Goal: Task Accomplishment & Management: Use online tool/utility

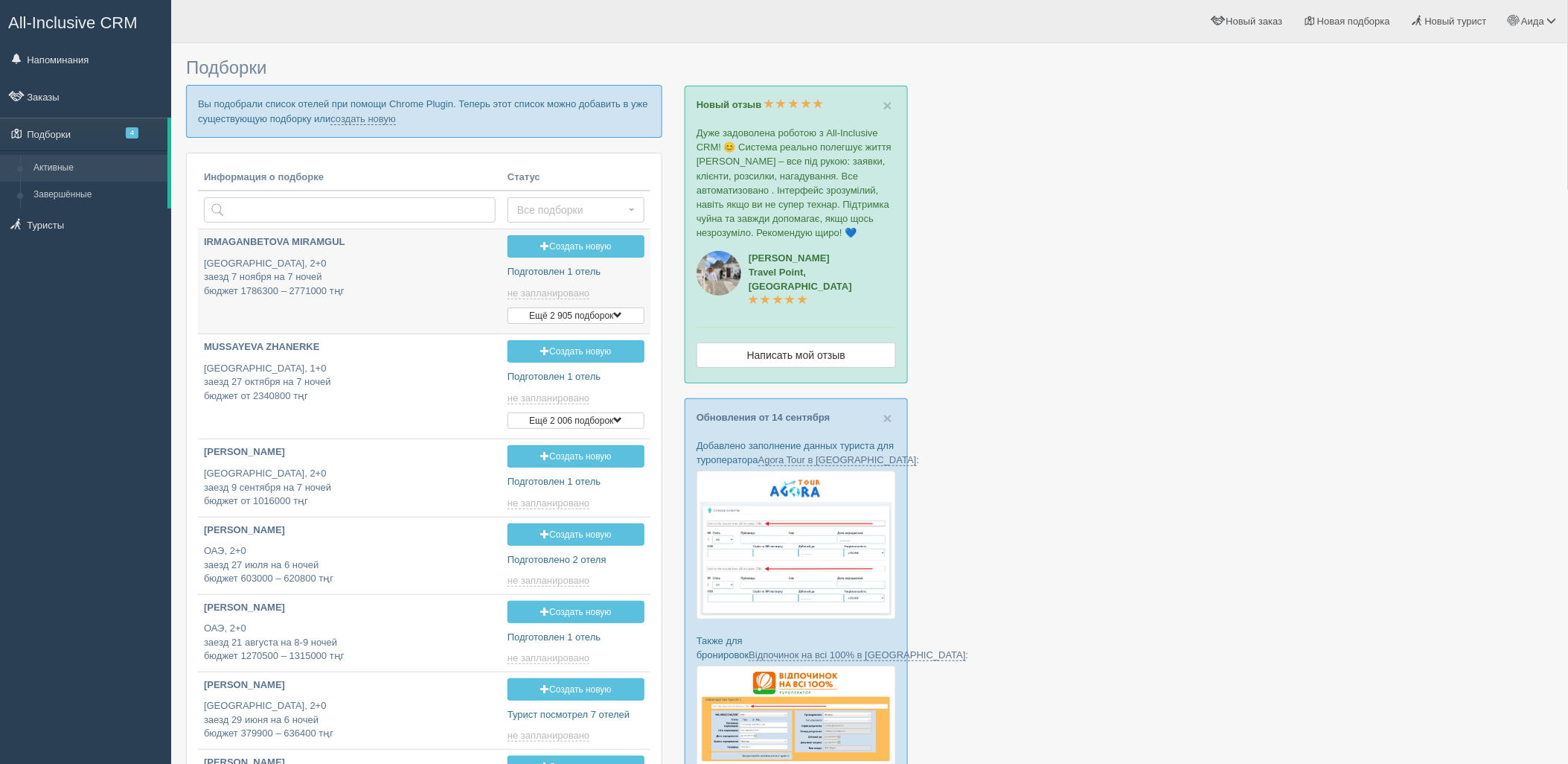
type input "2025-09-19 14:50"
type input "2025-09-19 16:55"
click at [374, 122] on link "создать новую" at bounding box center [363, 119] width 65 height 12
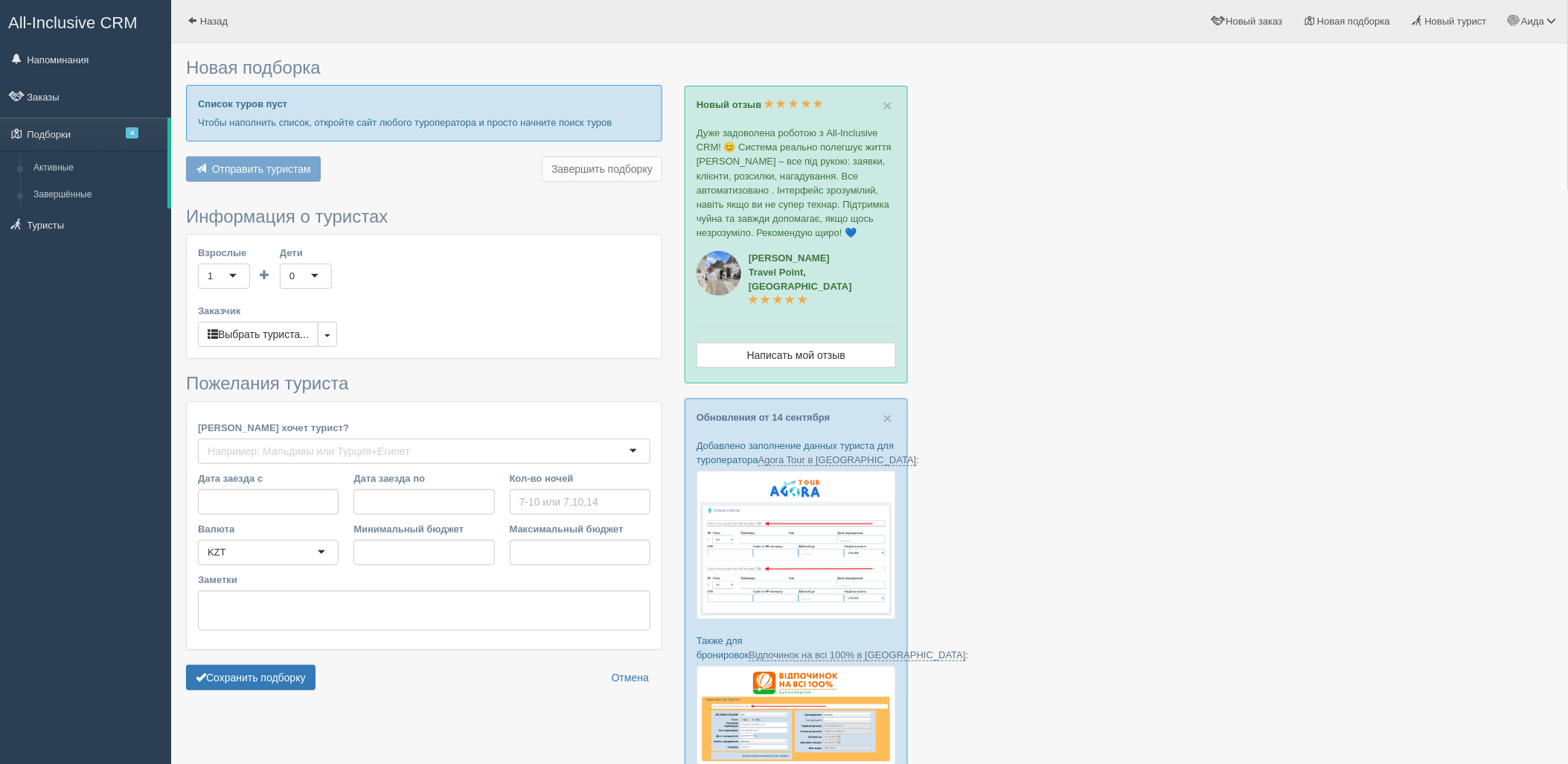
type input "6"
type input "1429800"
type input "1952800"
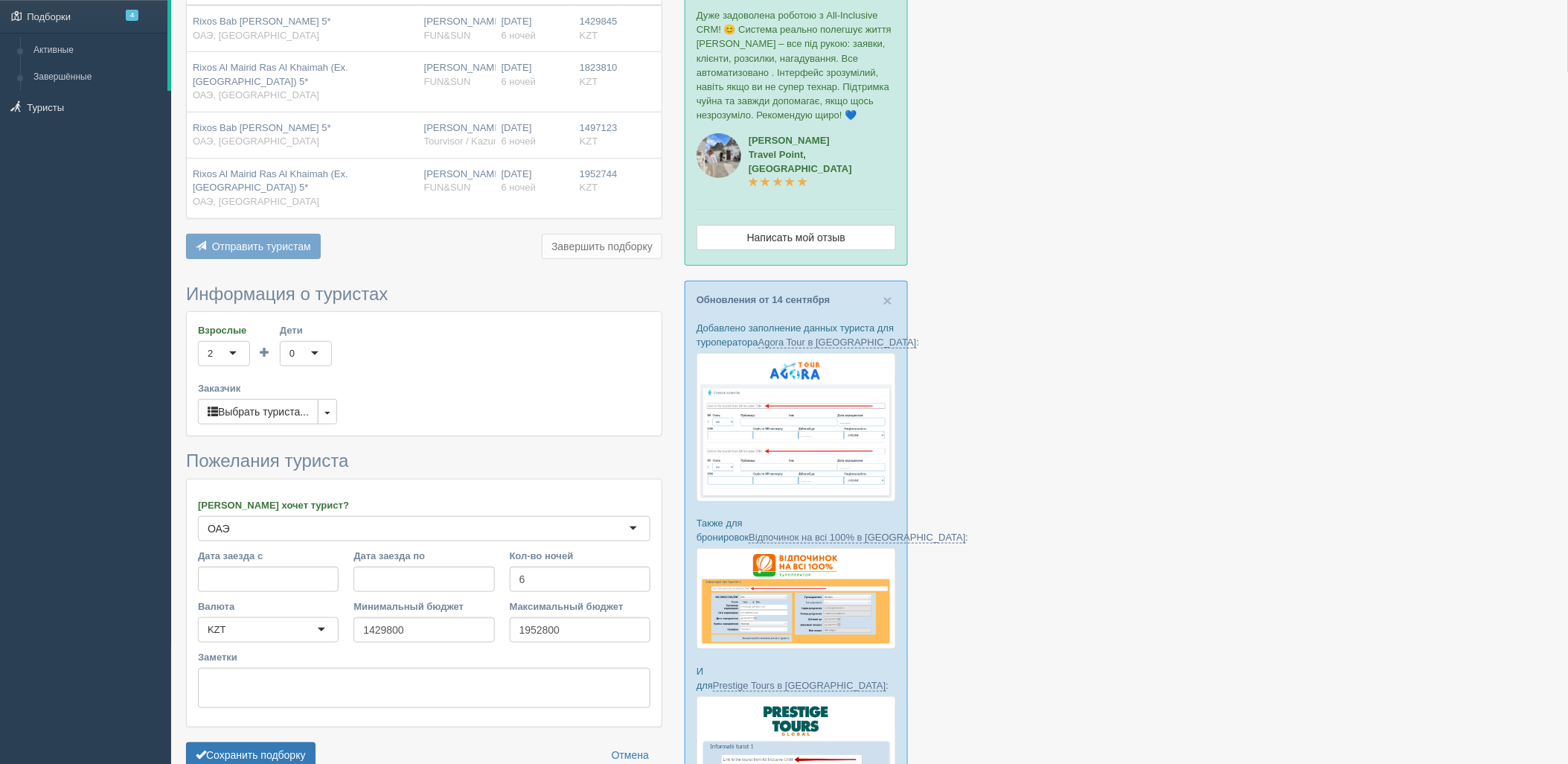
scroll to position [314, 0]
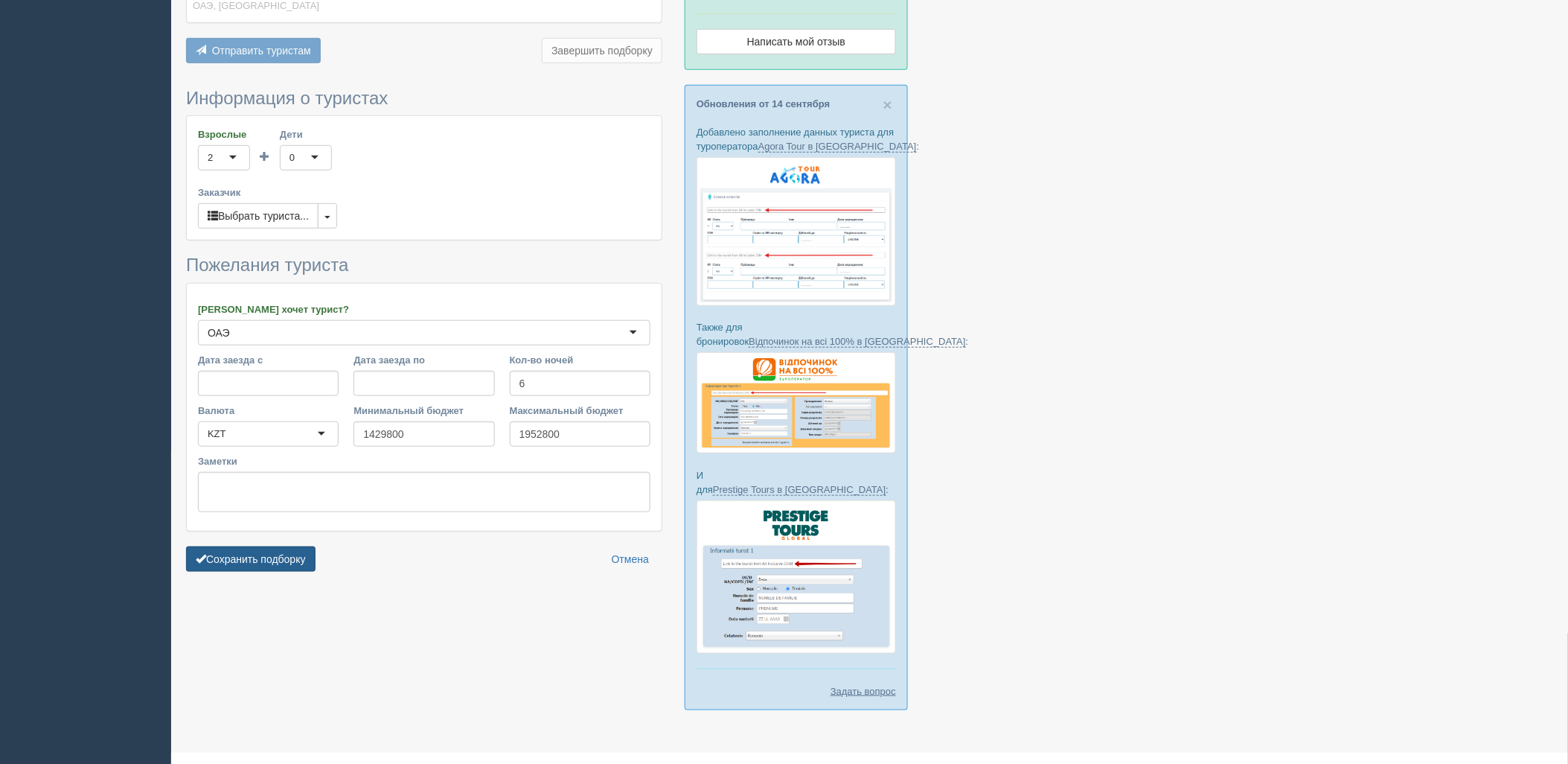
click at [296, 564] on button "Сохранить подборку" at bounding box center [250, 559] width 130 height 25
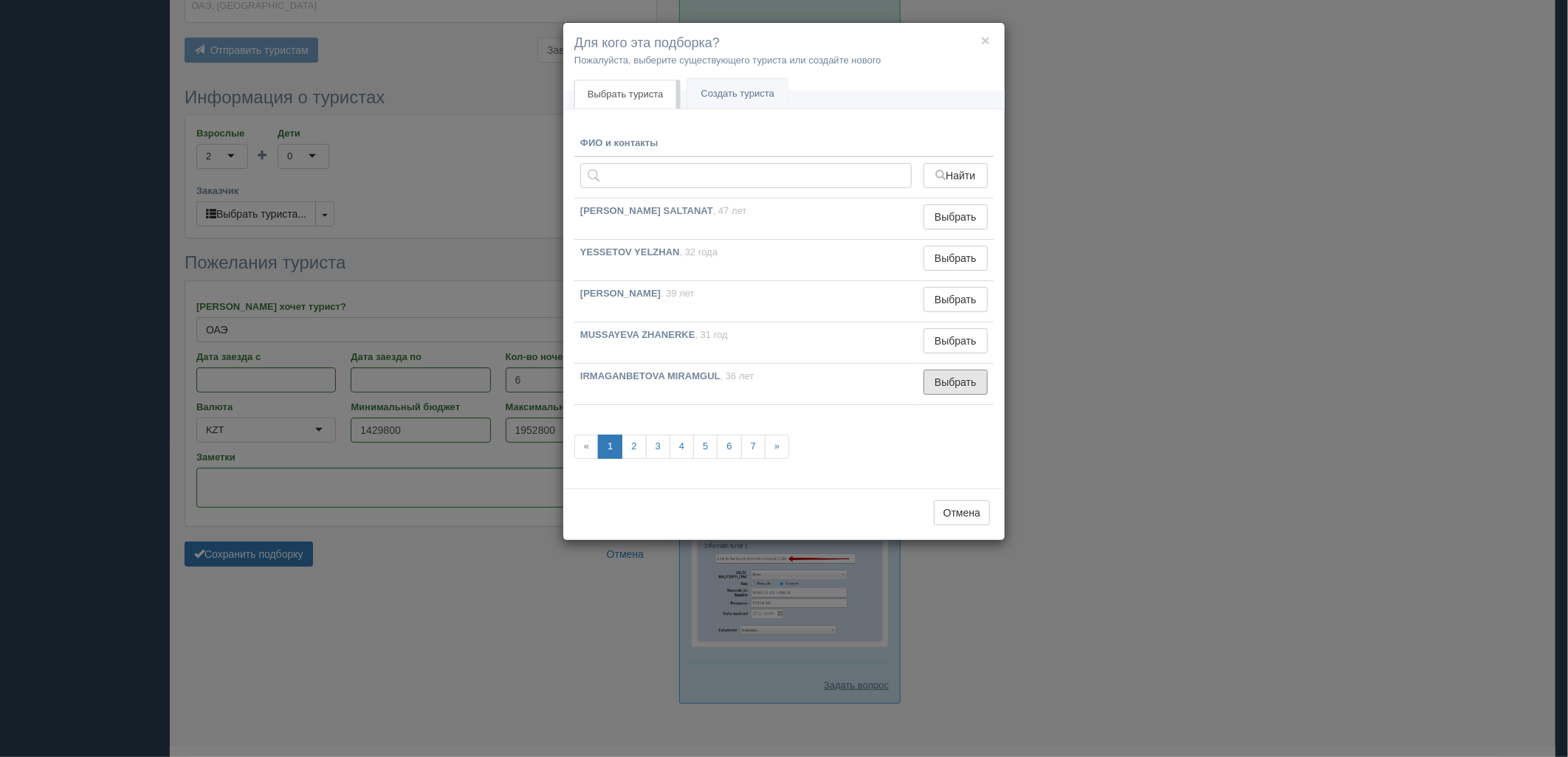
drag, startPoint x: 935, startPoint y: 376, endPoint x: 838, endPoint y: 433, distance: 112.5
click at [936, 377] on button "Выбрать" at bounding box center [955, 382] width 64 height 25
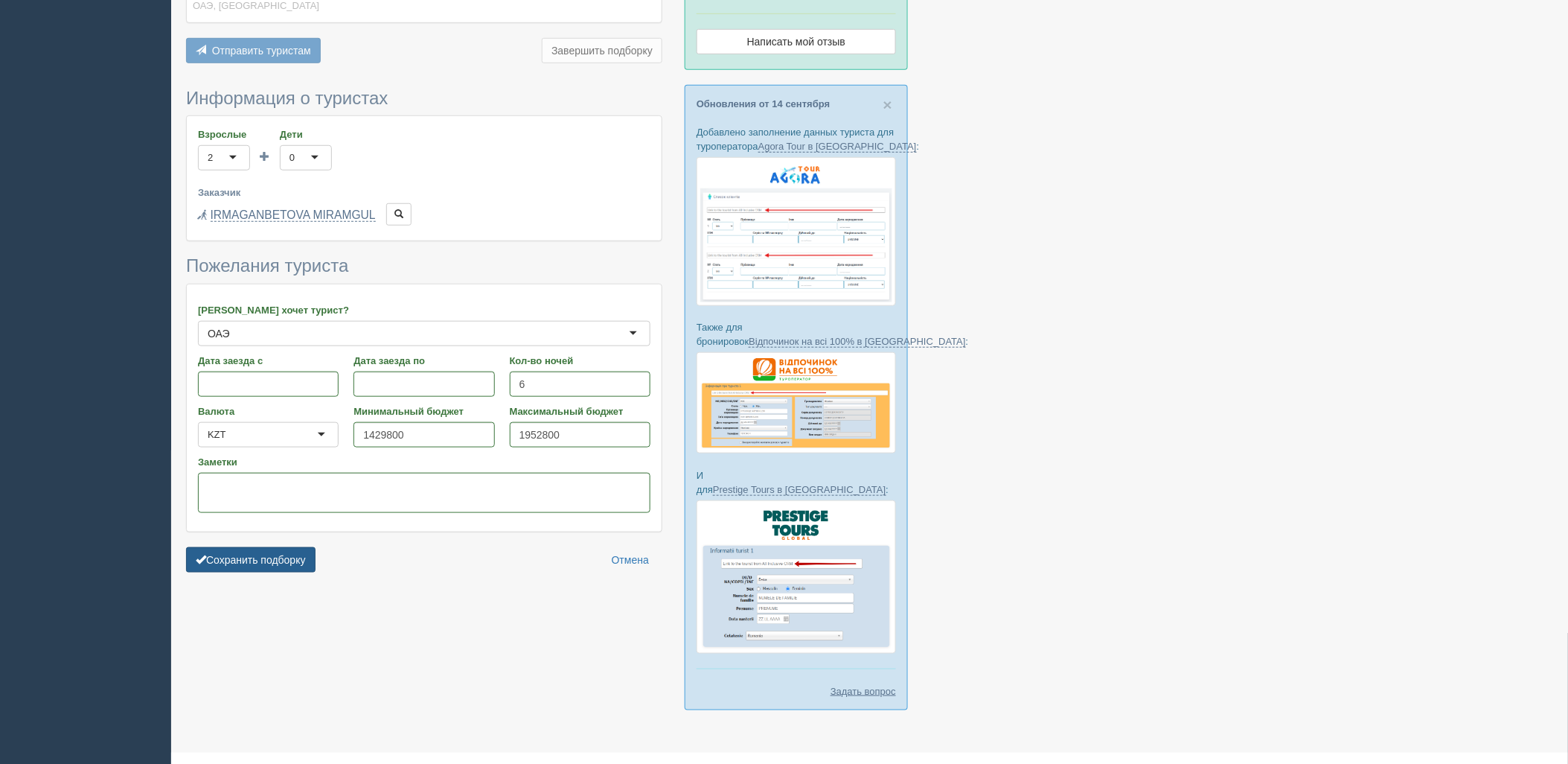
click at [307, 552] on button "Сохранить подборку" at bounding box center [250, 560] width 130 height 25
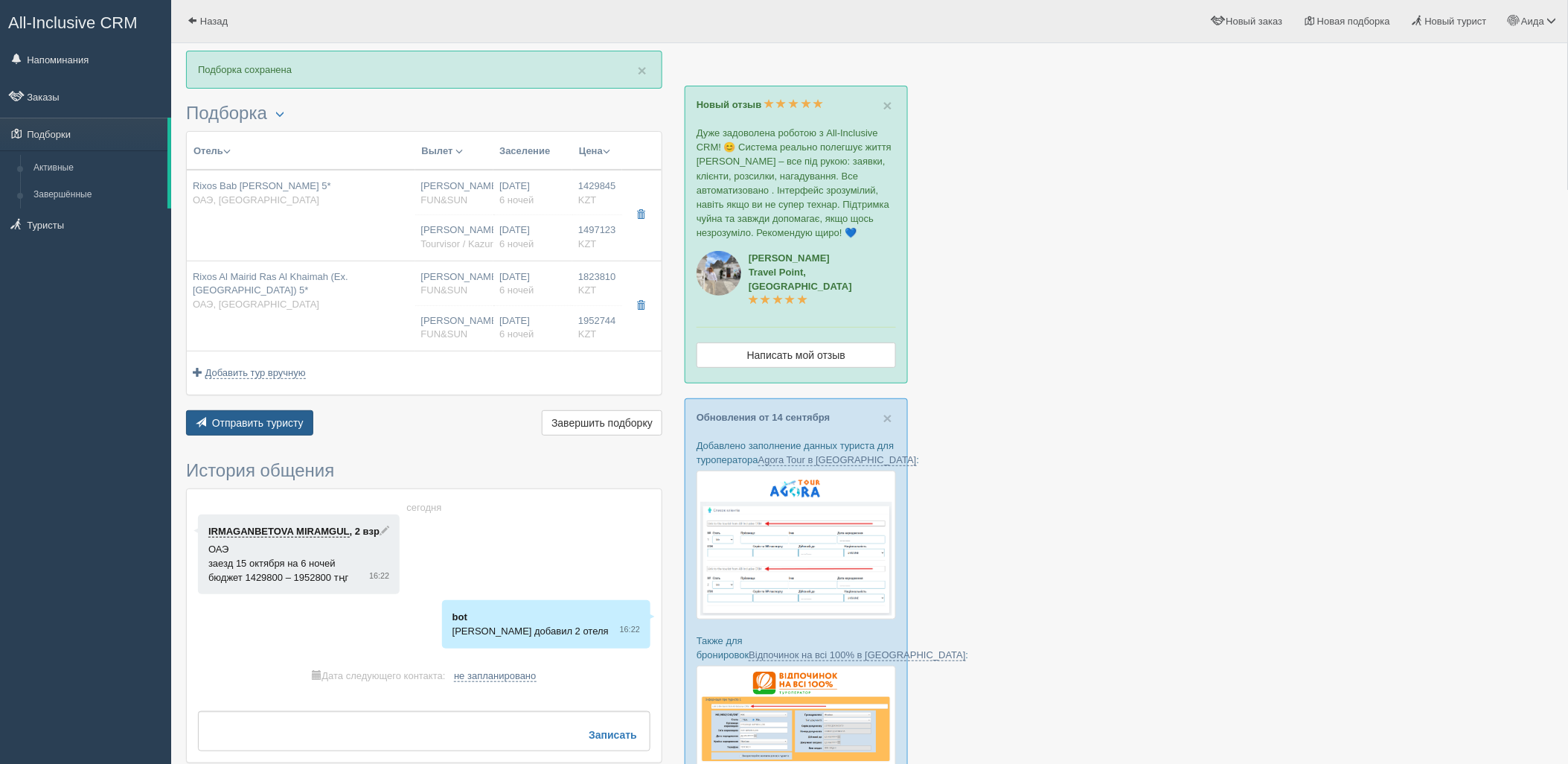
click at [243, 421] on span "Отправить туристу" at bounding box center [257, 423] width 92 height 12
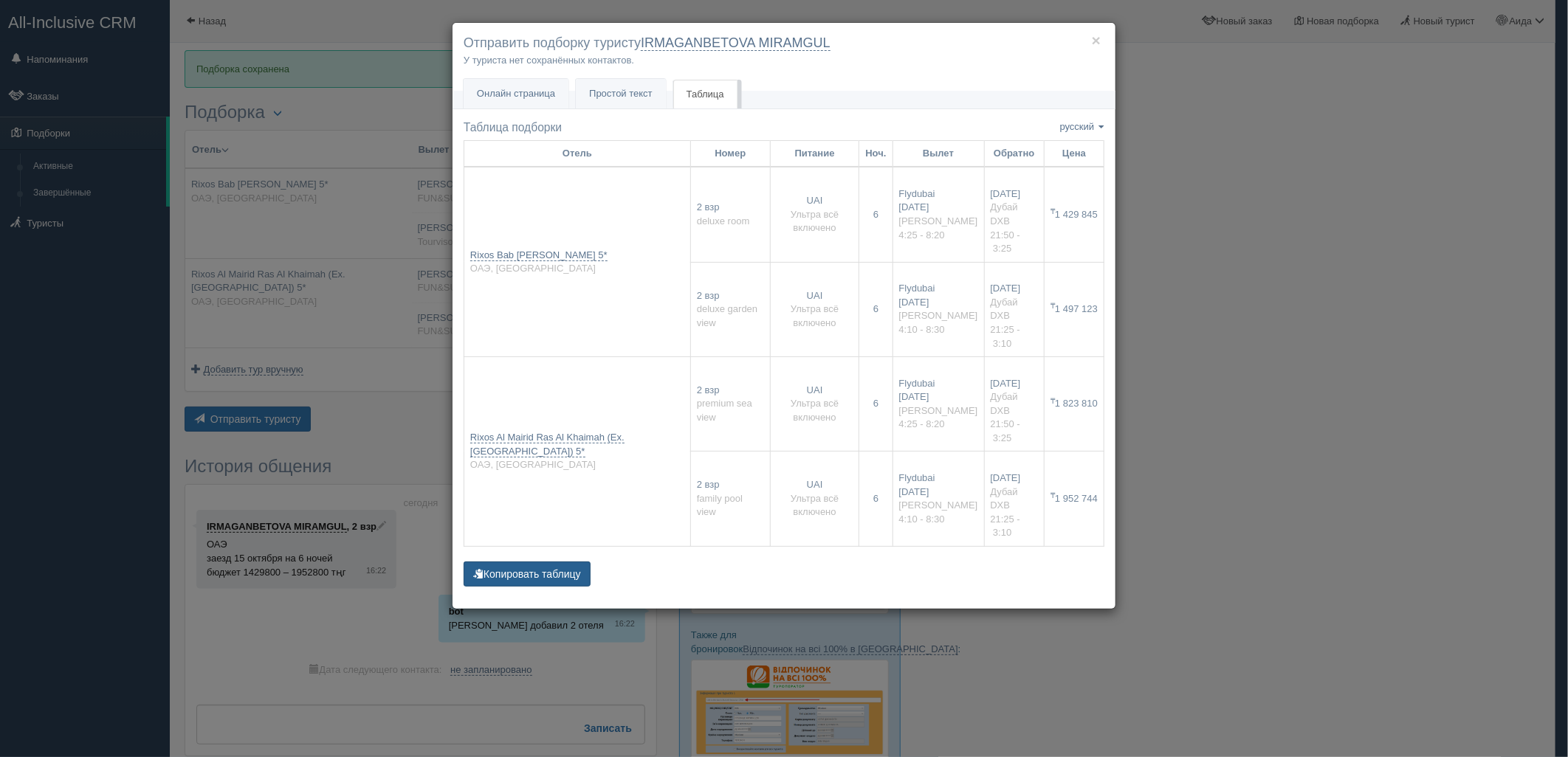
click at [563, 561] on button "Копировать таблицу" at bounding box center [527, 573] width 127 height 25
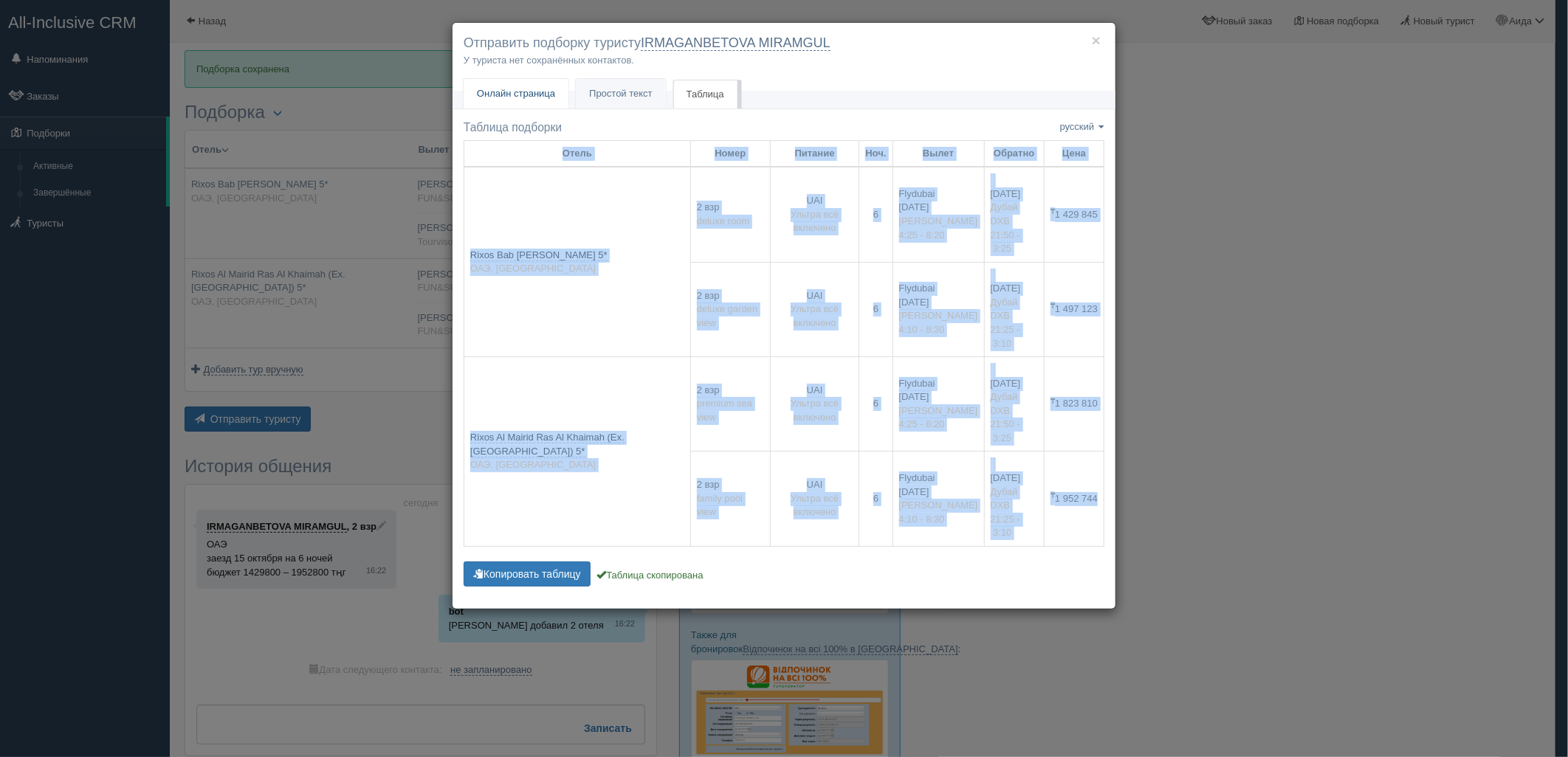
click at [521, 93] on span "Онлайн страница" at bounding box center [516, 93] width 78 height 11
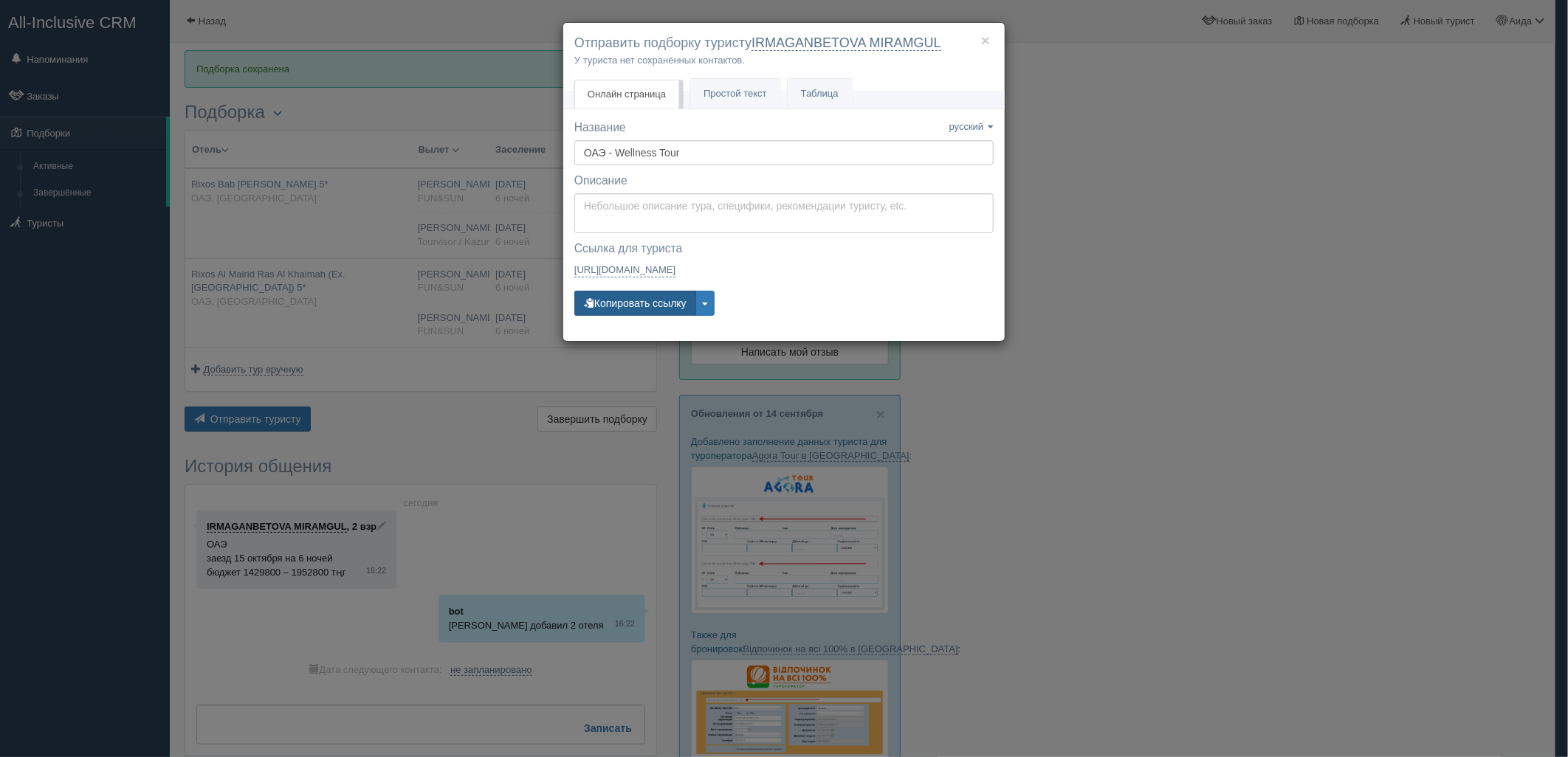
click at [610, 310] on button "Копировать ссылку" at bounding box center [635, 302] width 122 height 25
click at [1111, 306] on div "× Отправить подборку туристу IRMAGANBETOVA MIRAMGUL У туриста нет сохранённых к…" at bounding box center [784, 378] width 1568 height 757
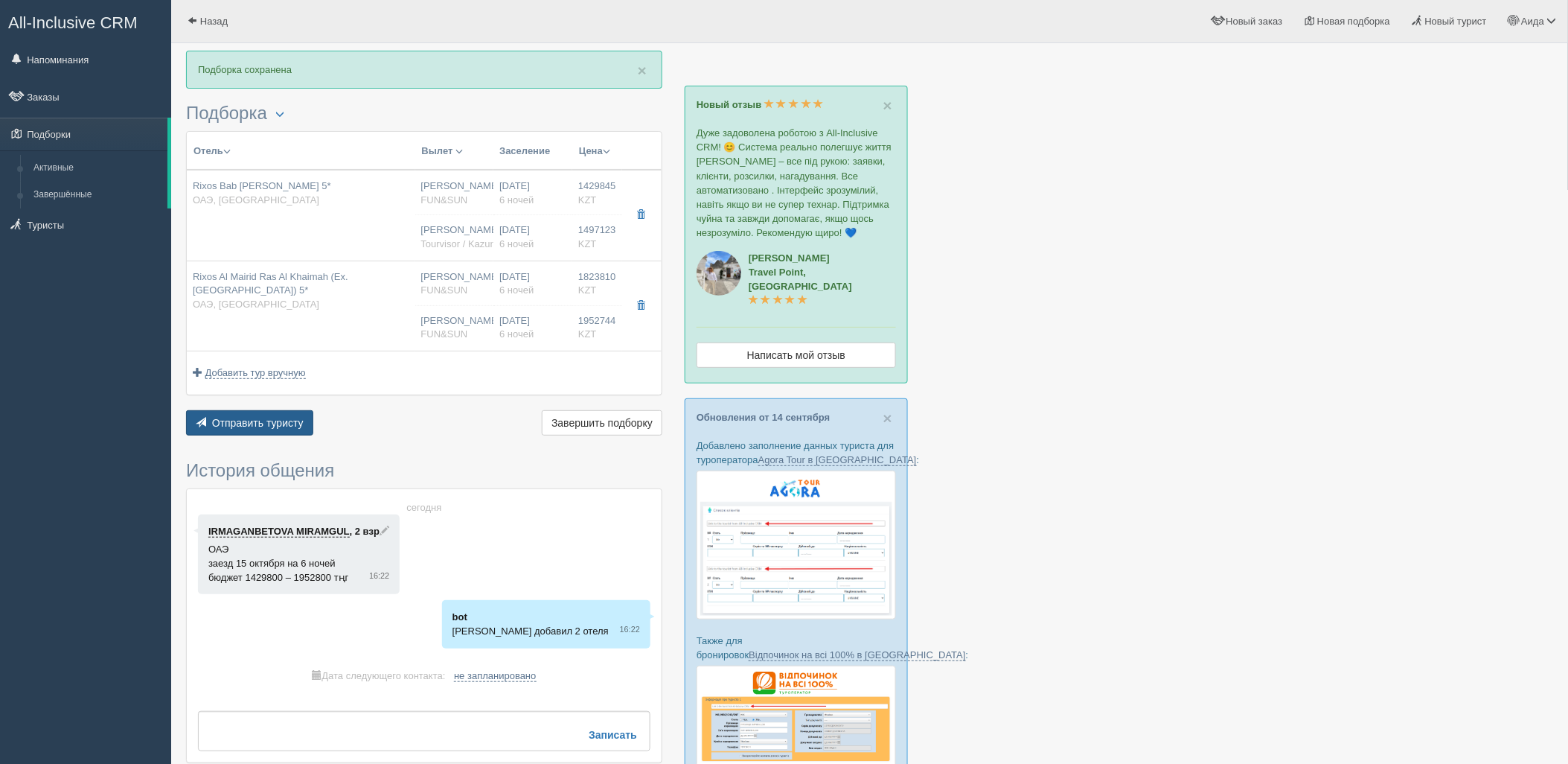
click at [272, 422] on span "Отправить туристу" at bounding box center [257, 423] width 92 height 12
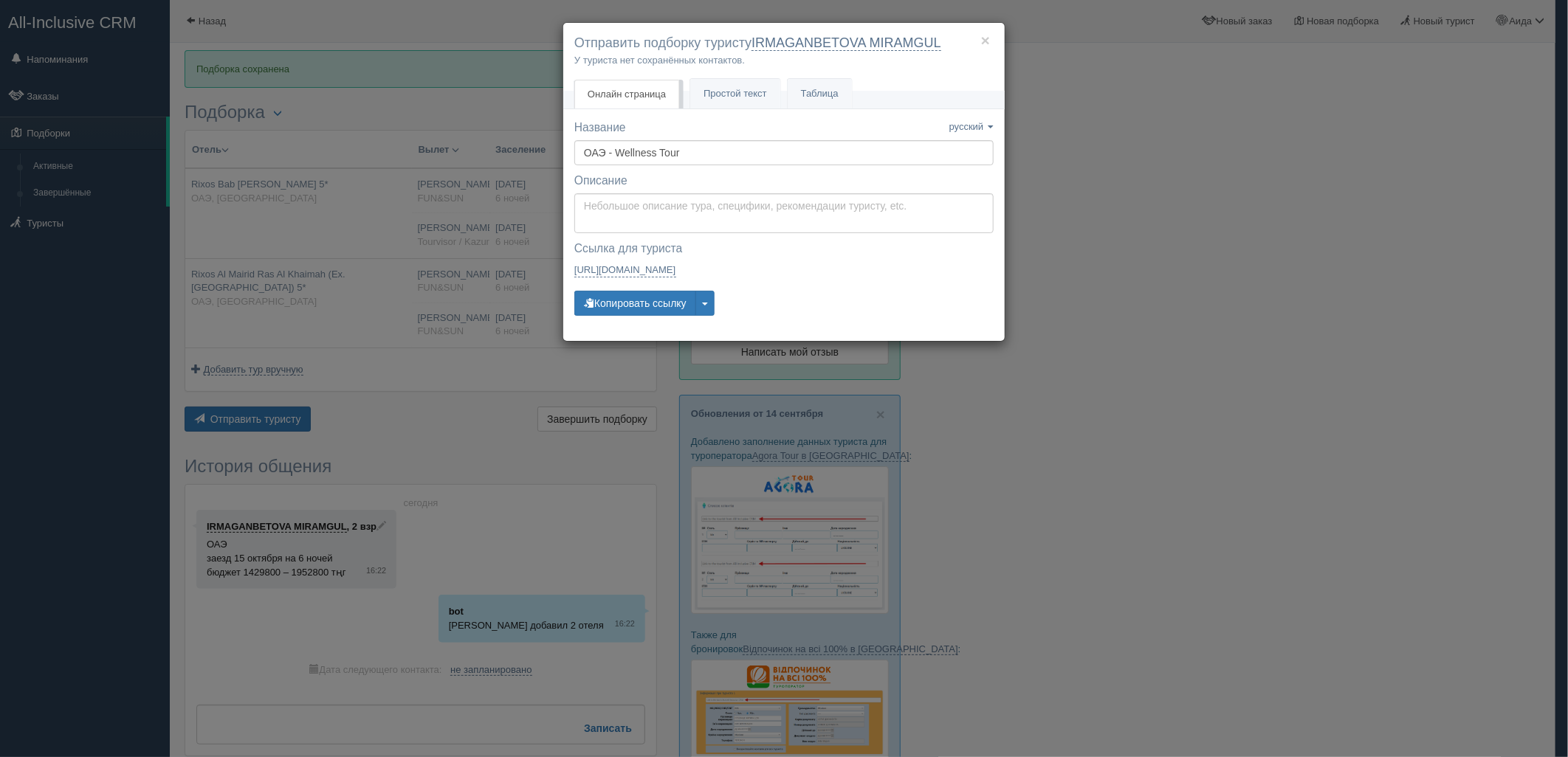
click at [1283, 155] on div "× Отправить подборку туристу IRMAGANBETOVA MIRAMGUL У туриста нет сохранённых к…" at bounding box center [784, 378] width 1568 height 757
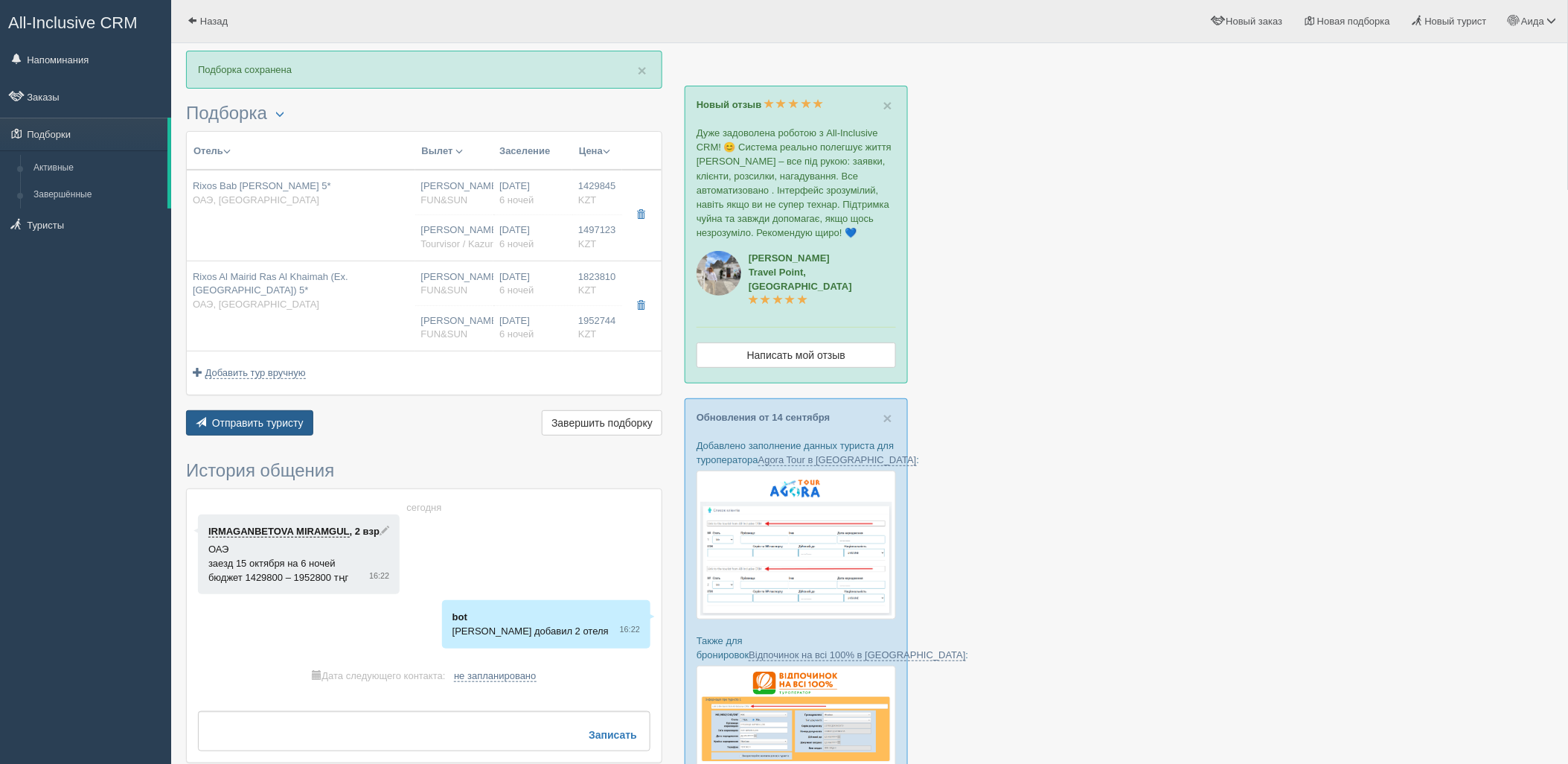
click at [264, 422] on span "Отправить туристу" at bounding box center [257, 423] width 92 height 12
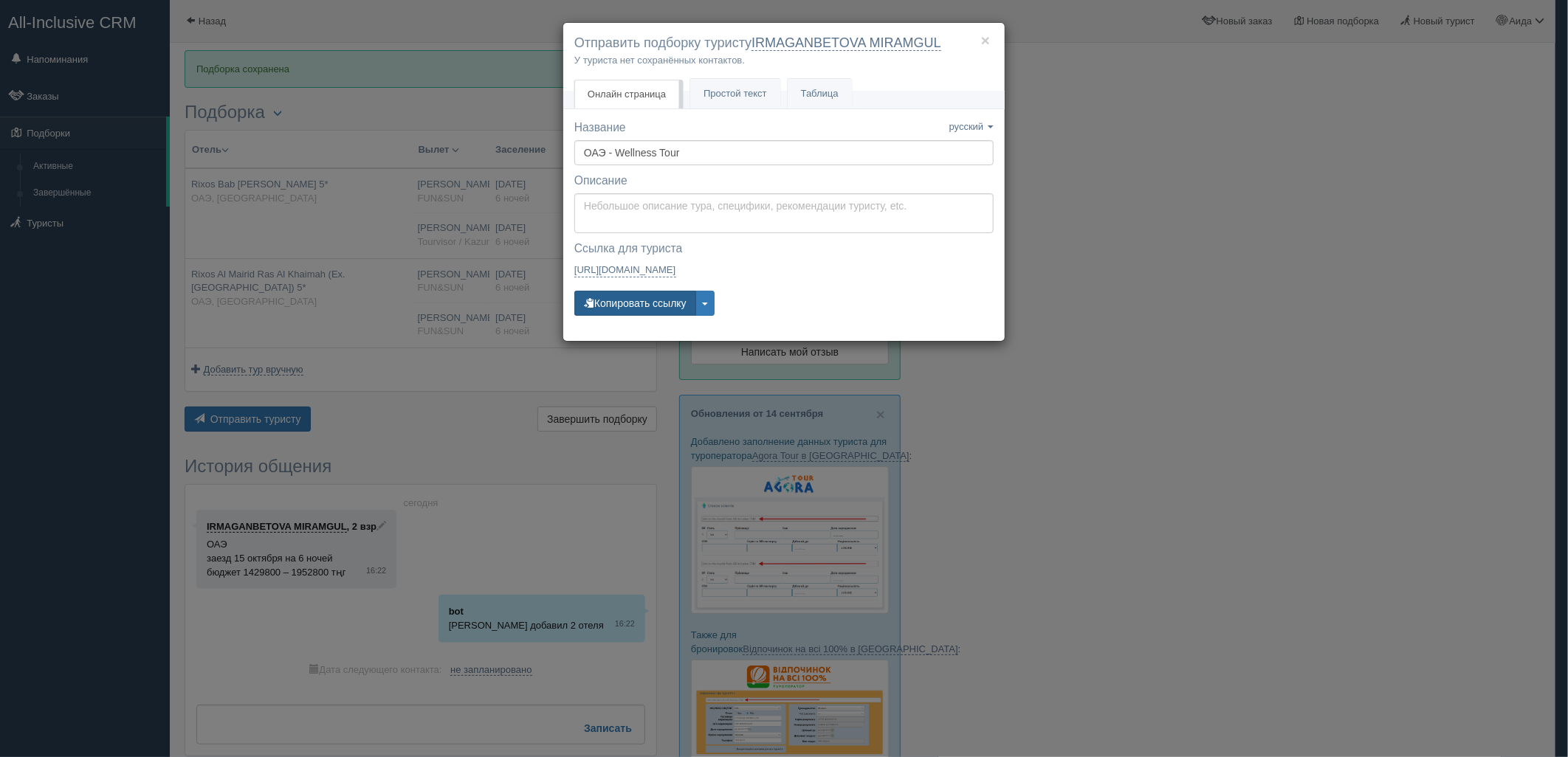
click at [615, 302] on button "Копировать ссылку" at bounding box center [635, 302] width 122 height 25
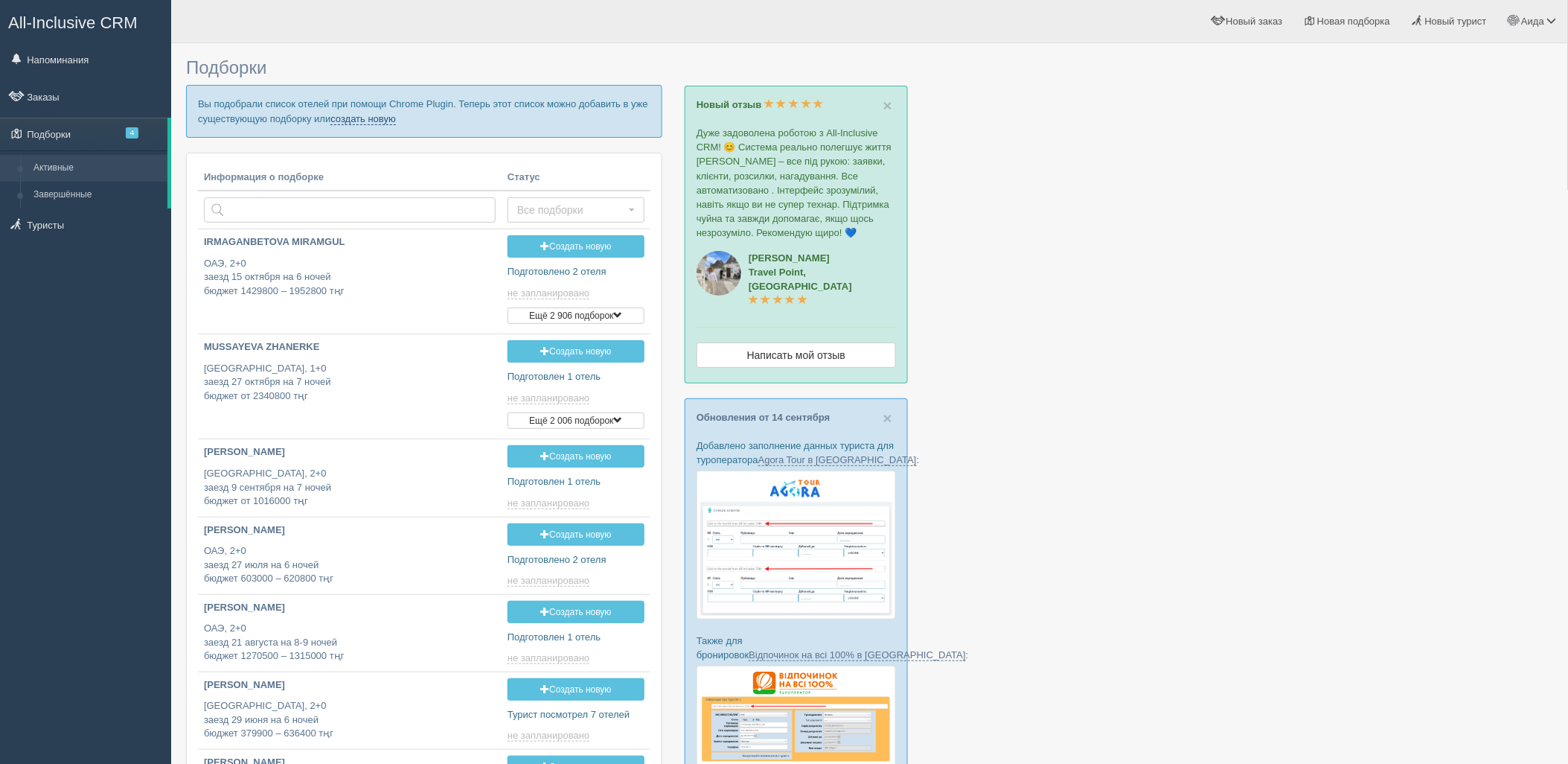
drag, startPoint x: 341, startPoint y: 113, endPoint x: 348, endPoint y: 123, distance: 12.2
click at [341, 113] on link "создать новую" at bounding box center [363, 119] width 65 height 12
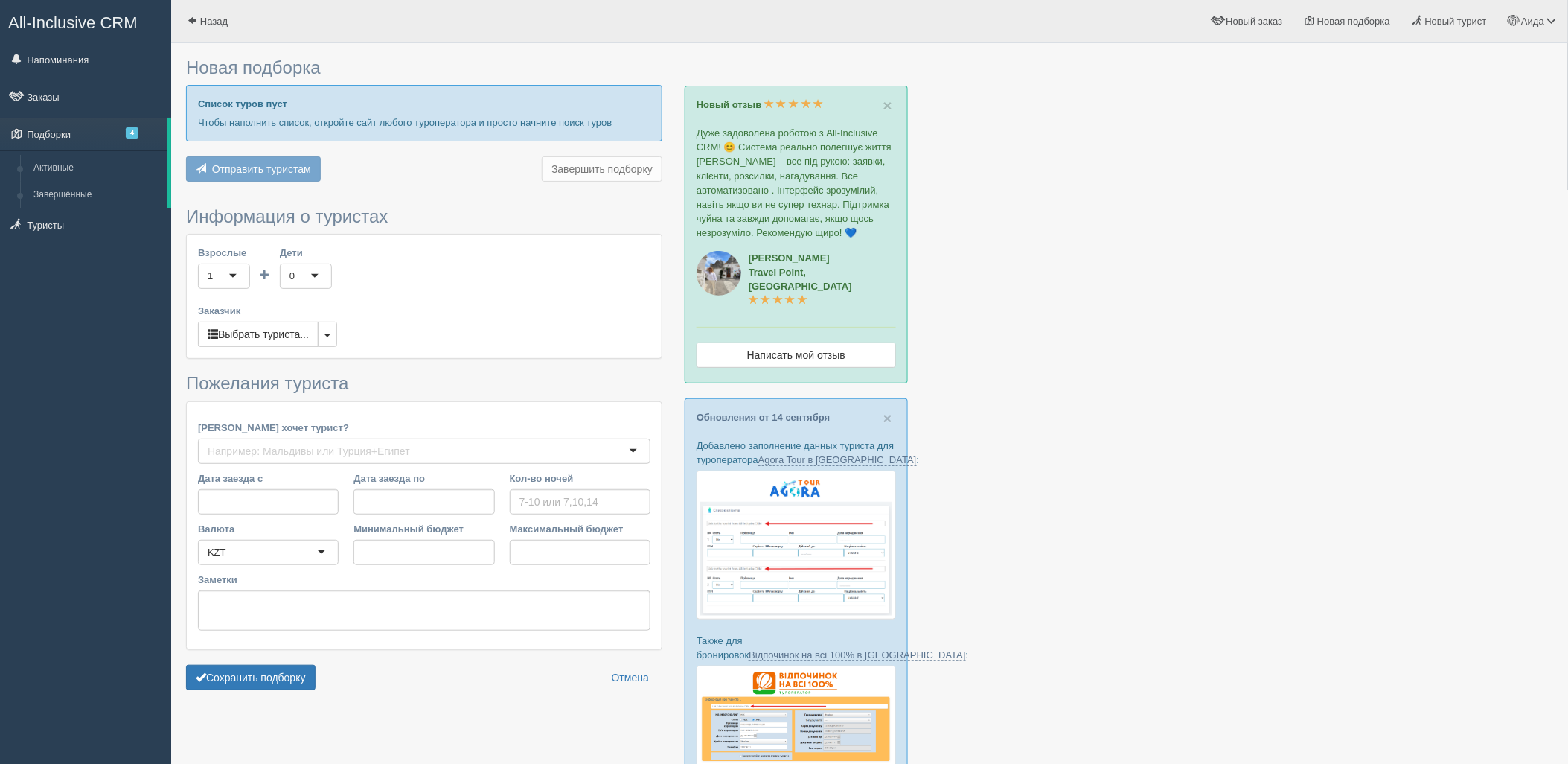
type input "6-7"
type input "1465600"
type input "1920300"
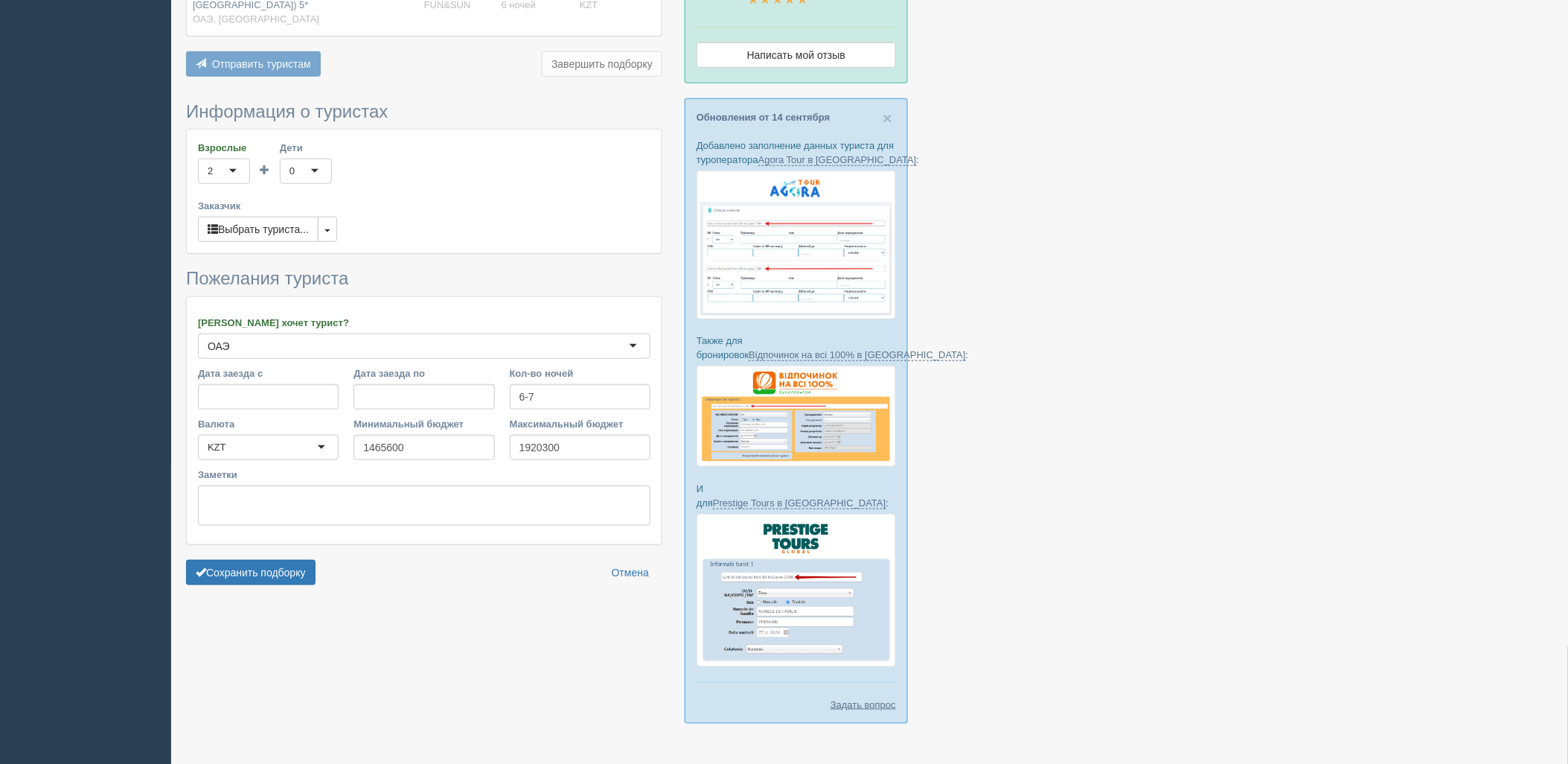
scroll to position [314, 0]
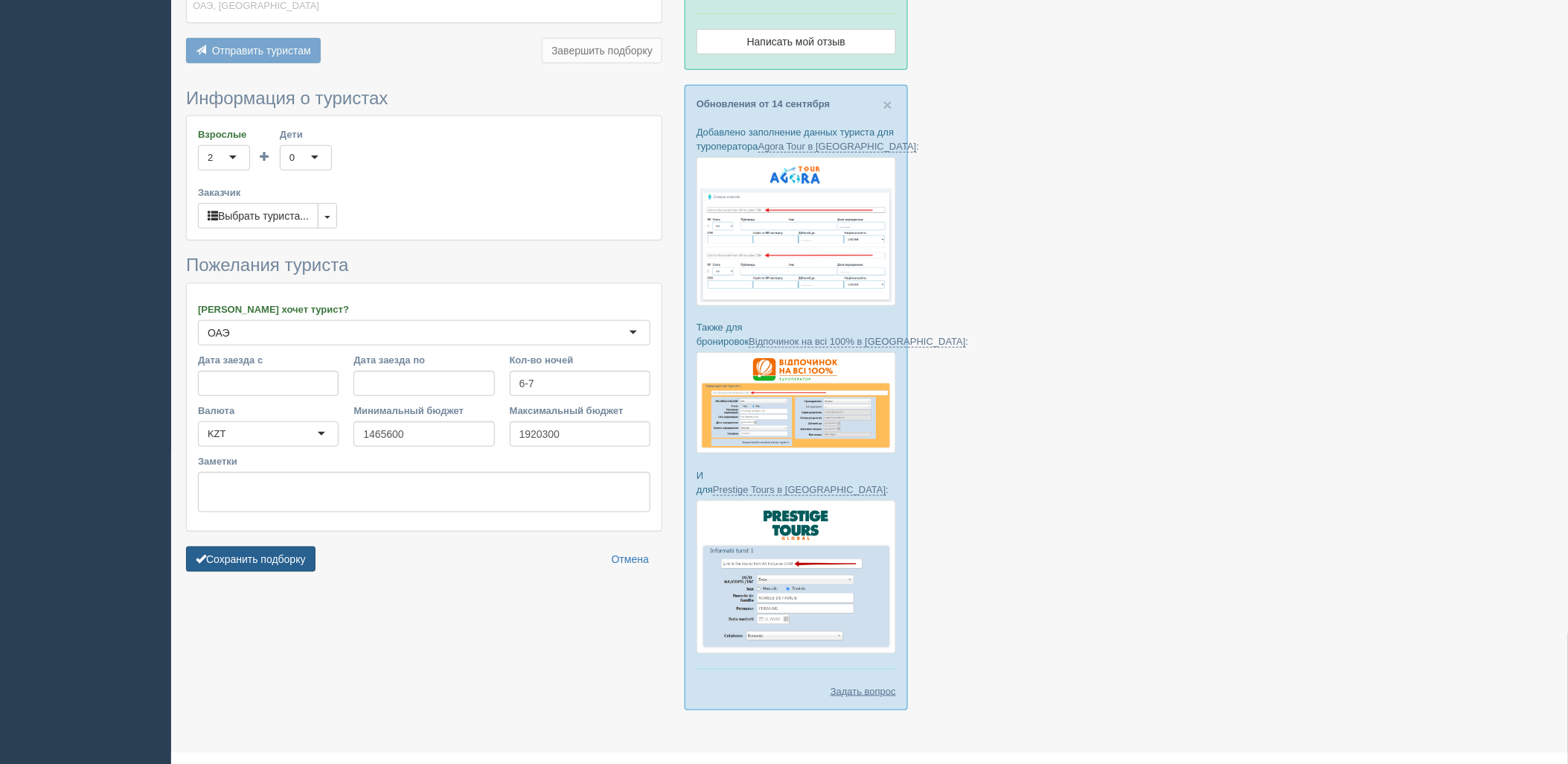
click at [295, 571] on button "Сохранить подборку" at bounding box center [250, 559] width 130 height 25
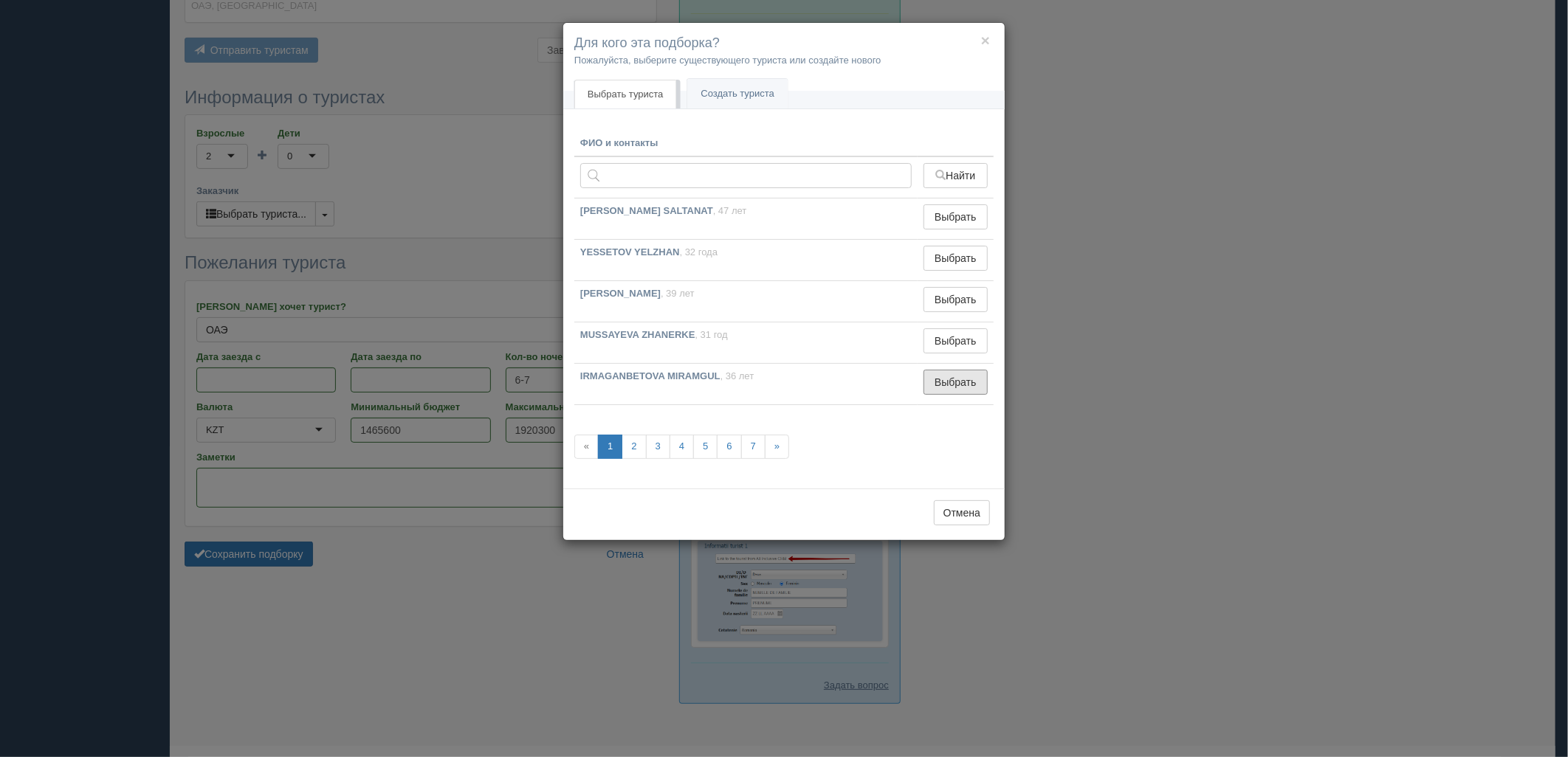
click at [927, 388] on button "Выбрать" at bounding box center [955, 382] width 64 height 25
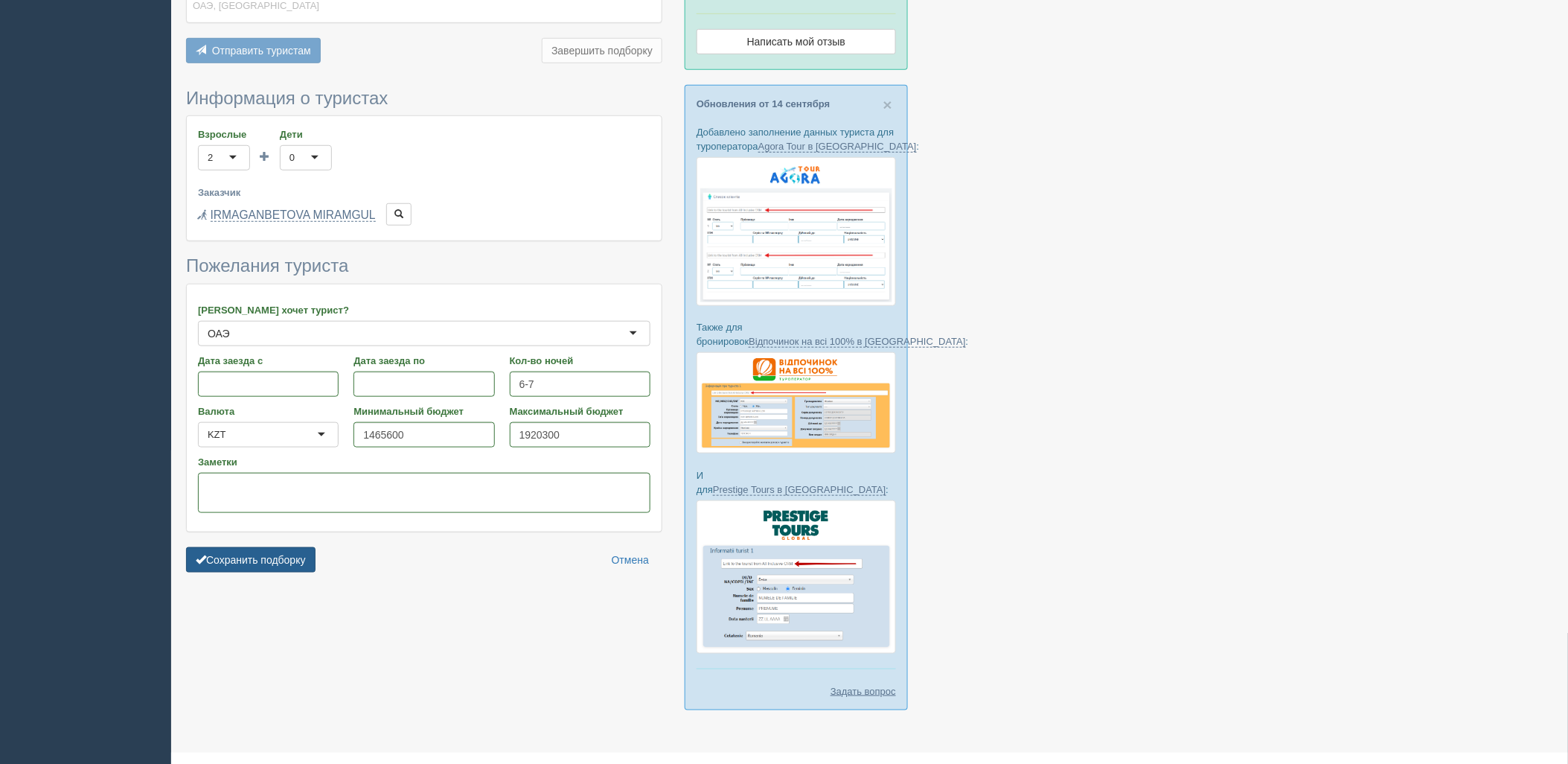
click at [299, 562] on button "Сохранить подборку" at bounding box center [250, 560] width 130 height 25
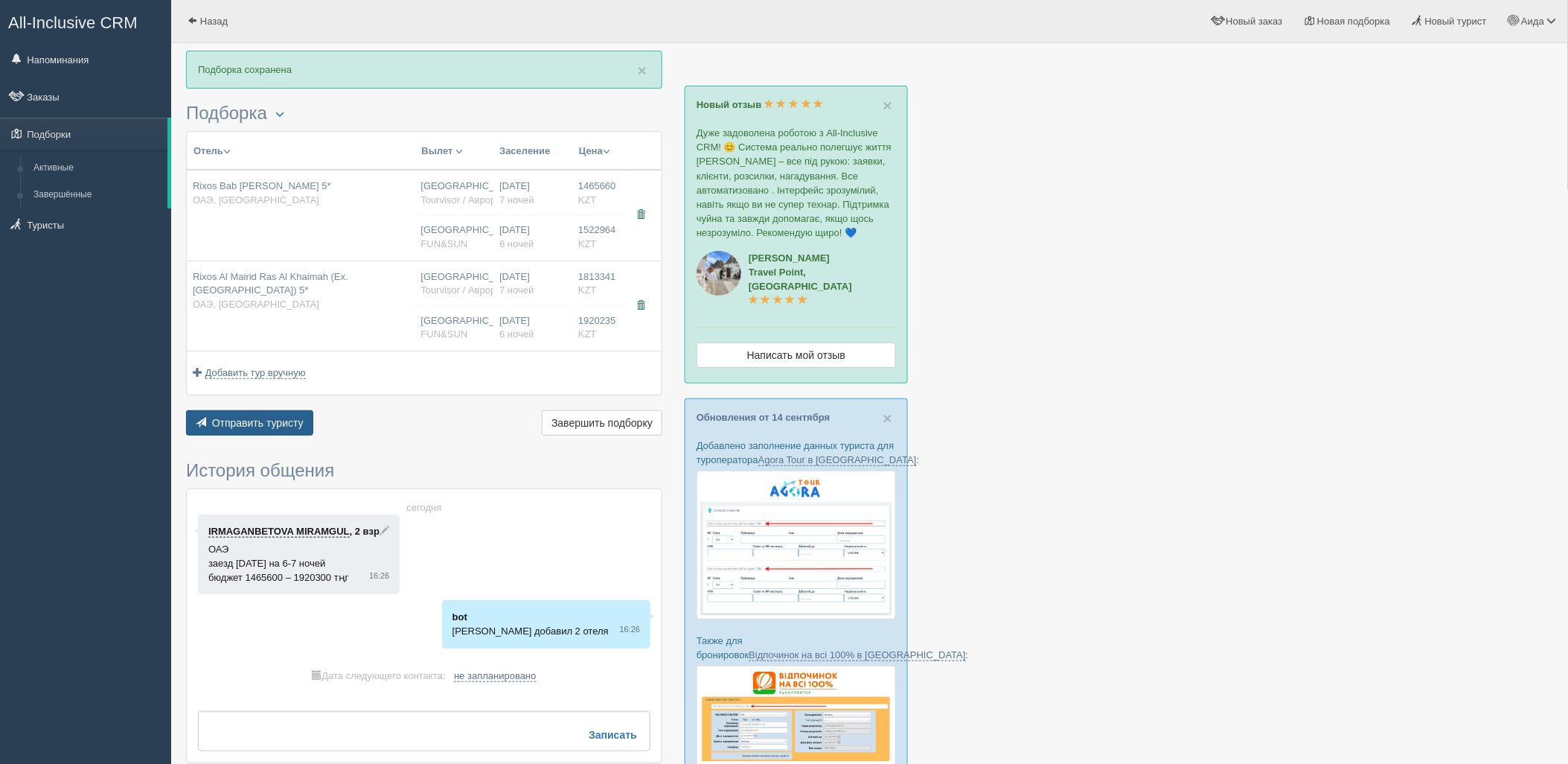
click at [251, 417] on button "Отправить туристу Отправить" at bounding box center [250, 422] width 128 height 25
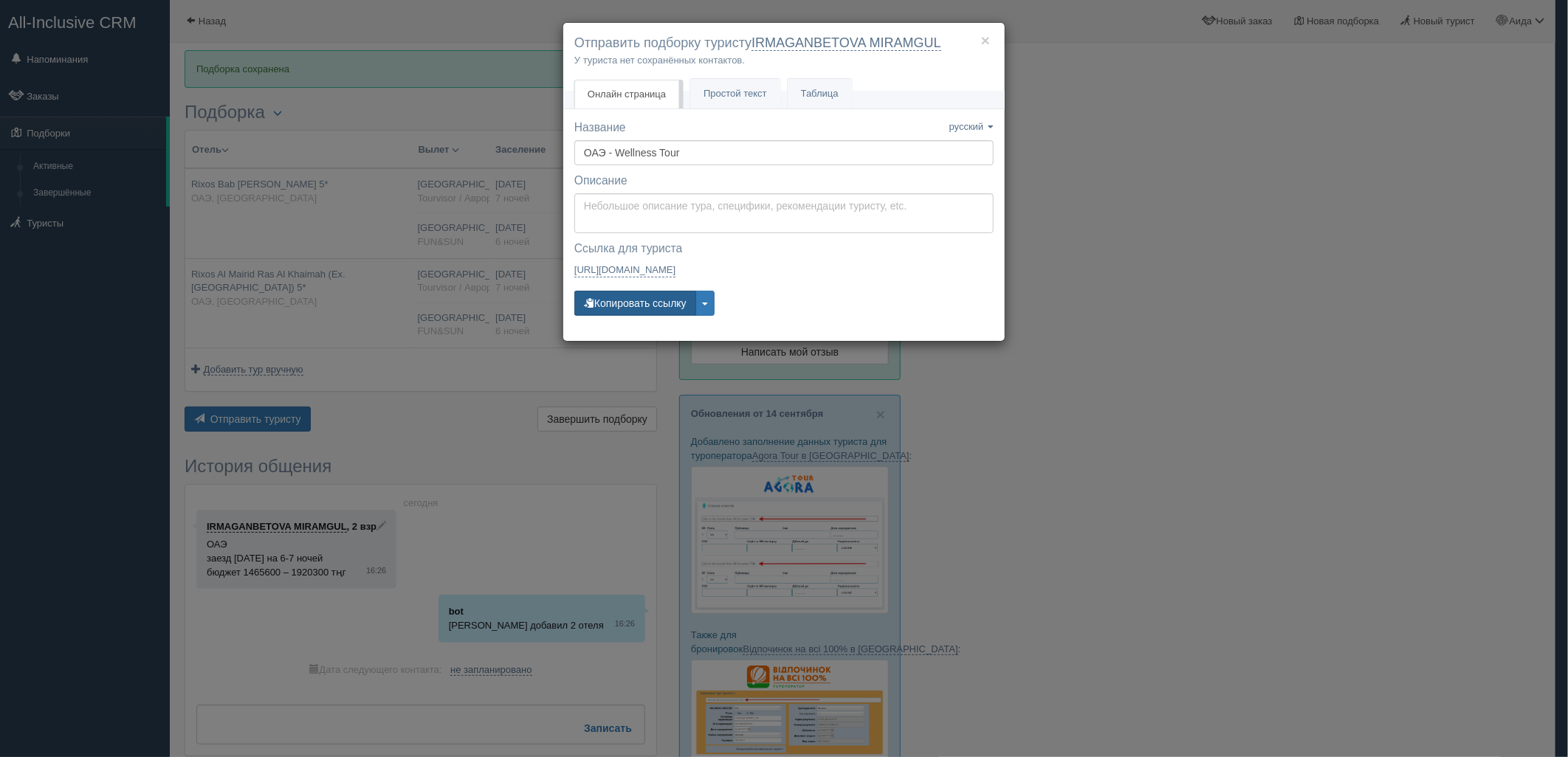
click at [646, 308] on button "Копировать ссылку" at bounding box center [635, 302] width 122 height 25
click at [618, 300] on button "Копировать ссылку" at bounding box center [635, 302] width 122 height 25
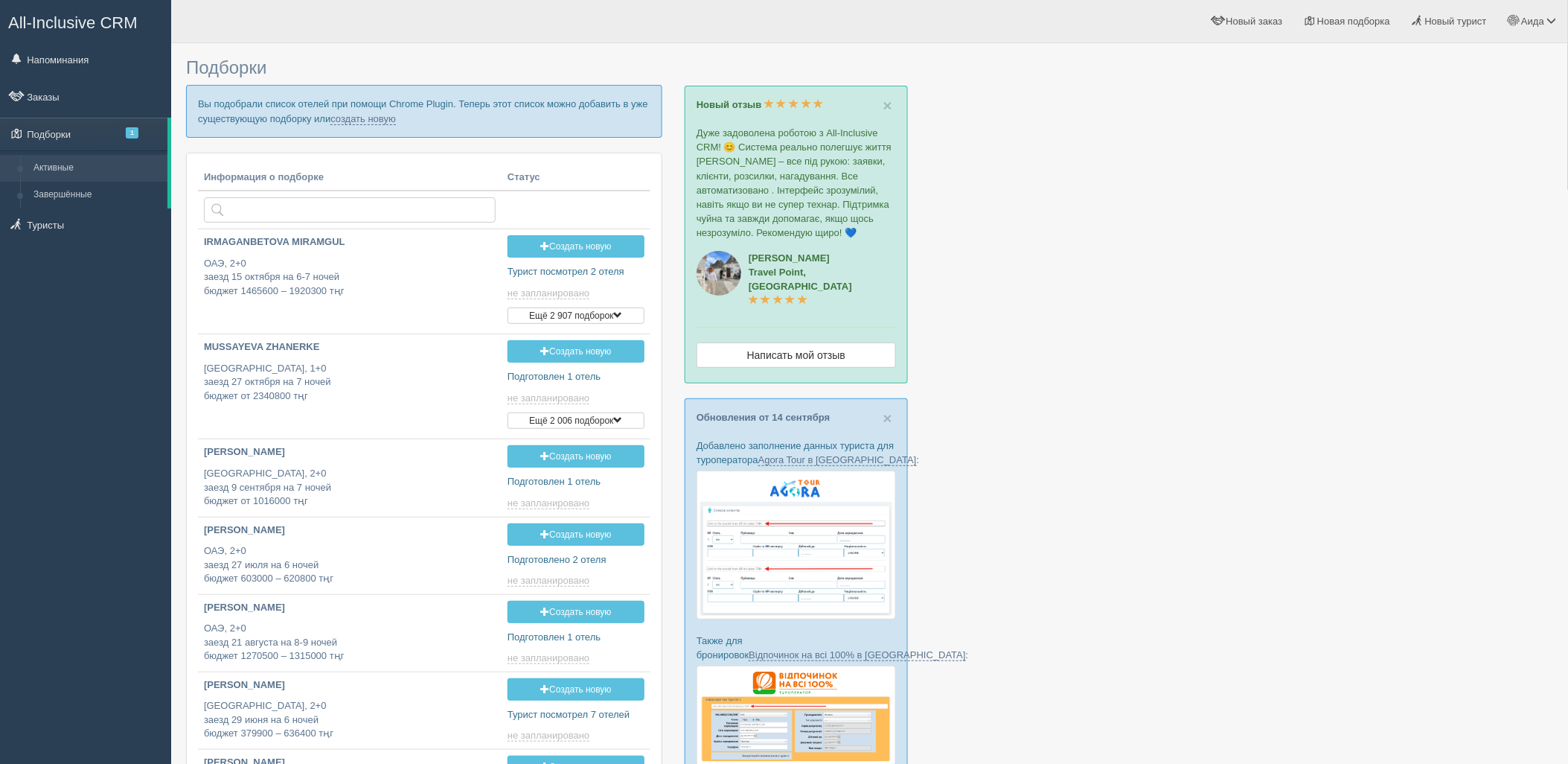
click at [361, 125] on p "Вы подобрали список отелей при помощи Chrome Plugin. Теперь этот список можно д…" at bounding box center [424, 111] width 477 height 52
click at [361, 116] on link "создать новую" at bounding box center [363, 119] width 65 height 12
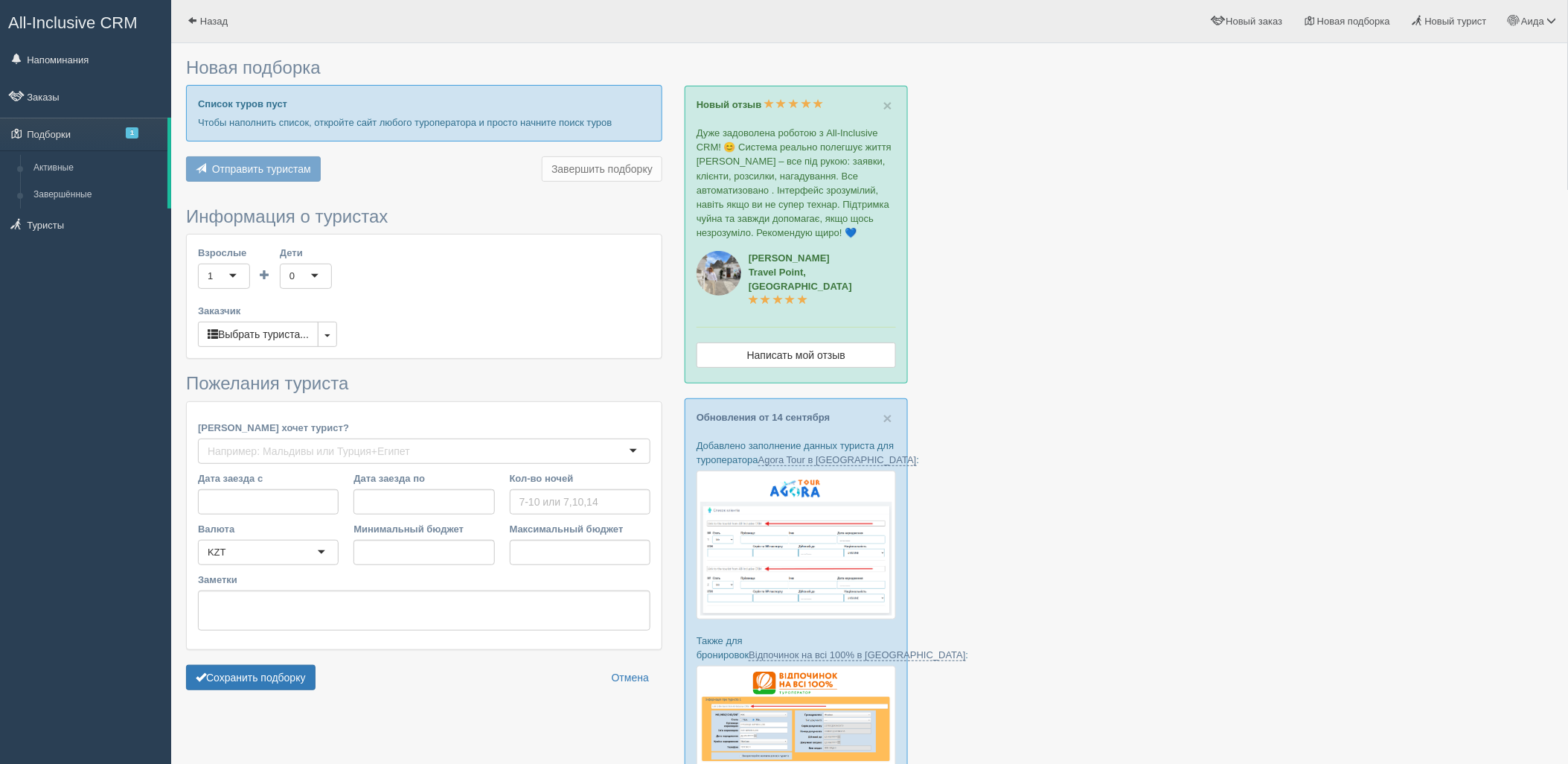
type input "10"
type input "1637800"
type input "1637900"
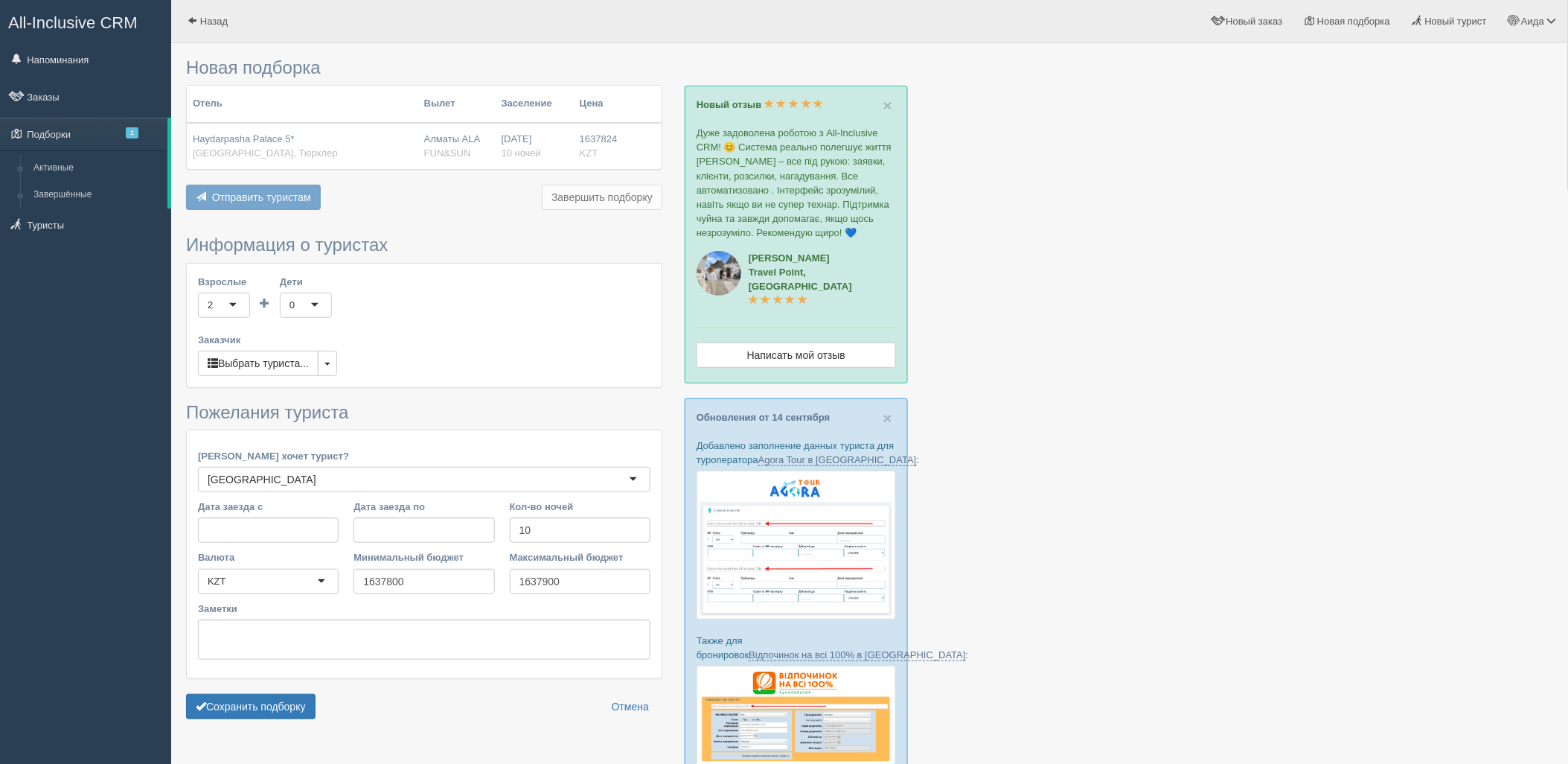
scroll to position [314, 0]
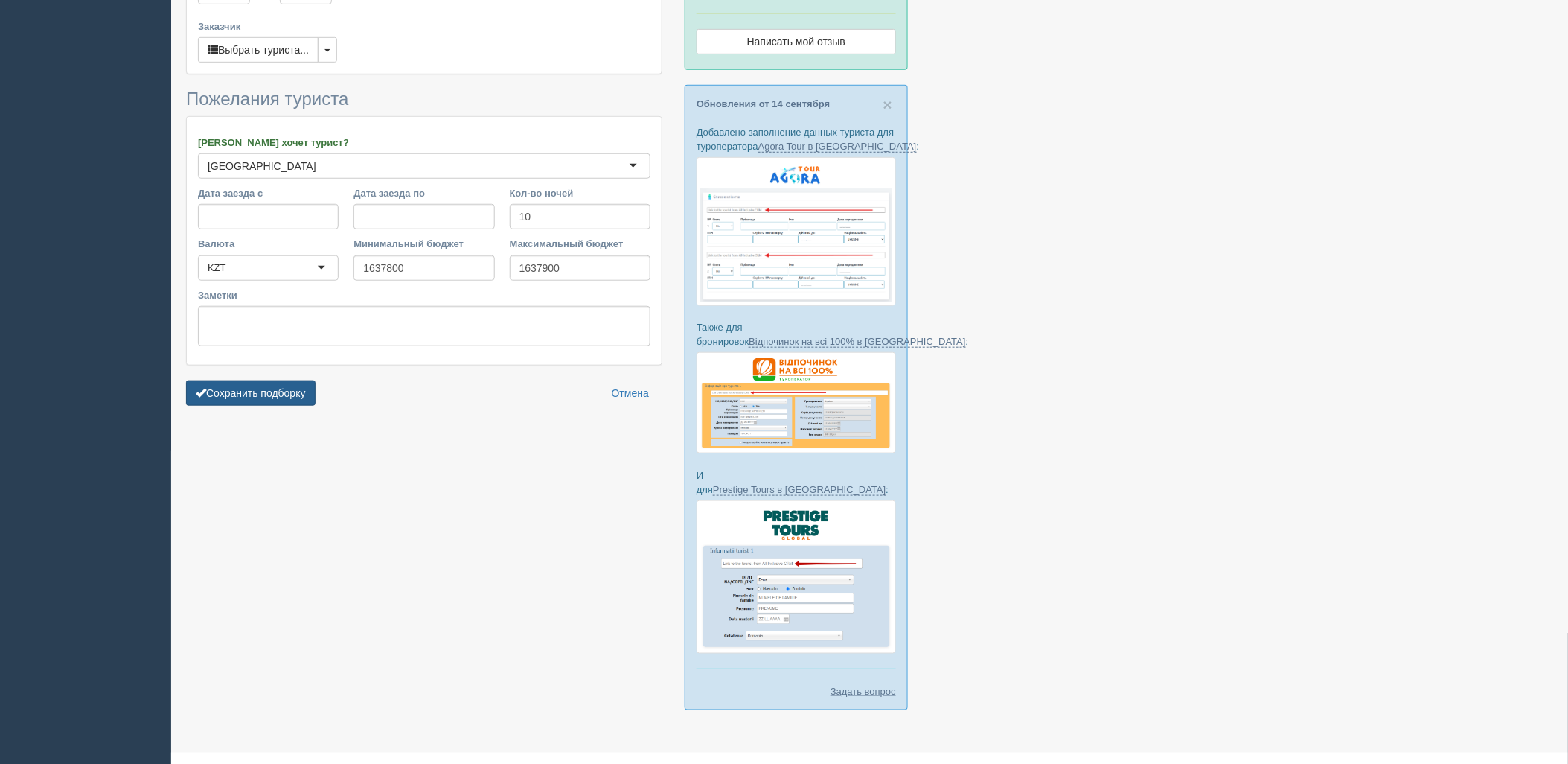
click at [240, 383] on button "Сохранить подборку" at bounding box center [250, 393] width 130 height 25
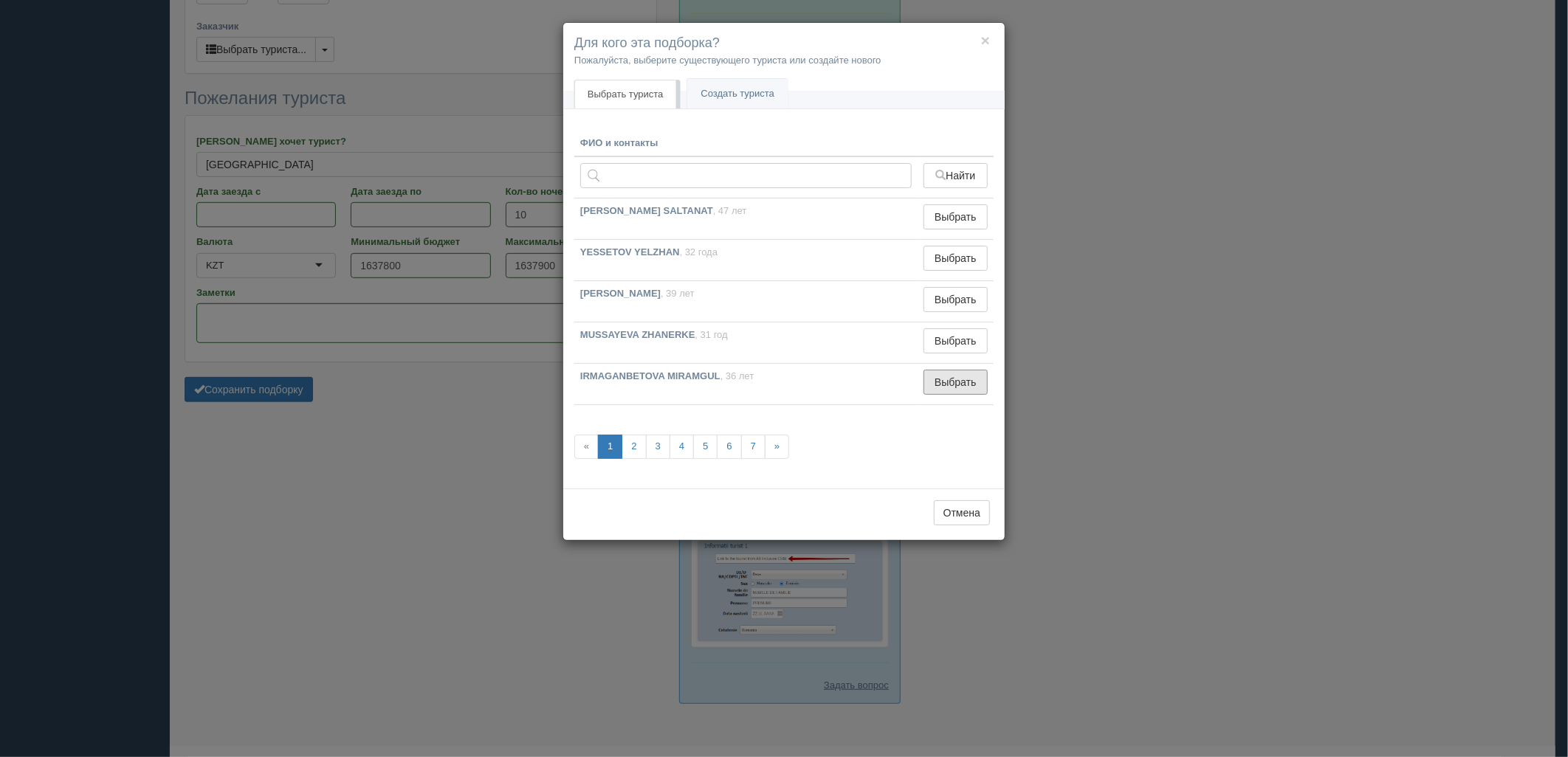
drag, startPoint x: 939, startPoint y: 372, endPoint x: 884, endPoint y: 385, distance: 56.5
click at [939, 372] on button "Выбрать" at bounding box center [955, 382] width 64 height 25
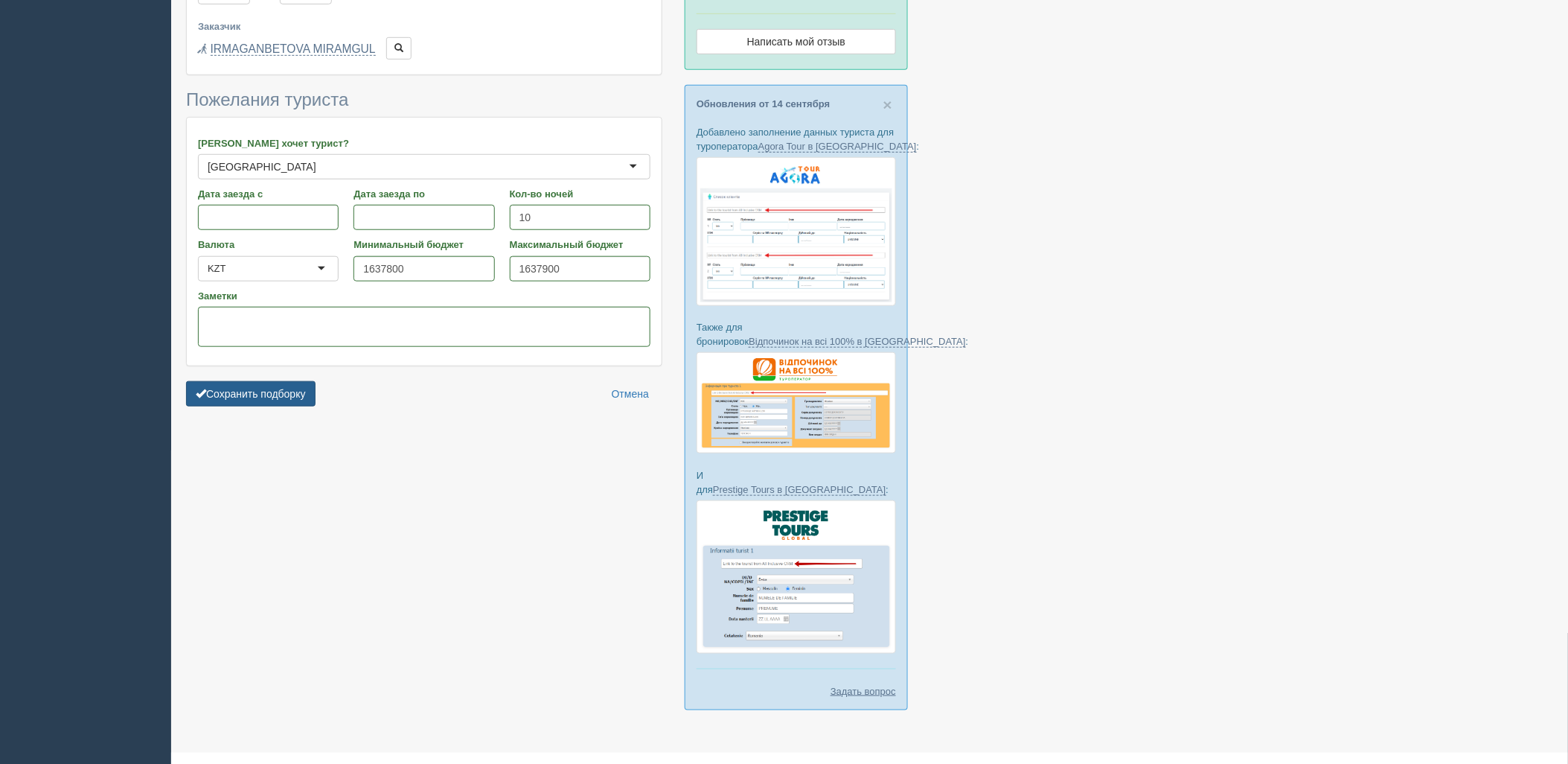
click at [254, 397] on button "Сохранить подборку" at bounding box center [250, 393] width 130 height 25
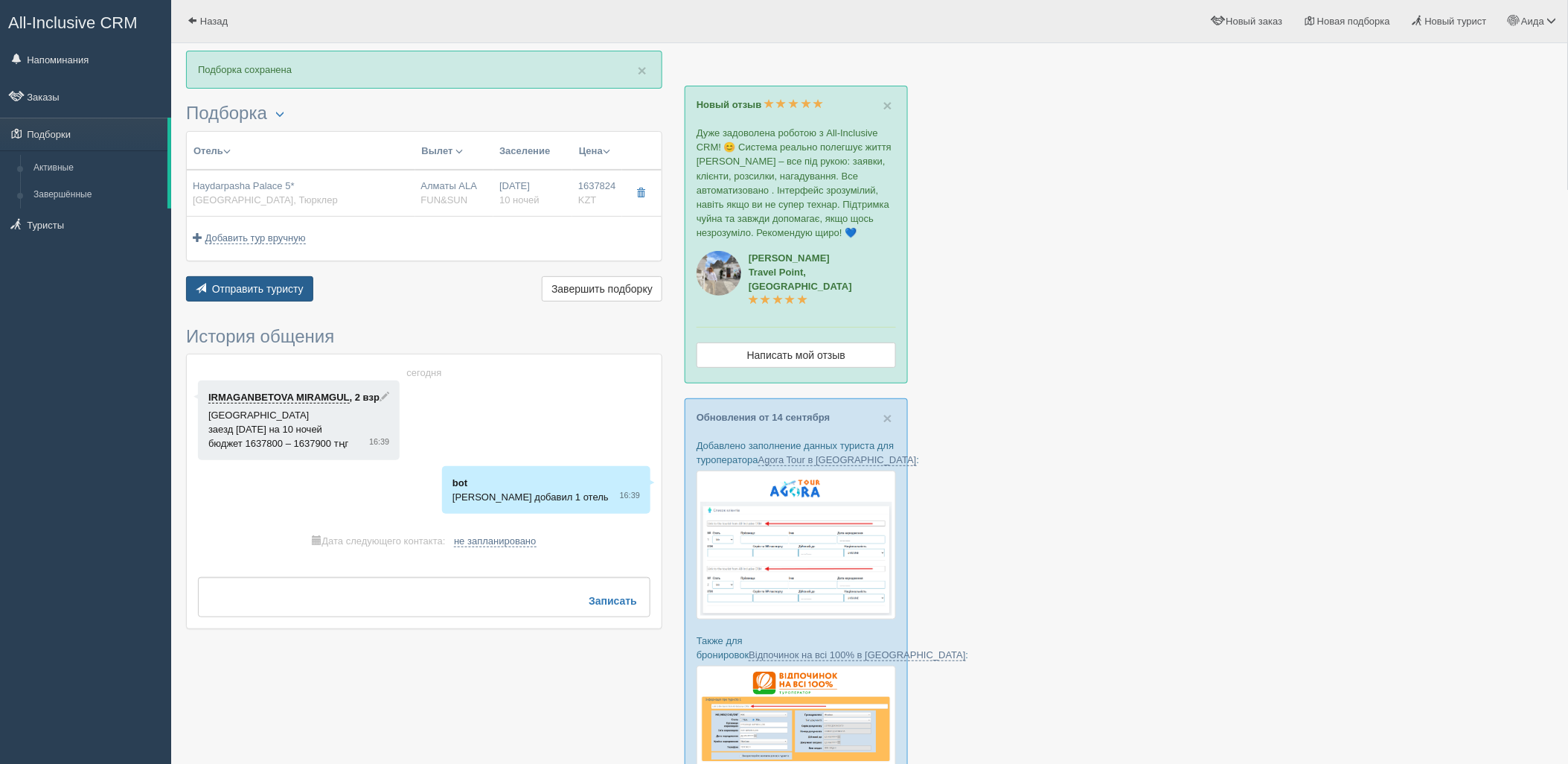
click at [266, 290] on span "Отправить туристу" at bounding box center [257, 289] width 92 height 12
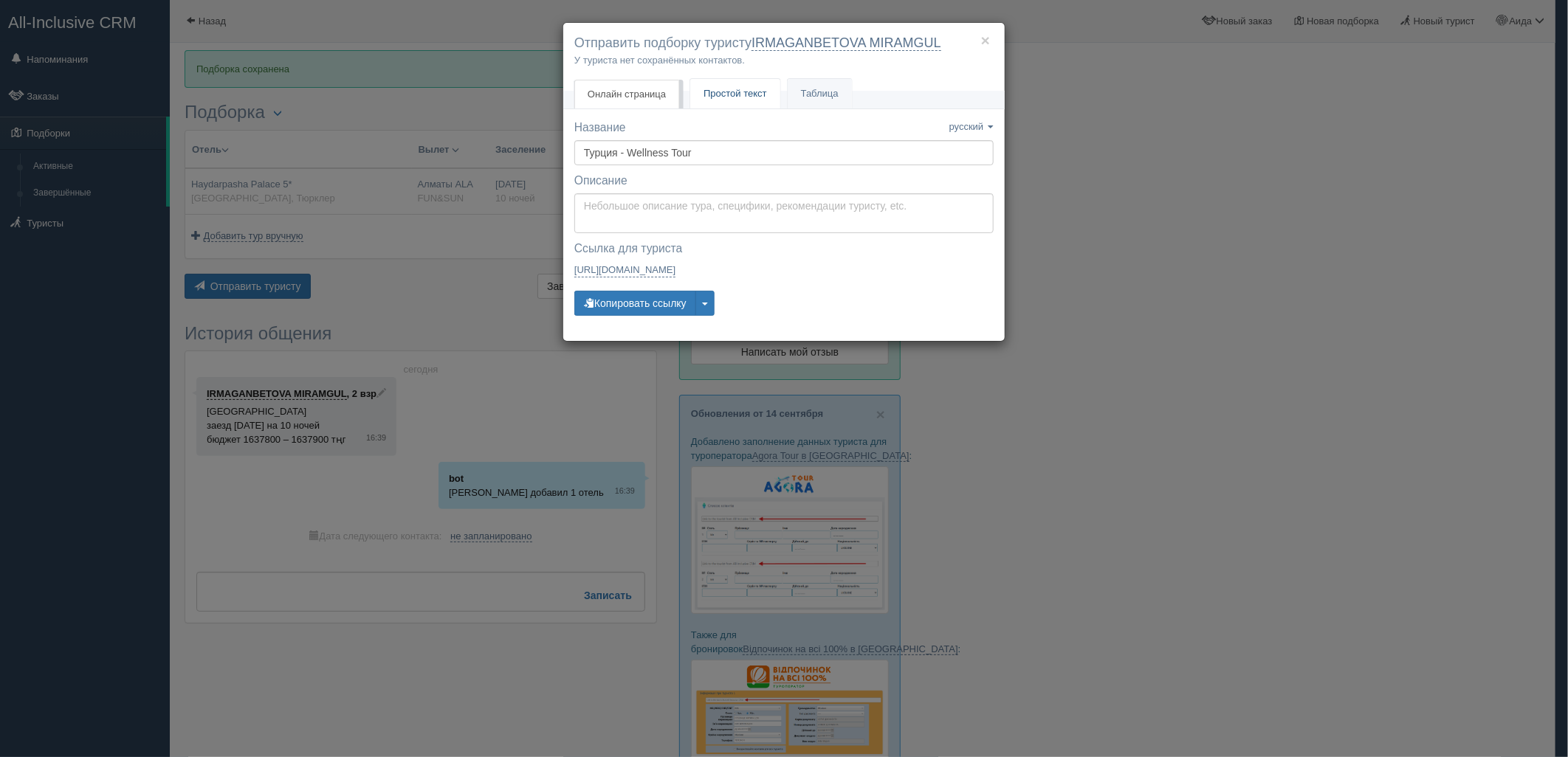
click at [705, 96] on span "Простой текст" at bounding box center [735, 93] width 63 height 11
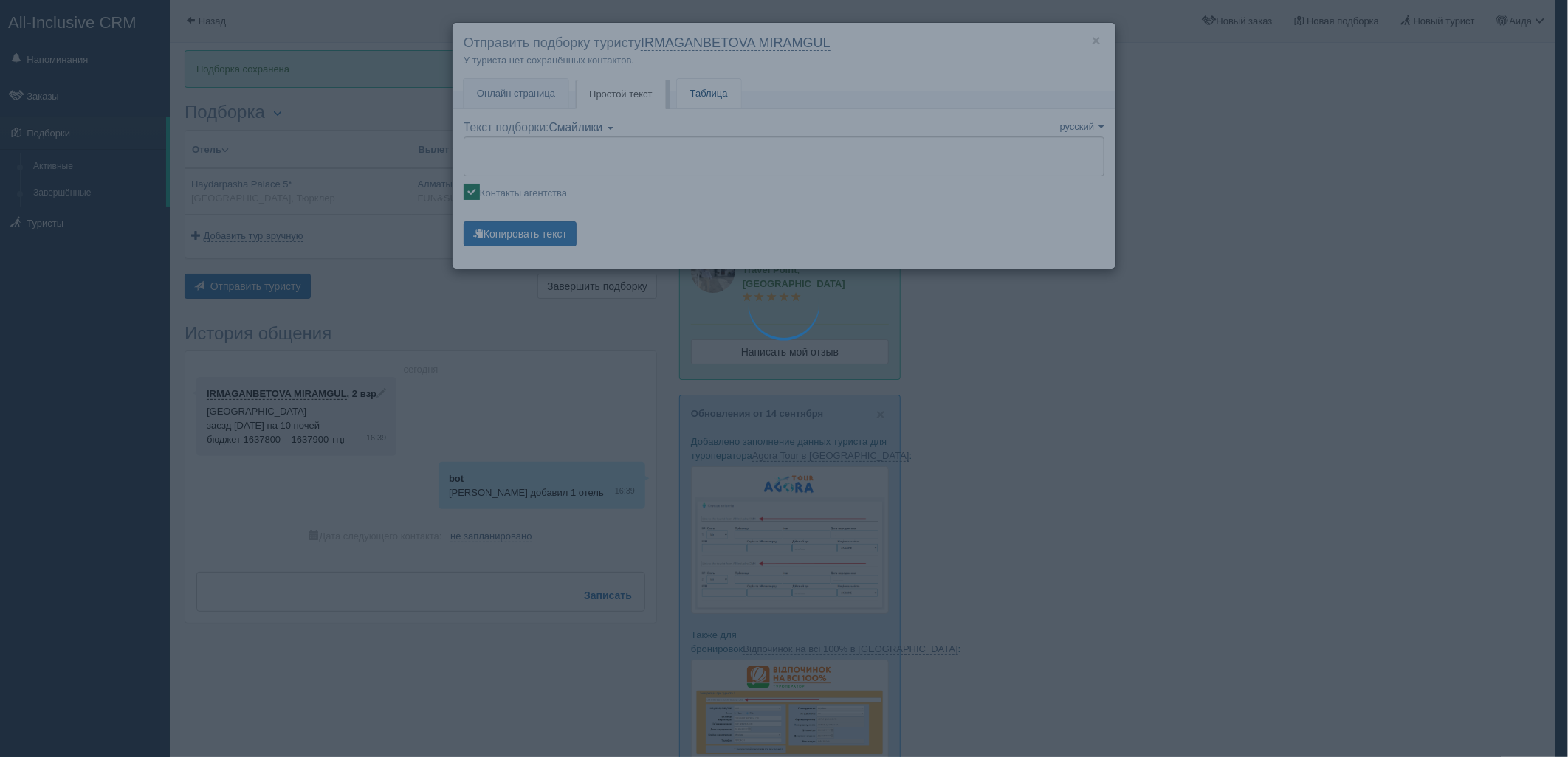
type textarea "🌞 Добрый день! Предлагаем Вам рассмотреть следующие варианты: 🌎 Турция, Тюрклер…"
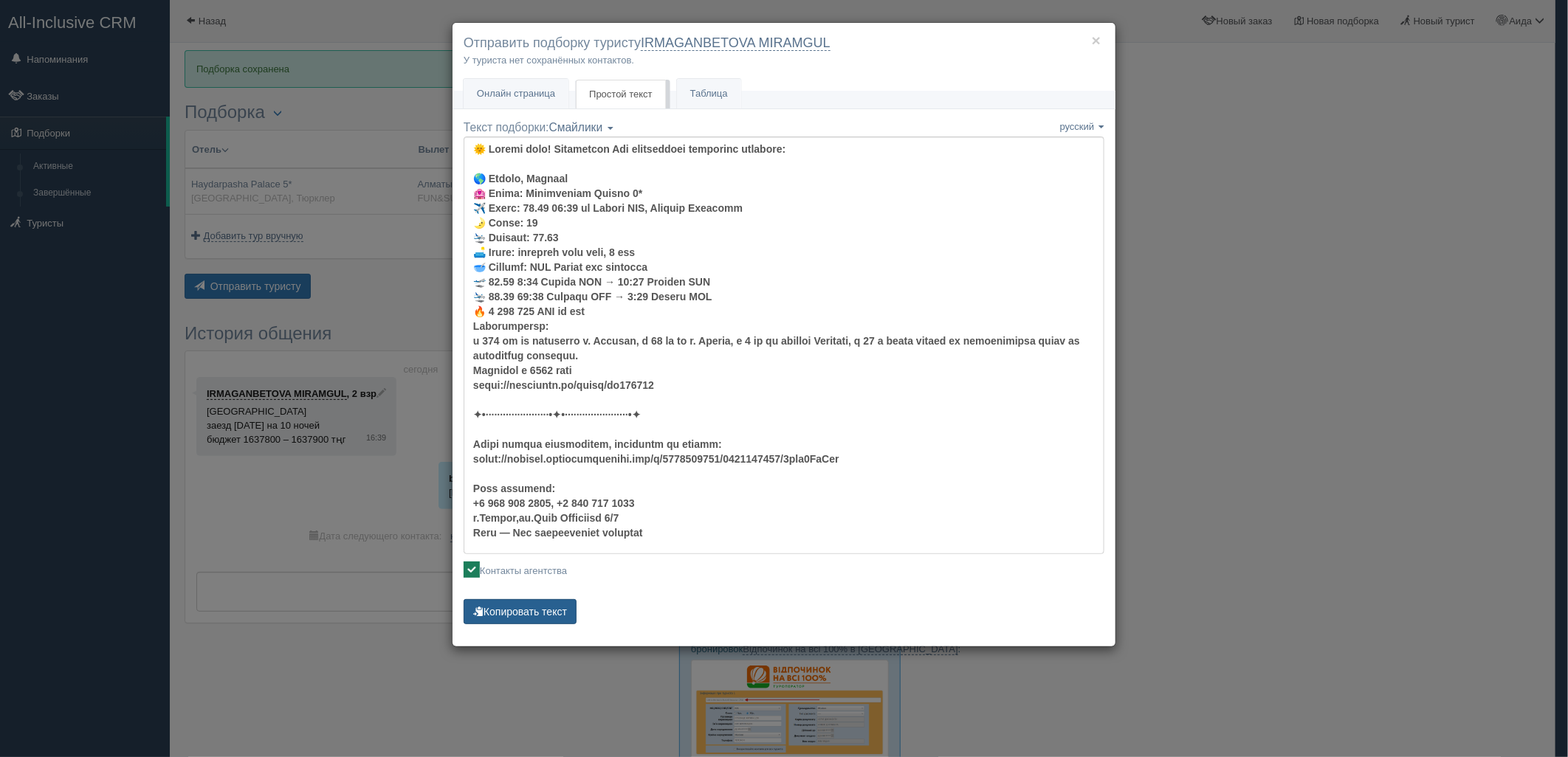
click at [548, 609] on button "Копировать текст" at bounding box center [520, 611] width 113 height 25
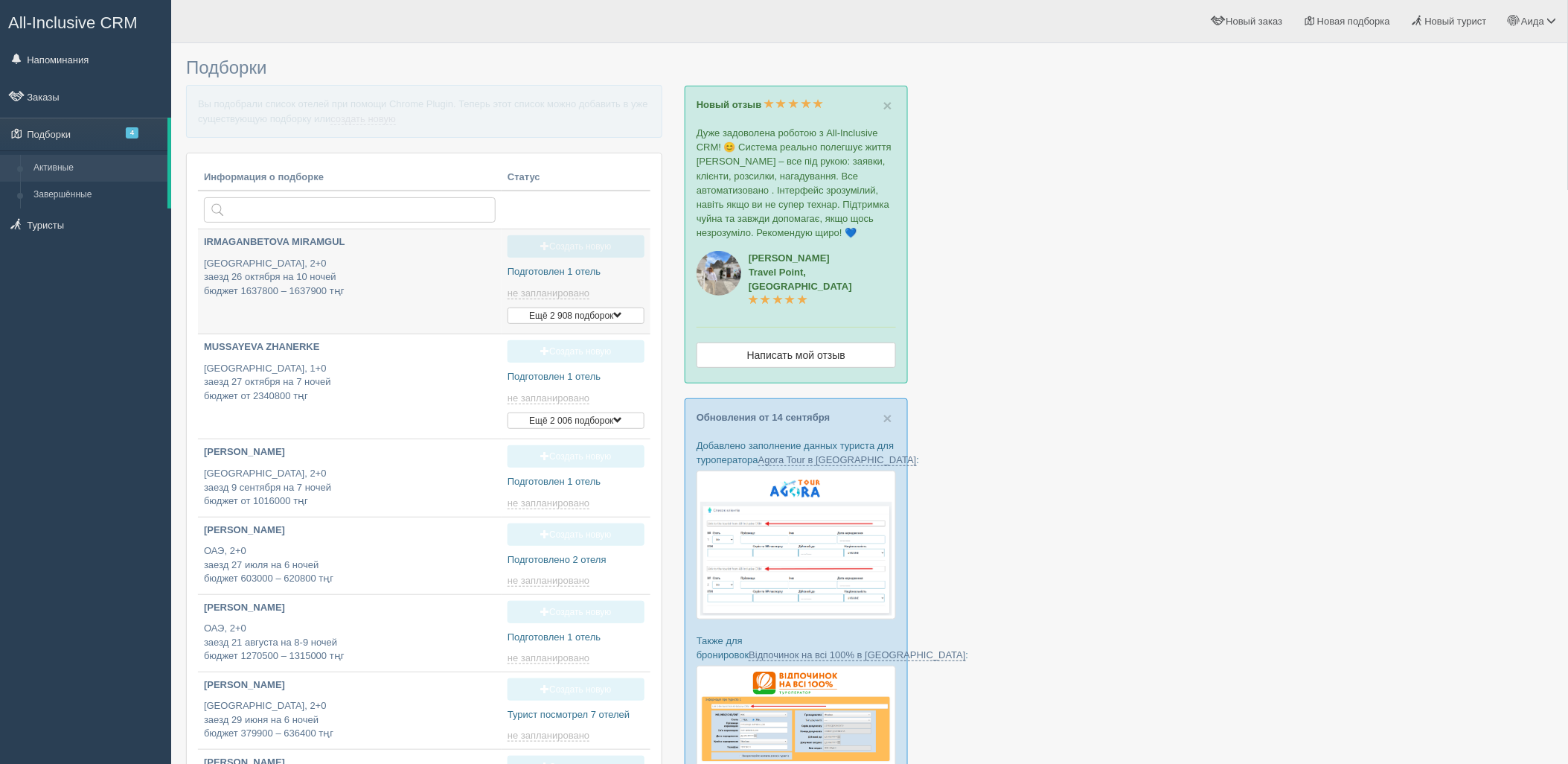
type input "2025-09-19 17:35"
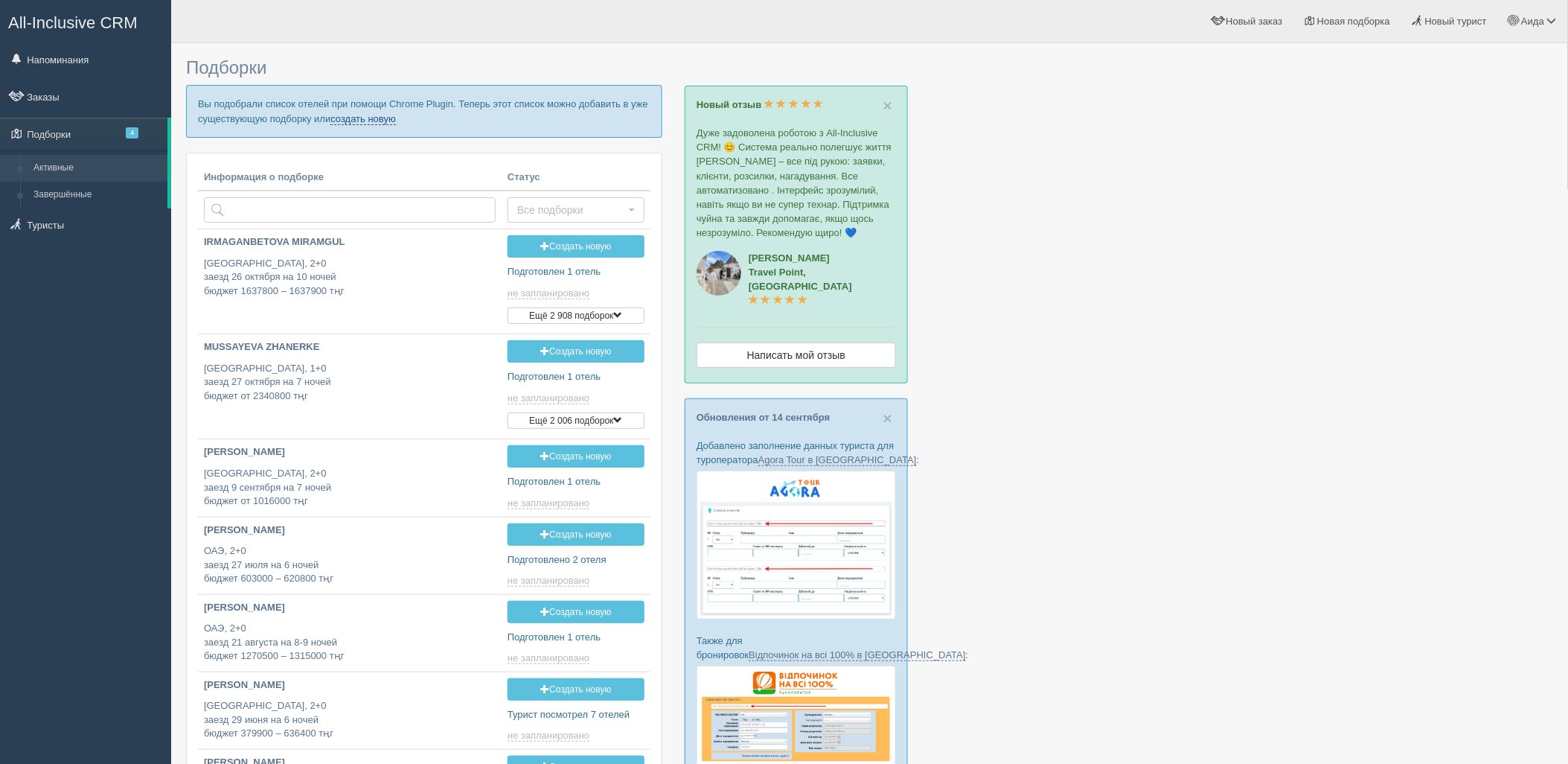
click at [355, 113] on link "создать новую" at bounding box center [363, 119] width 65 height 12
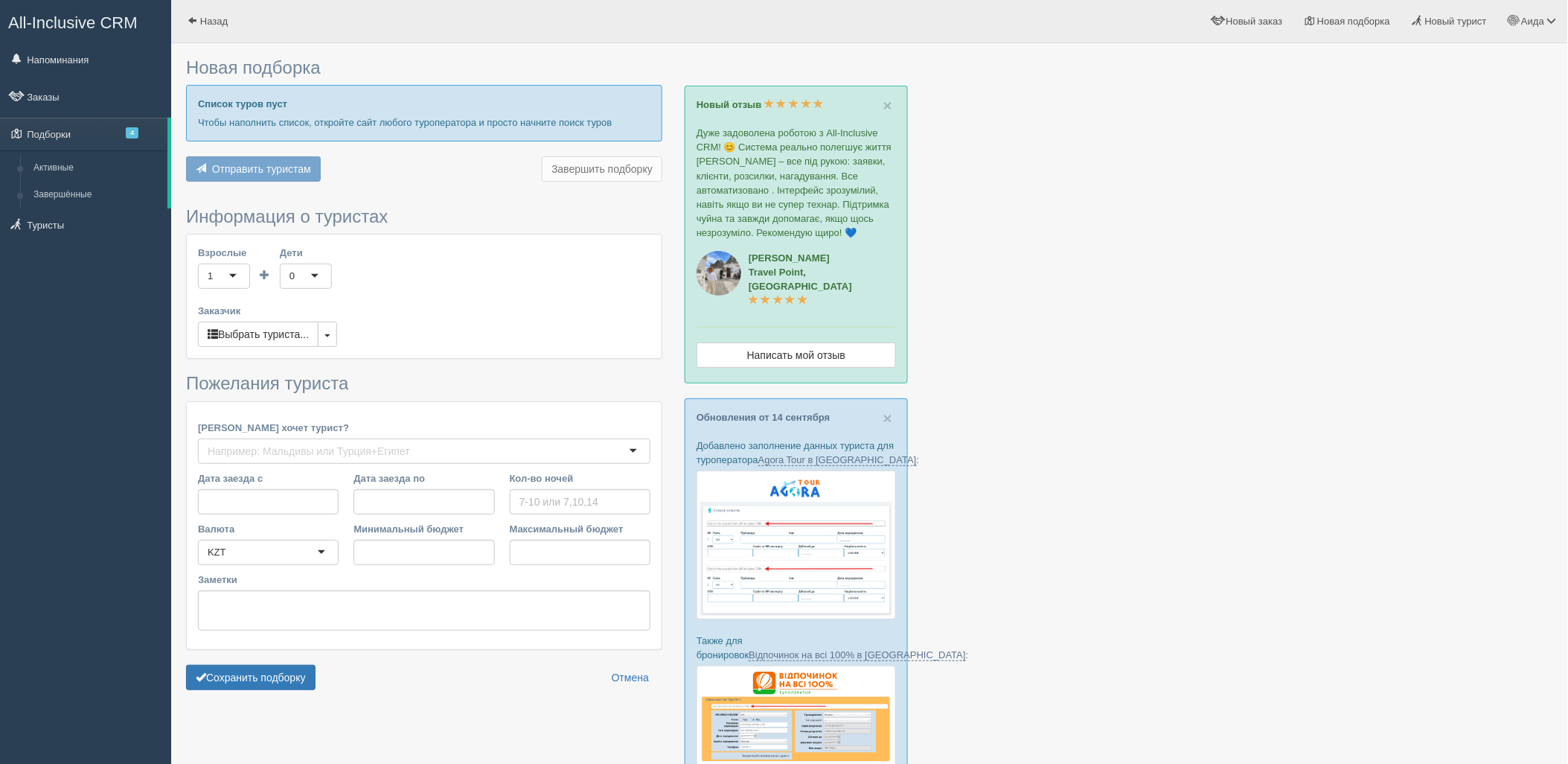
type input "6-7"
type input "1429800"
type input "1823900"
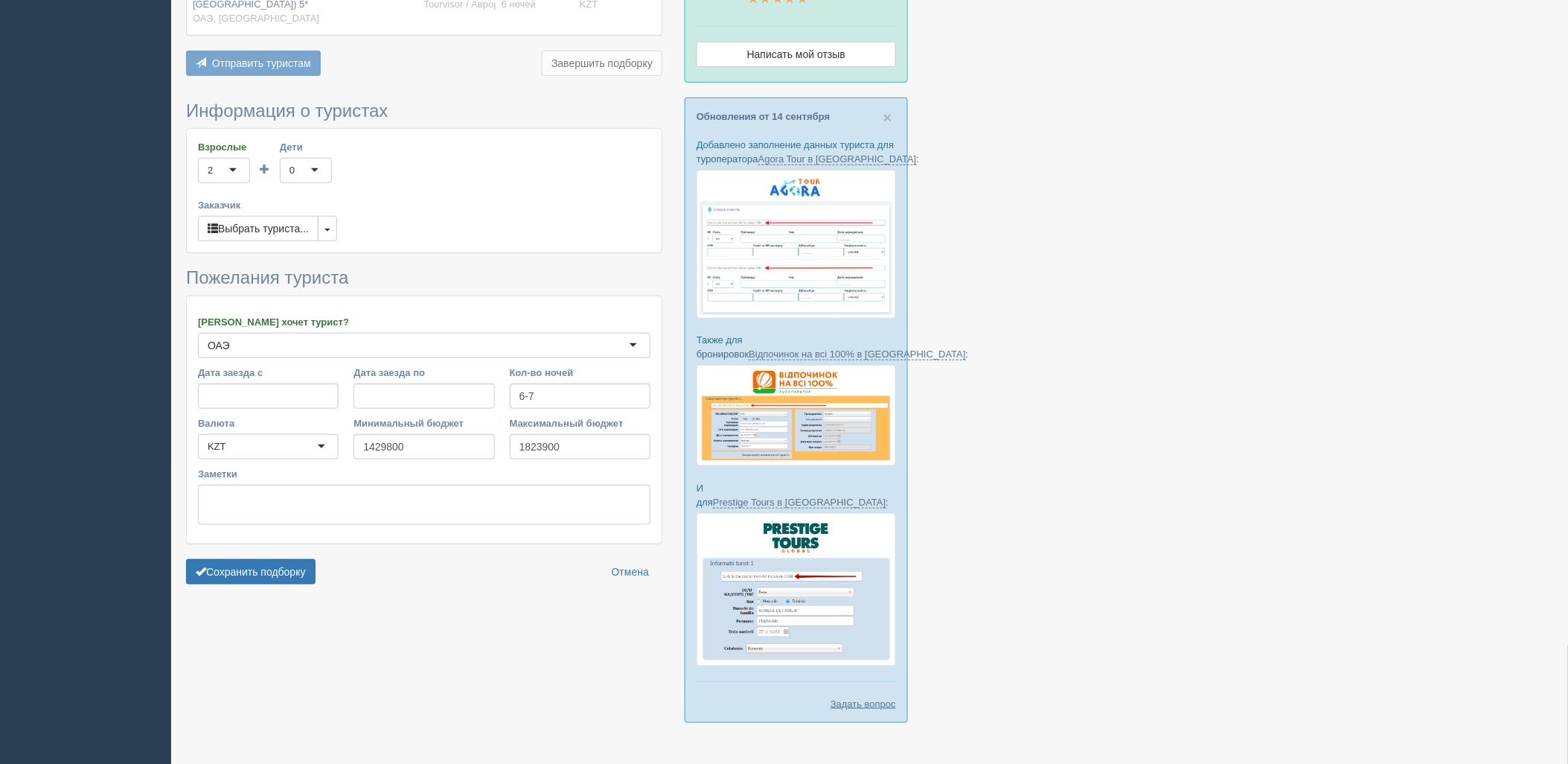
scroll to position [314, 0]
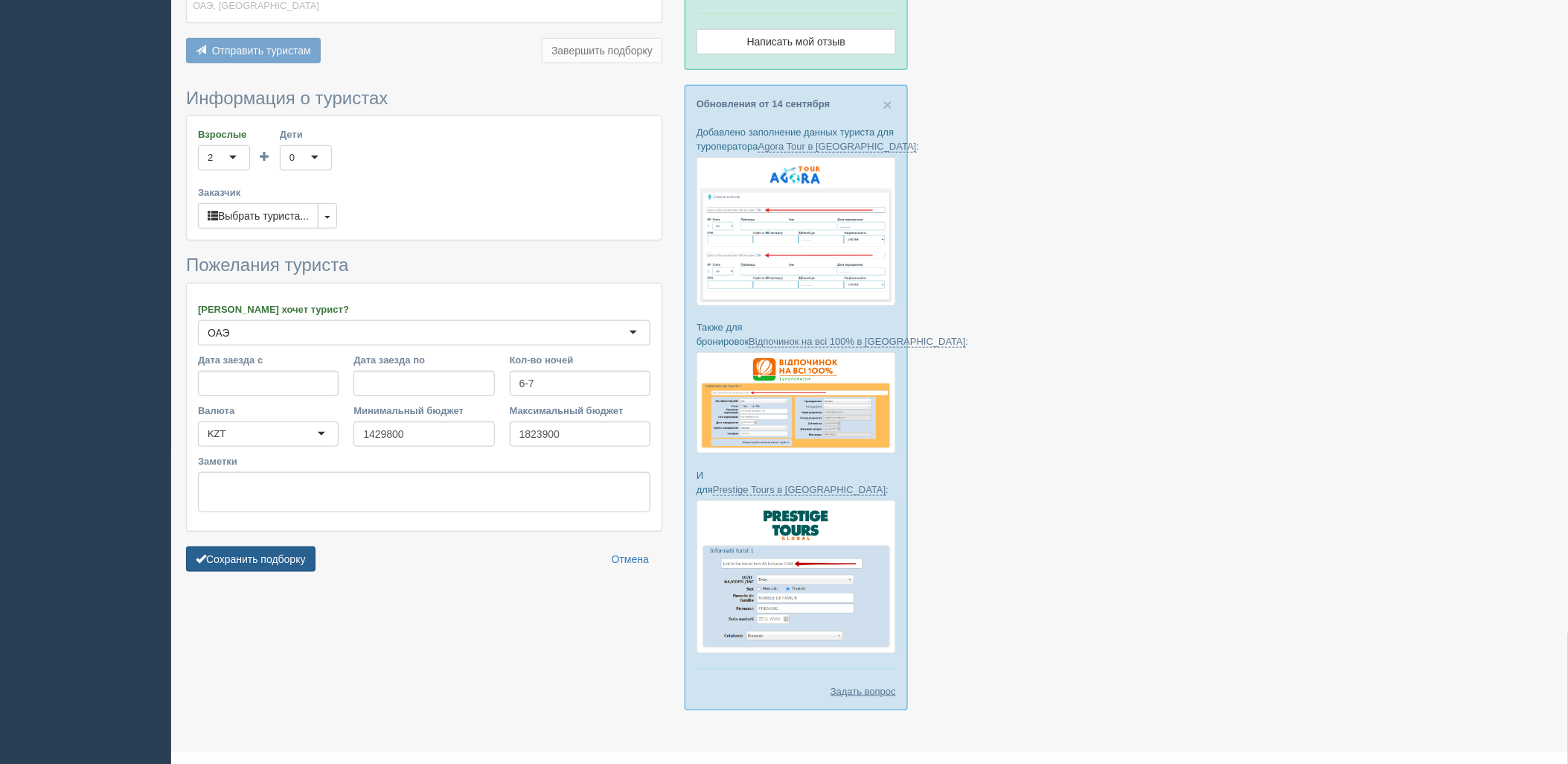
click at [301, 561] on button "Сохранить подборку" at bounding box center [250, 559] width 130 height 25
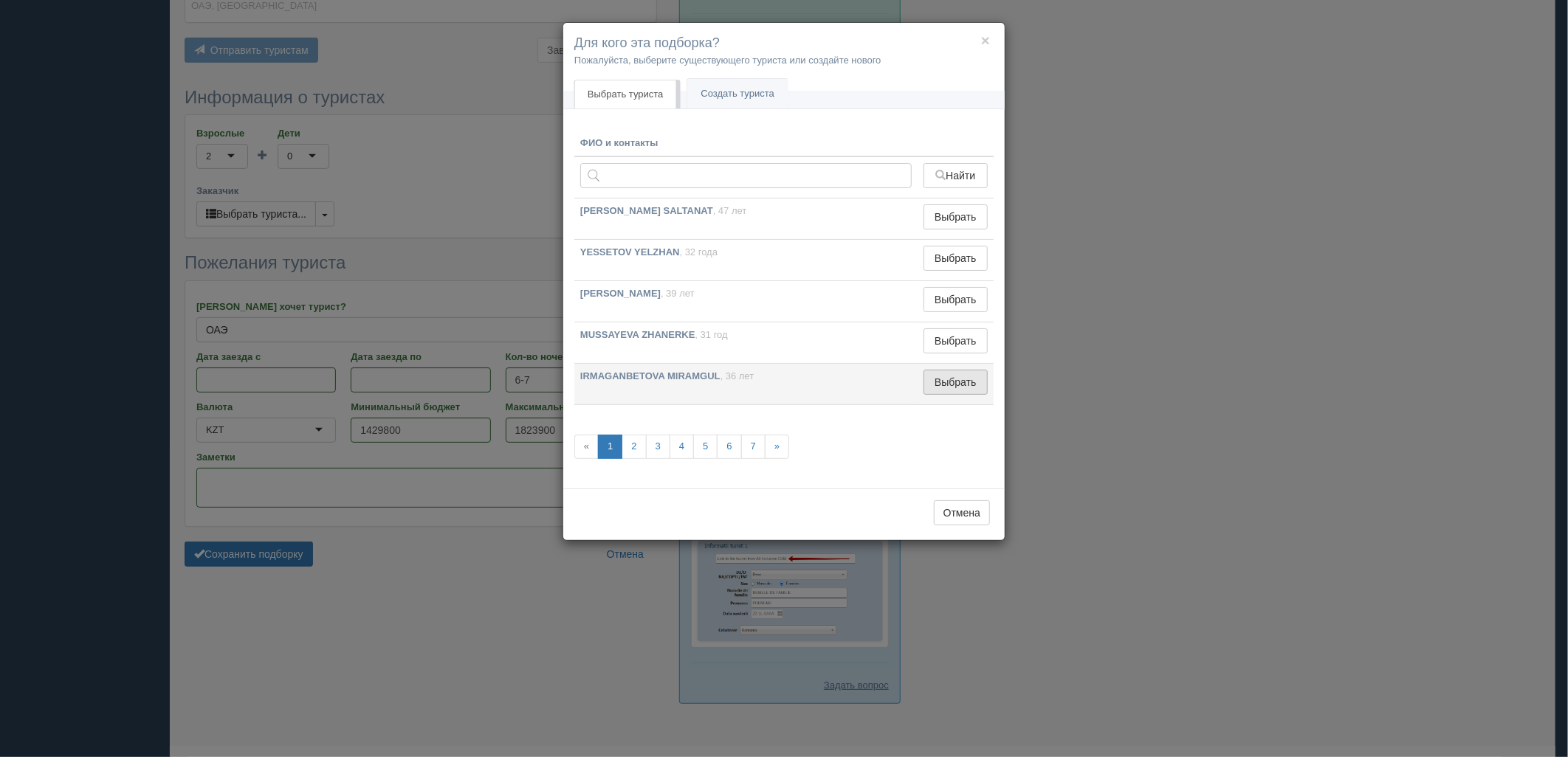
click at [950, 388] on button "Выбрать" at bounding box center [955, 382] width 64 height 25
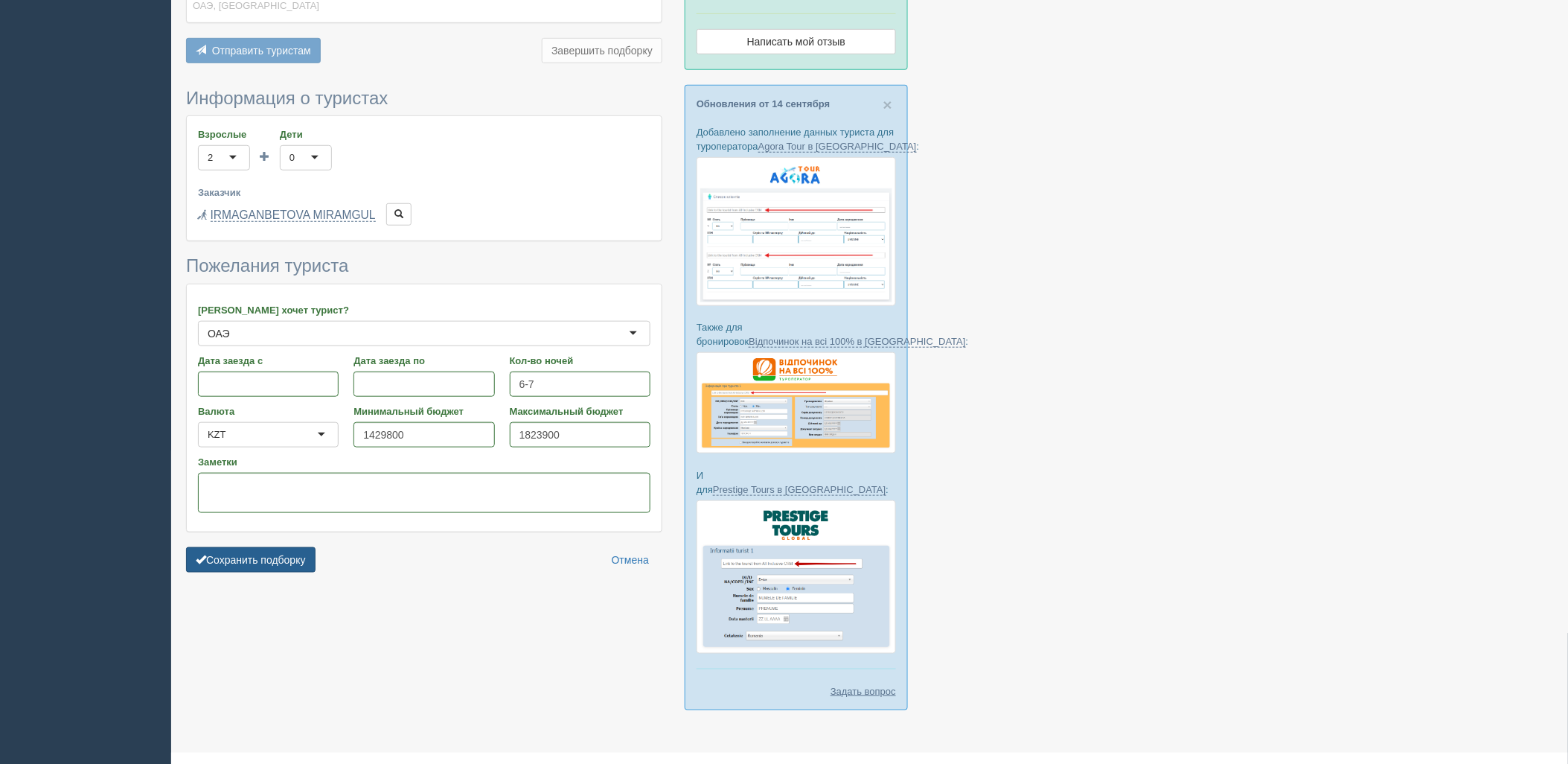
click at [246, 551] on button "Сохранить подборку" at bounding box center [250, 560] width 130 height 25
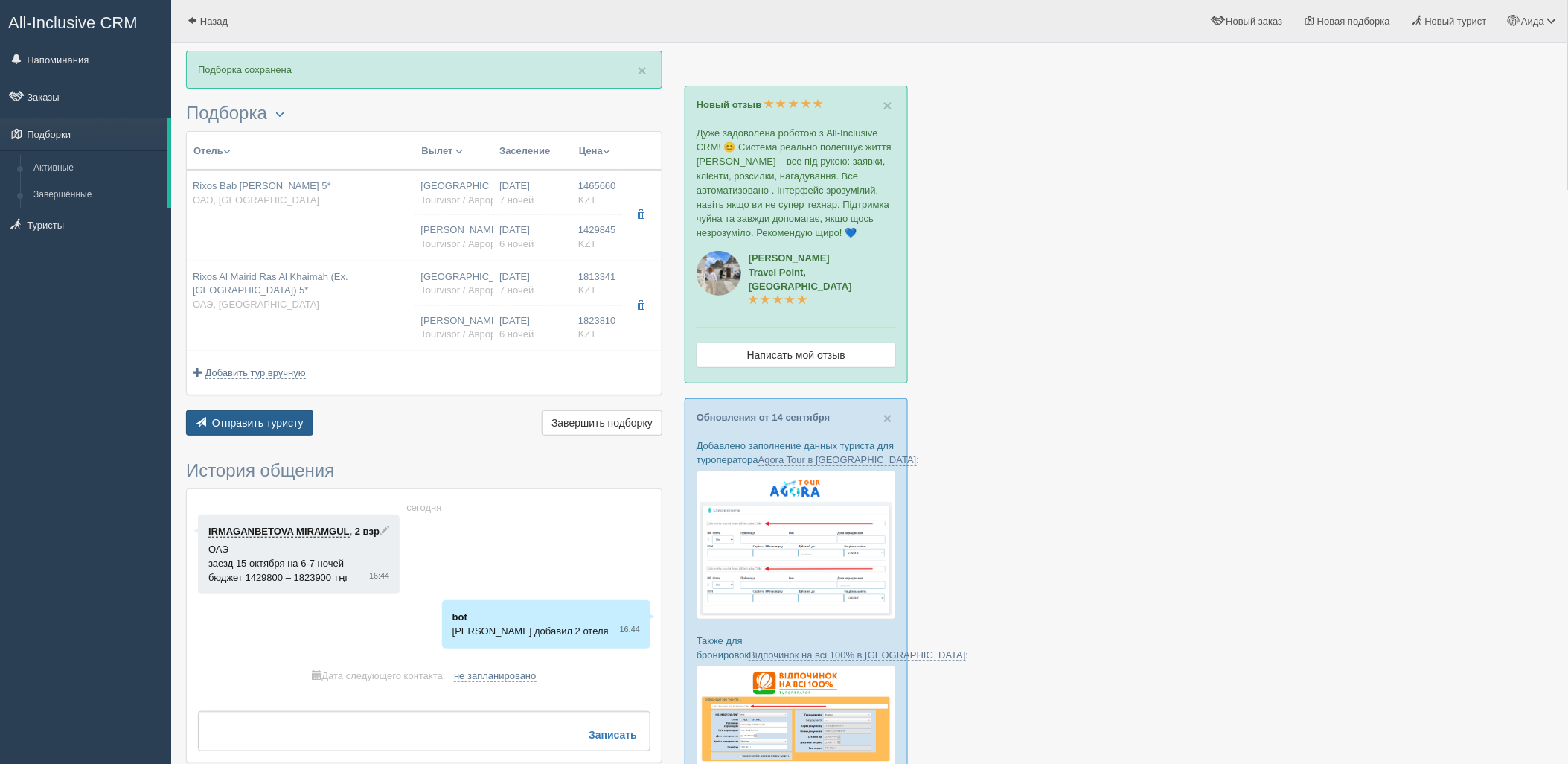
click at [293, 433] on button "Отправить туристу Отправить" at bounding box center [250, 422] width 128 height 25
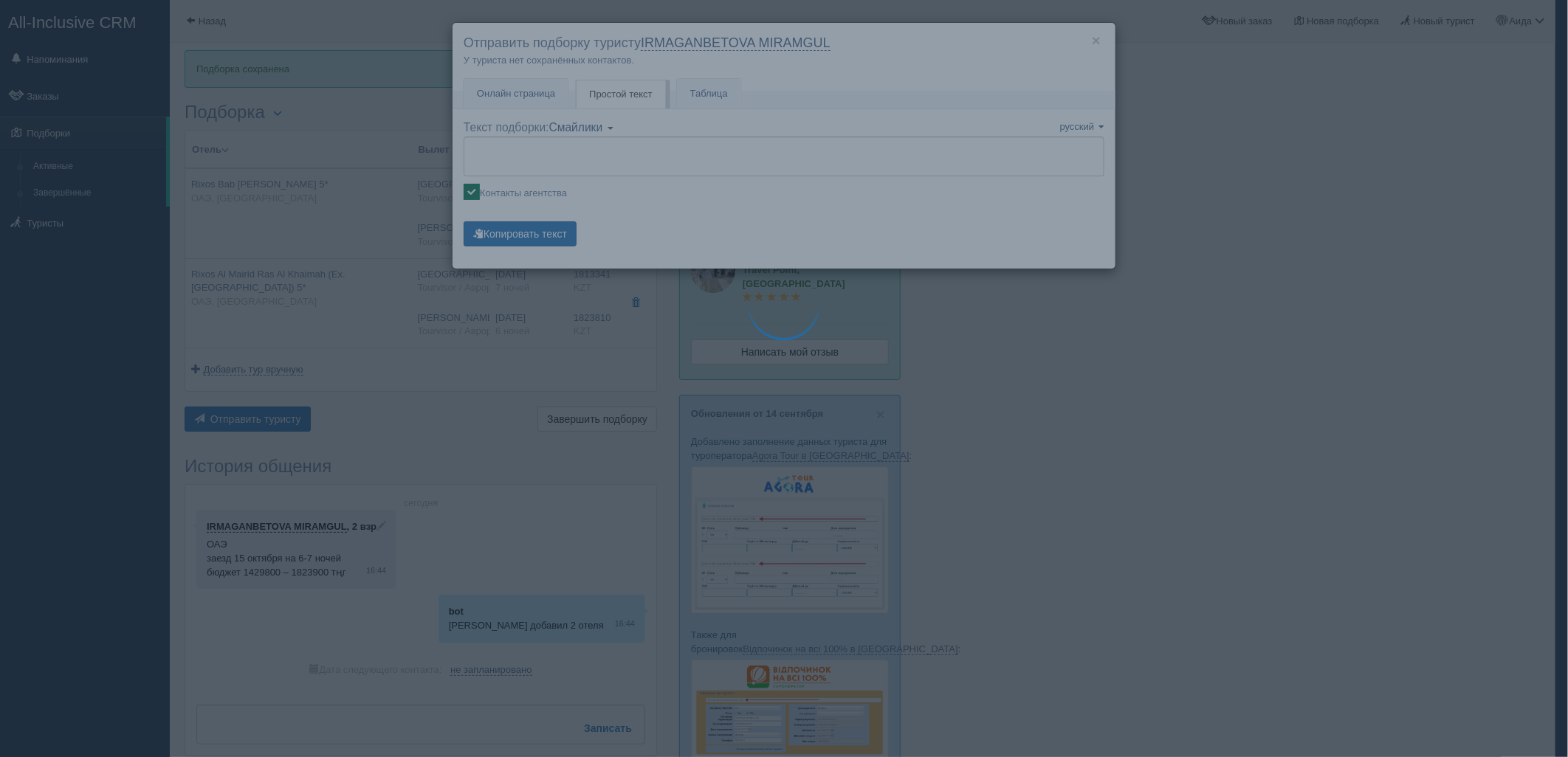
type textarea "🌞 Добрый день! Предлагаем Вам рассмотреть следующие варианты: 🌎 ОАЭ, Рас-эль-Ха…"
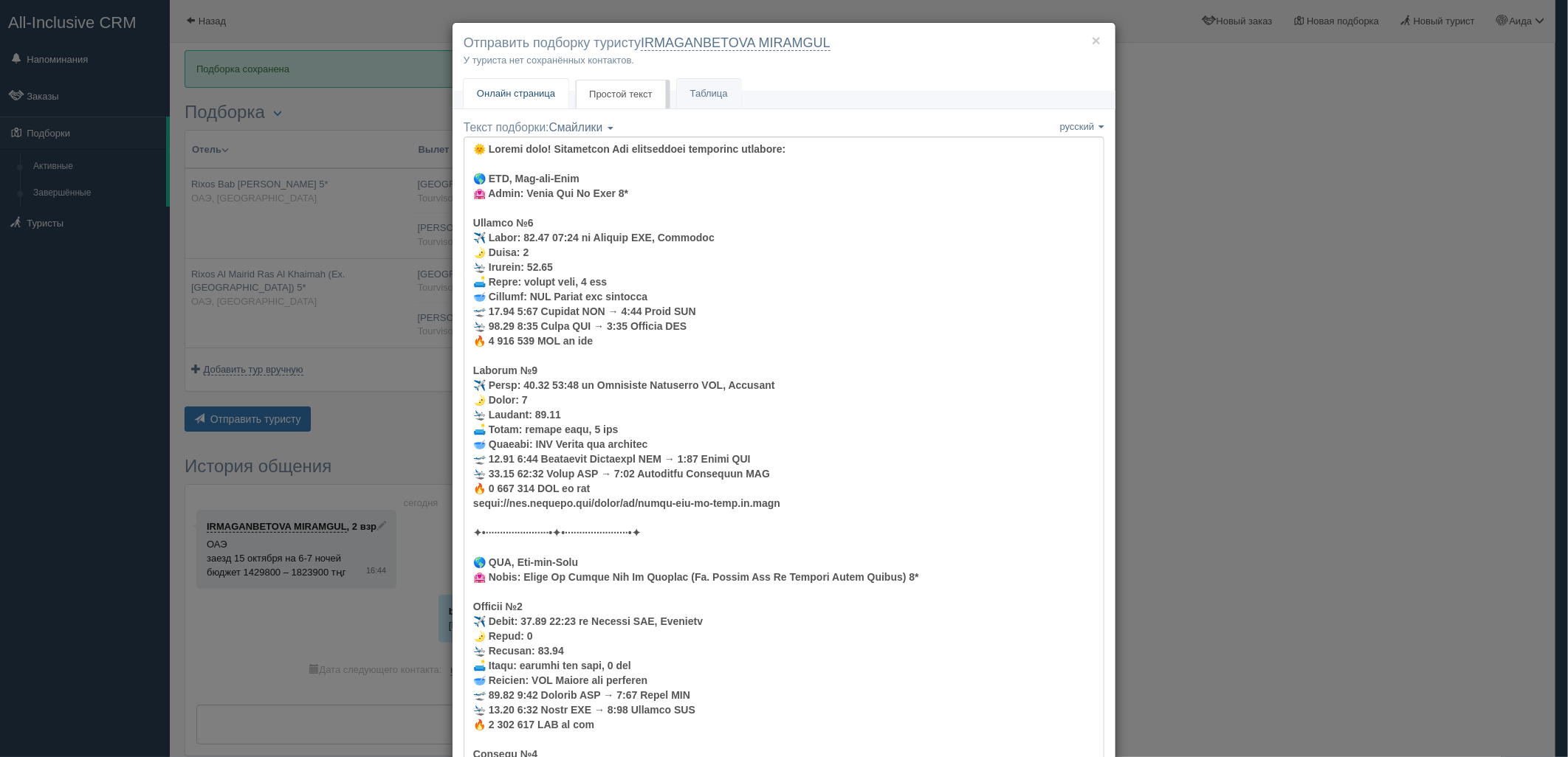
click at [524, 91] on span "Онлайн страница" at bounding box center [516, 93] width 78 height 11
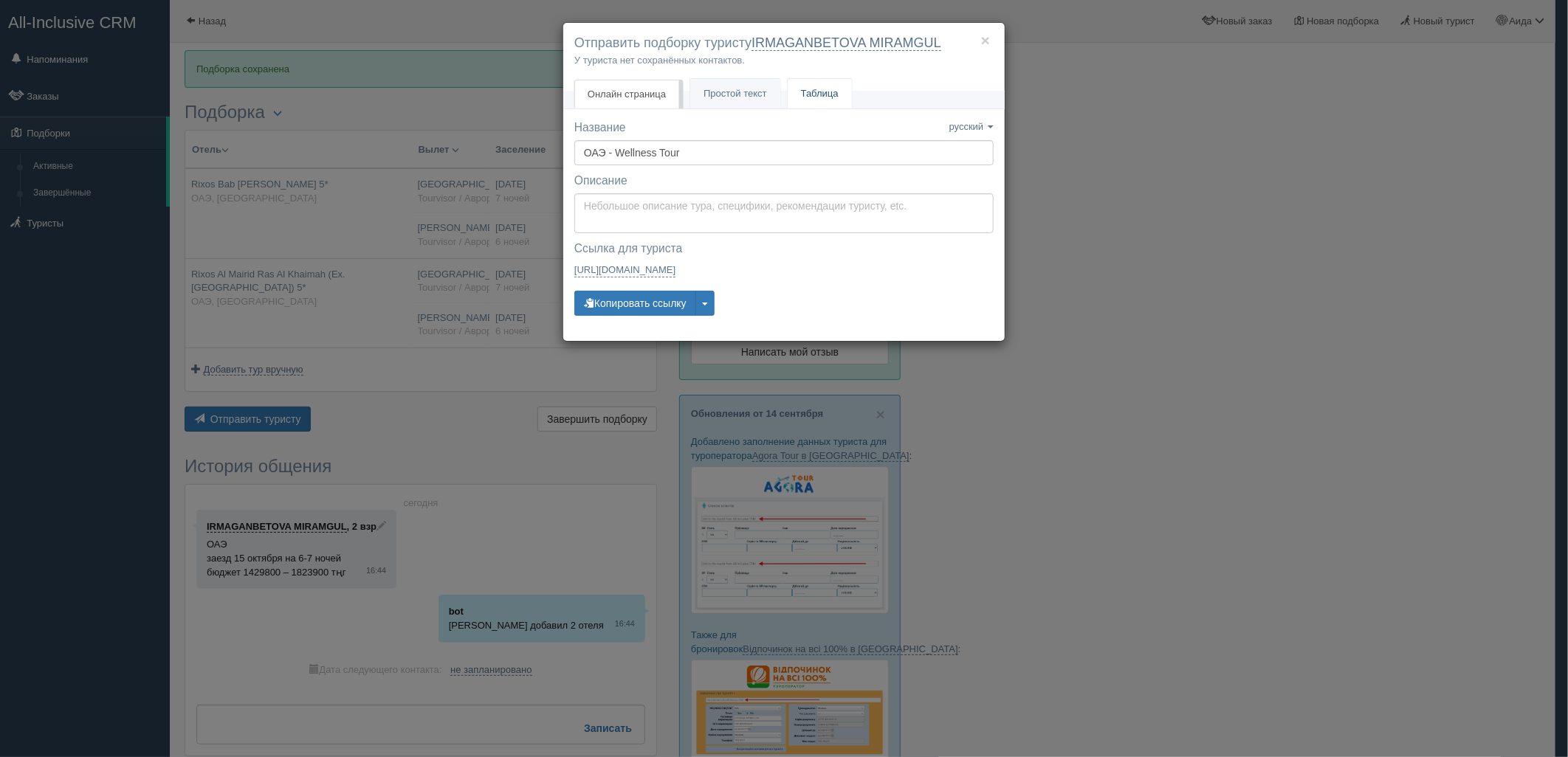
click at [805, 85] on link "Таблица" at bounding box center [819, 94] width 64 height 30
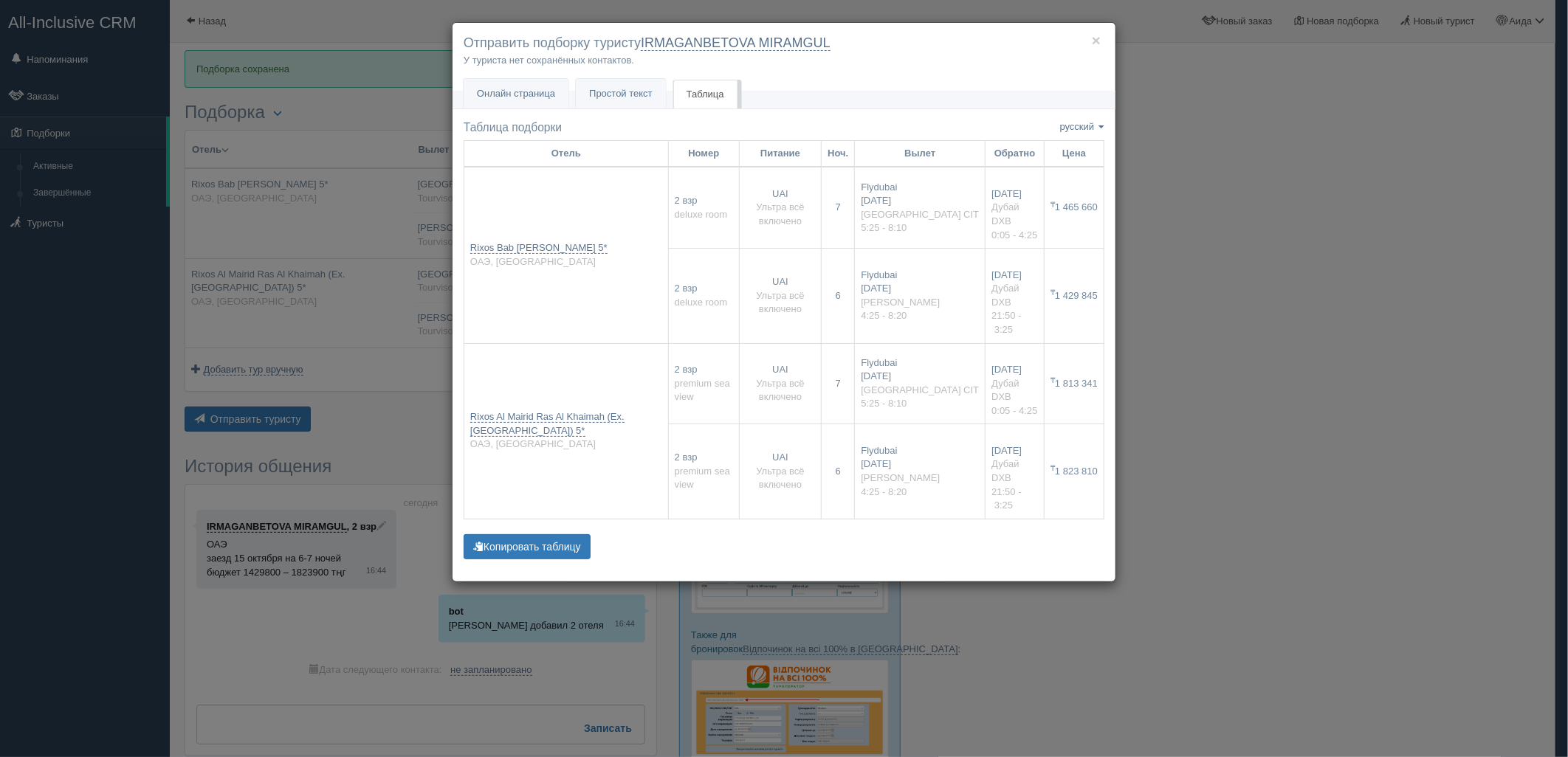
click at [1226, 270] on div "× Отправить подборку туристу IRMAGANBETOVA MIRAMGUL У туриста нет сохранённых к…" at bounding box center [784, 378] width 1568 height 757
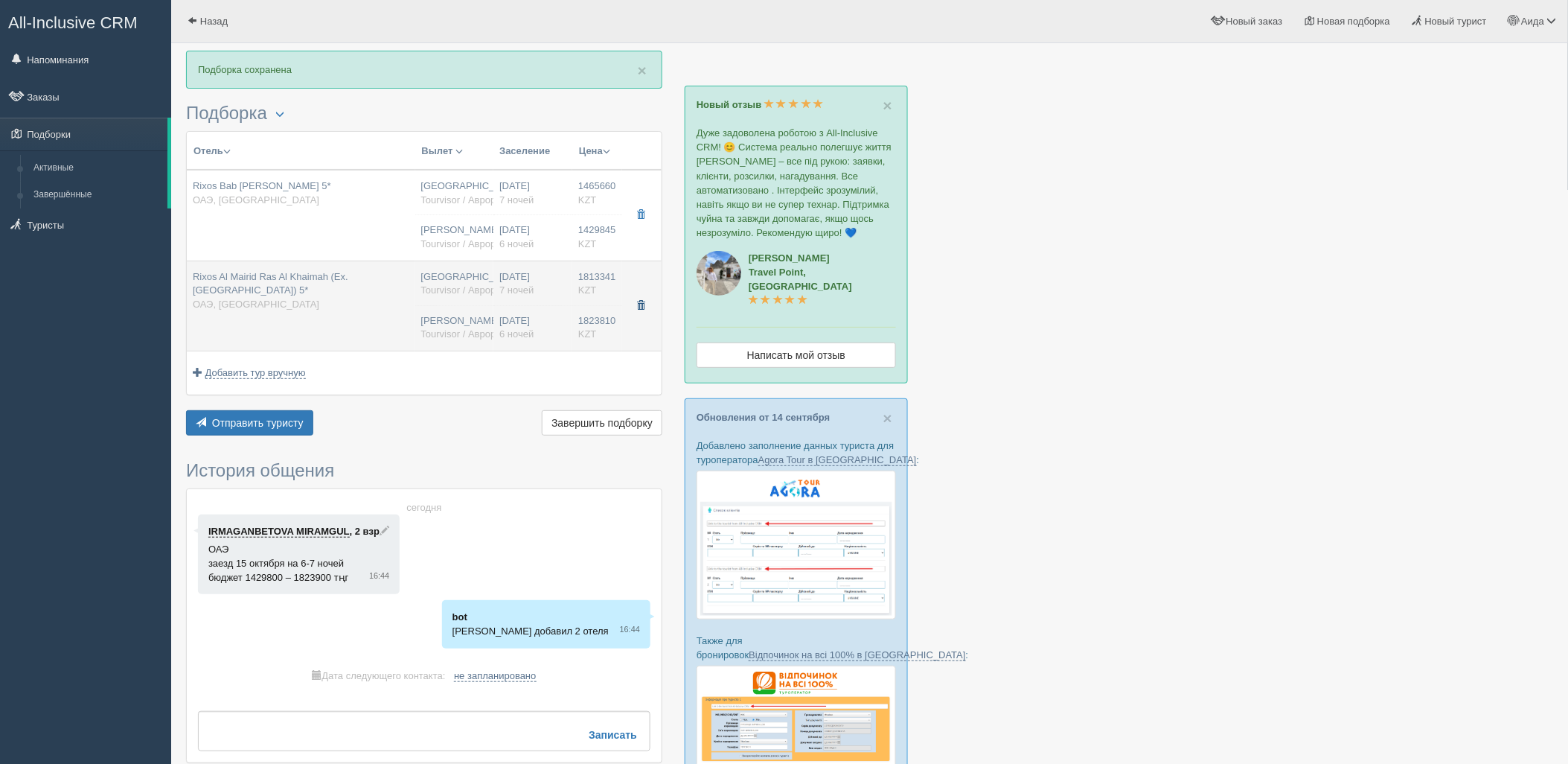
click at [641, 308] on span "button" at bounding box center [641, 305] width 9 height 9
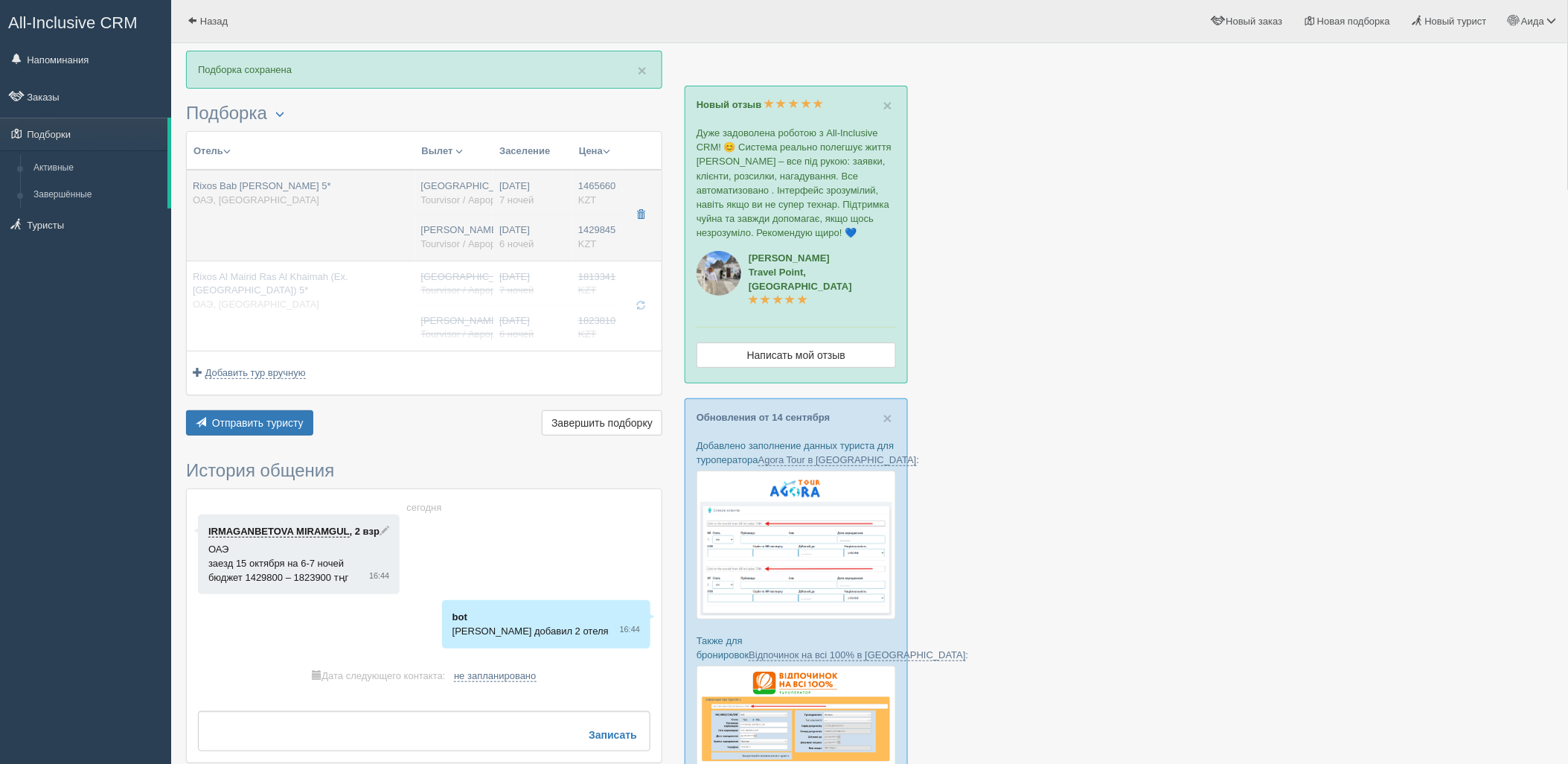
click at [591, 224] on span "1429845" at bounding box center [597, 229] width 38 height 11
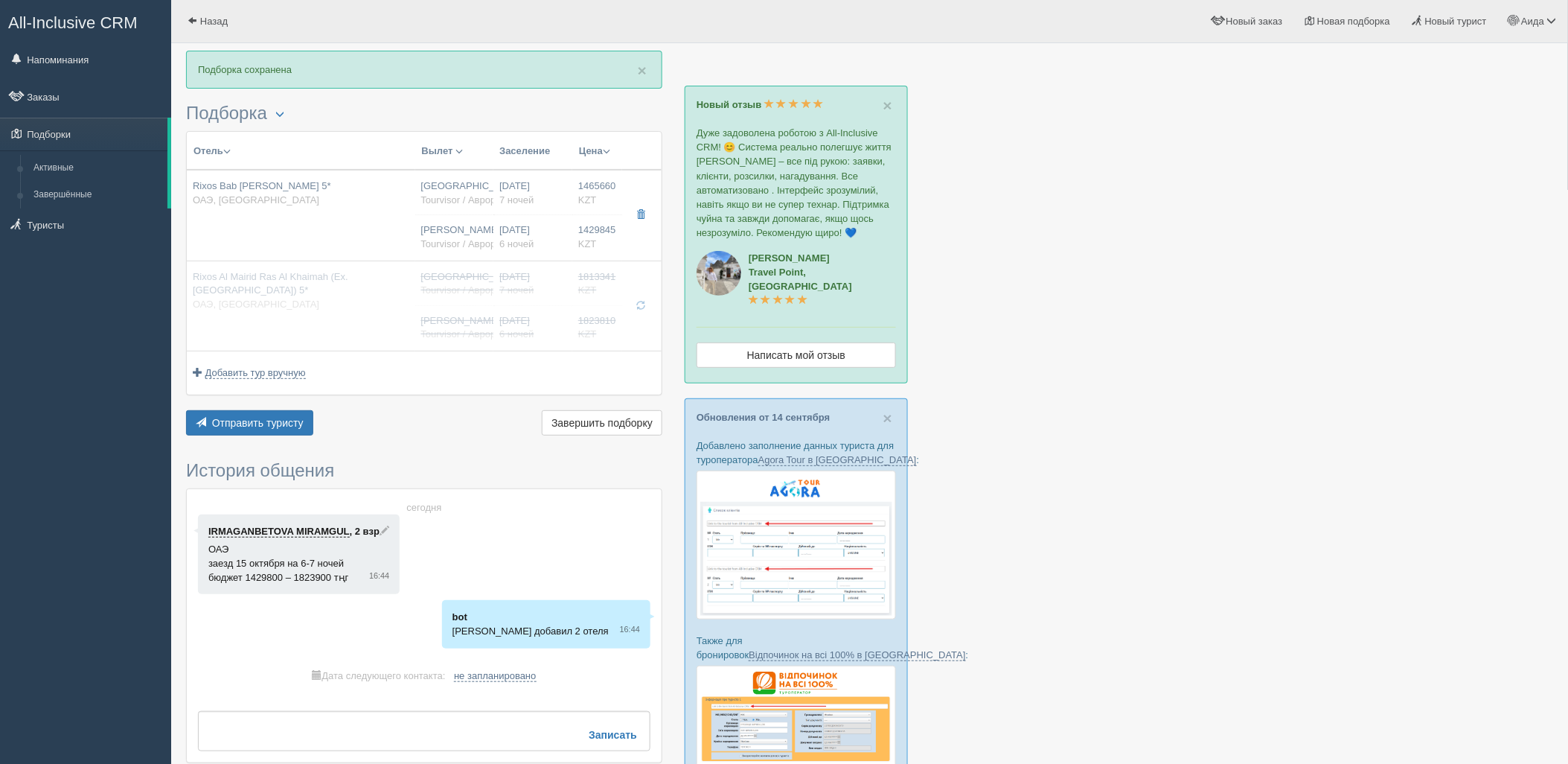
type input "Rixos Bab [PERSON_NAME] 5*"
type input "[URL][DOMAIN_NAME]"
type input "ОАЭ"
type input "Рас-эль-Хайм"
type input "1465660.00"
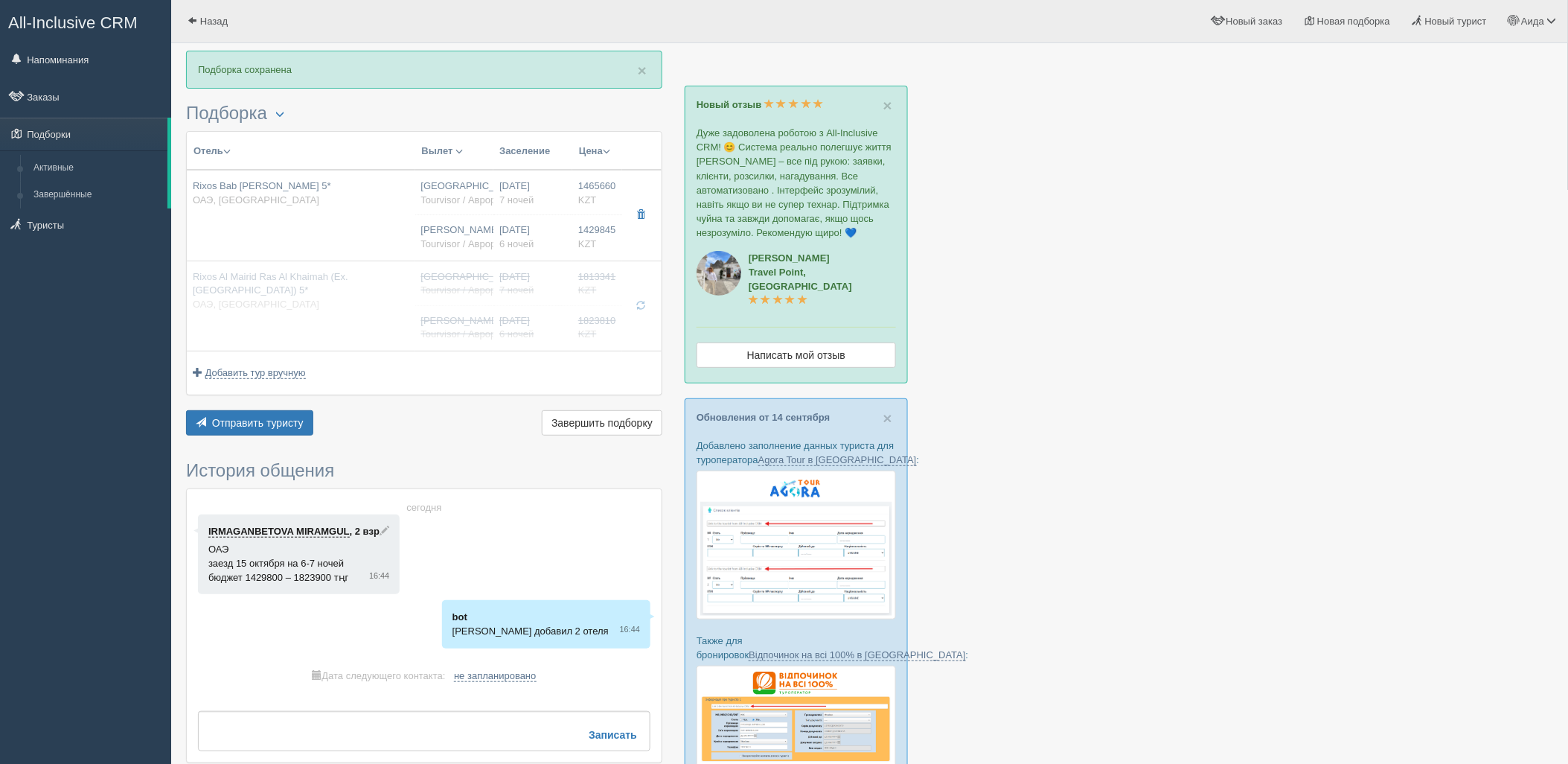
type input "[GEOGRAPHIC_DATA] CIT"
type input "Дубай DXB"
type input "05:25"
type input "08:10"
type input "Flydubai"
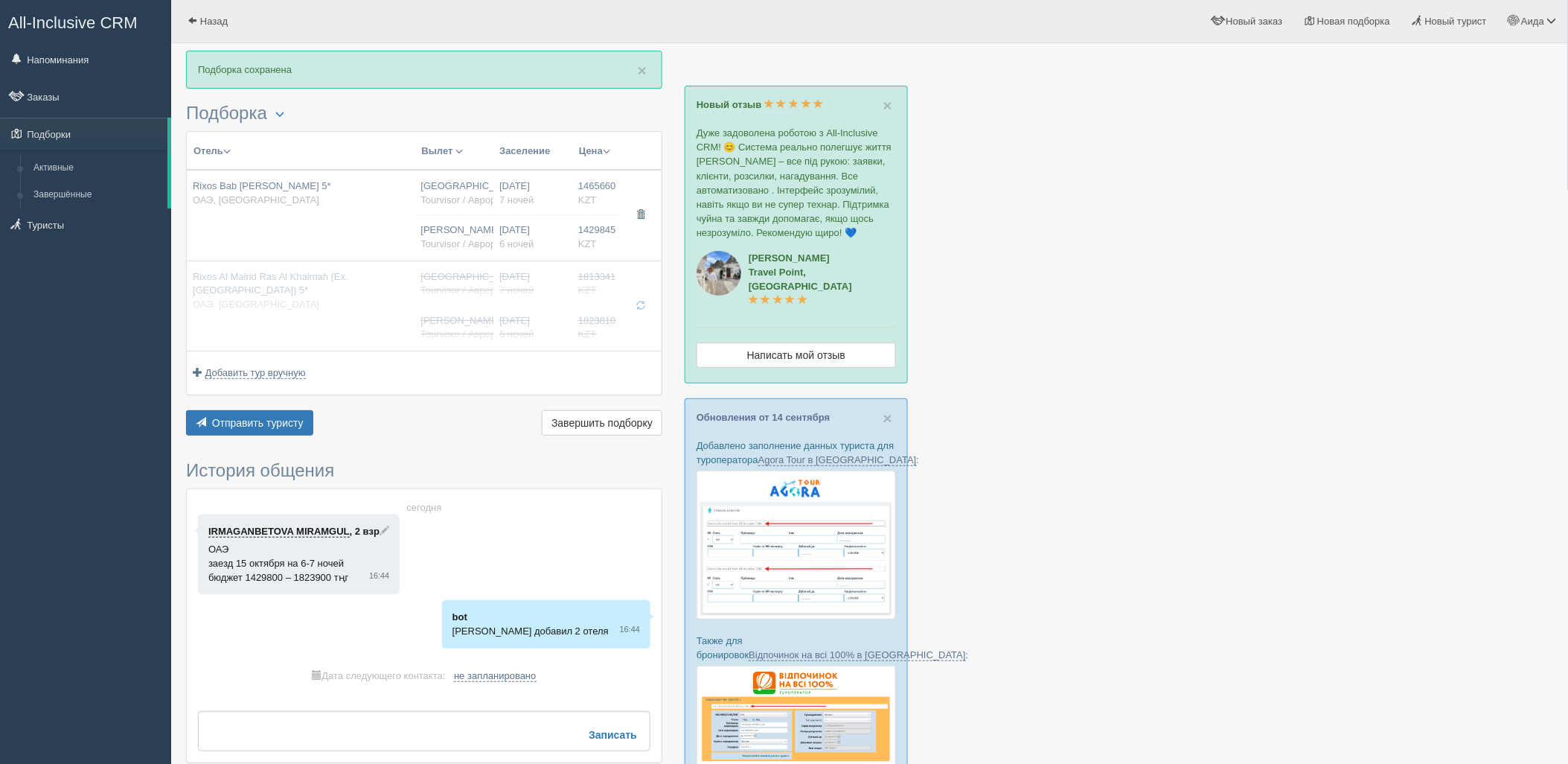
type input "00:05"
type input "04:25"
type input "7"
type input "deluxe room"
type input "UAI - Ультра Все Включено"
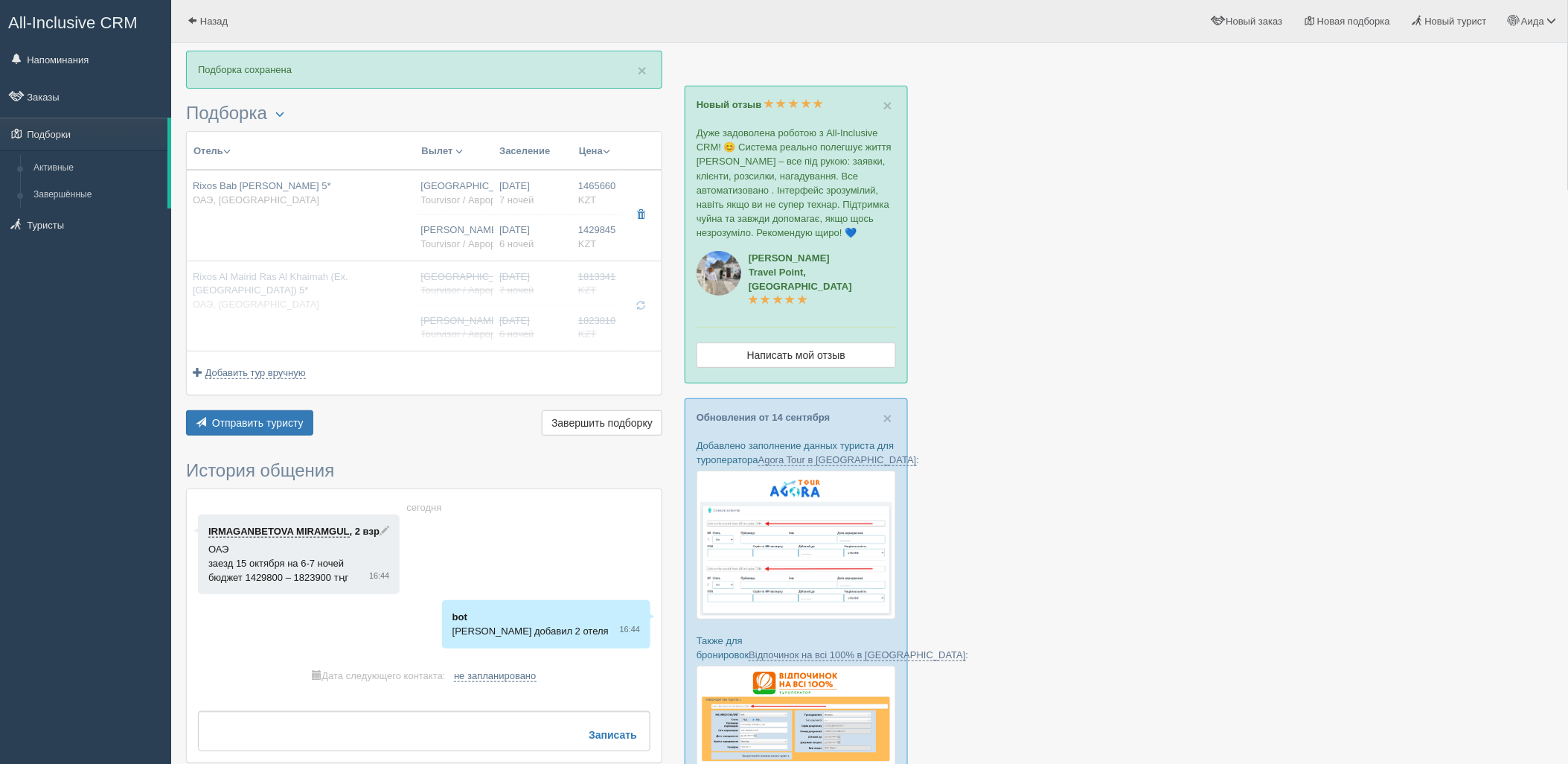
type input "Tourvisor / Аврора-БГ"
type input "https://tourvisor.ru/countries#!/hotel=rixos-bab-al-bahr"
type input "1429845.00"
type input "Нурсултан Назарбаев NQZ"
type input "Дубай DXB"
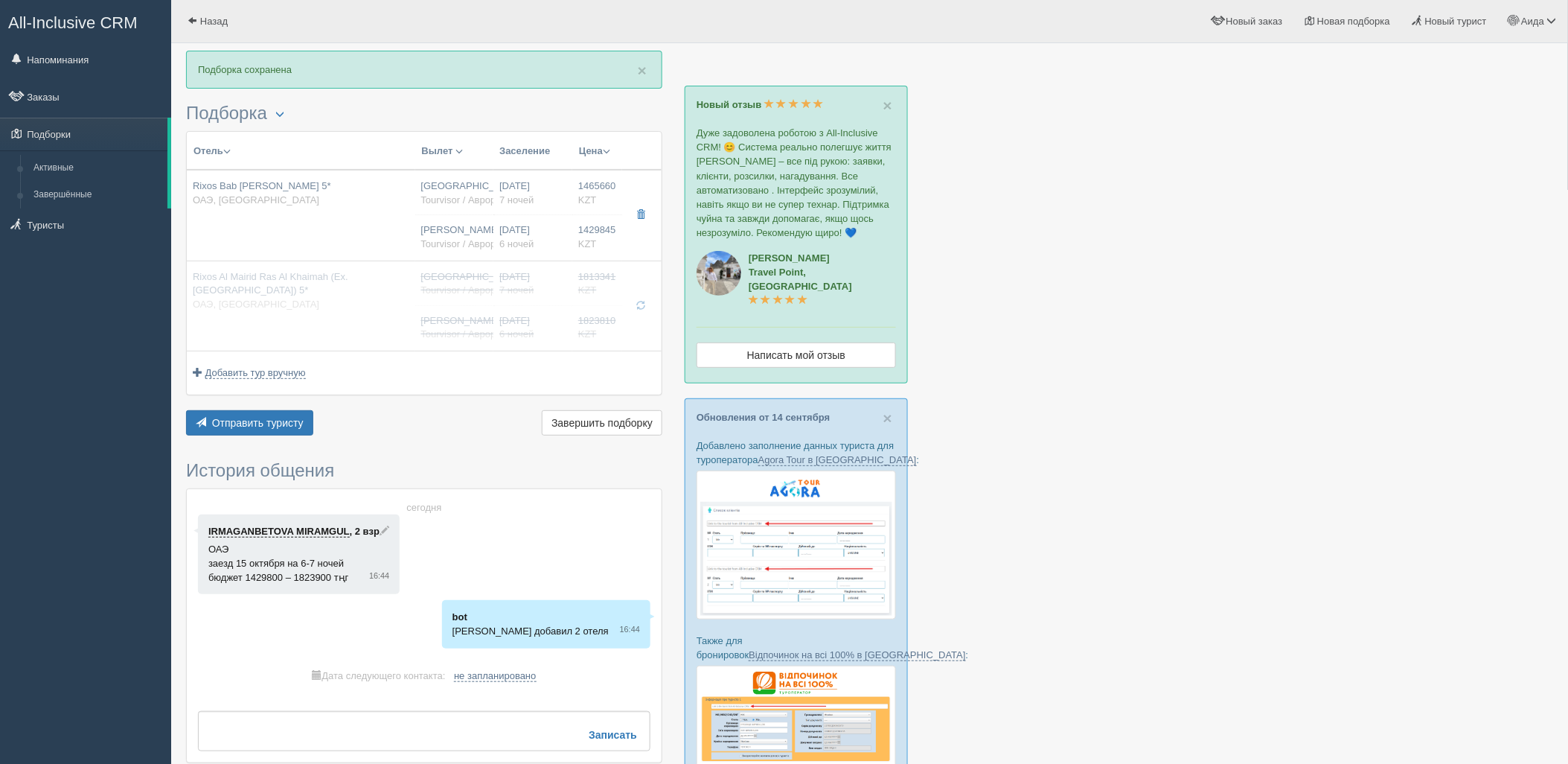
type input "04:25"
type input "08:20"
type input "Flydubai"
type input "21:50"
type input "03:25"
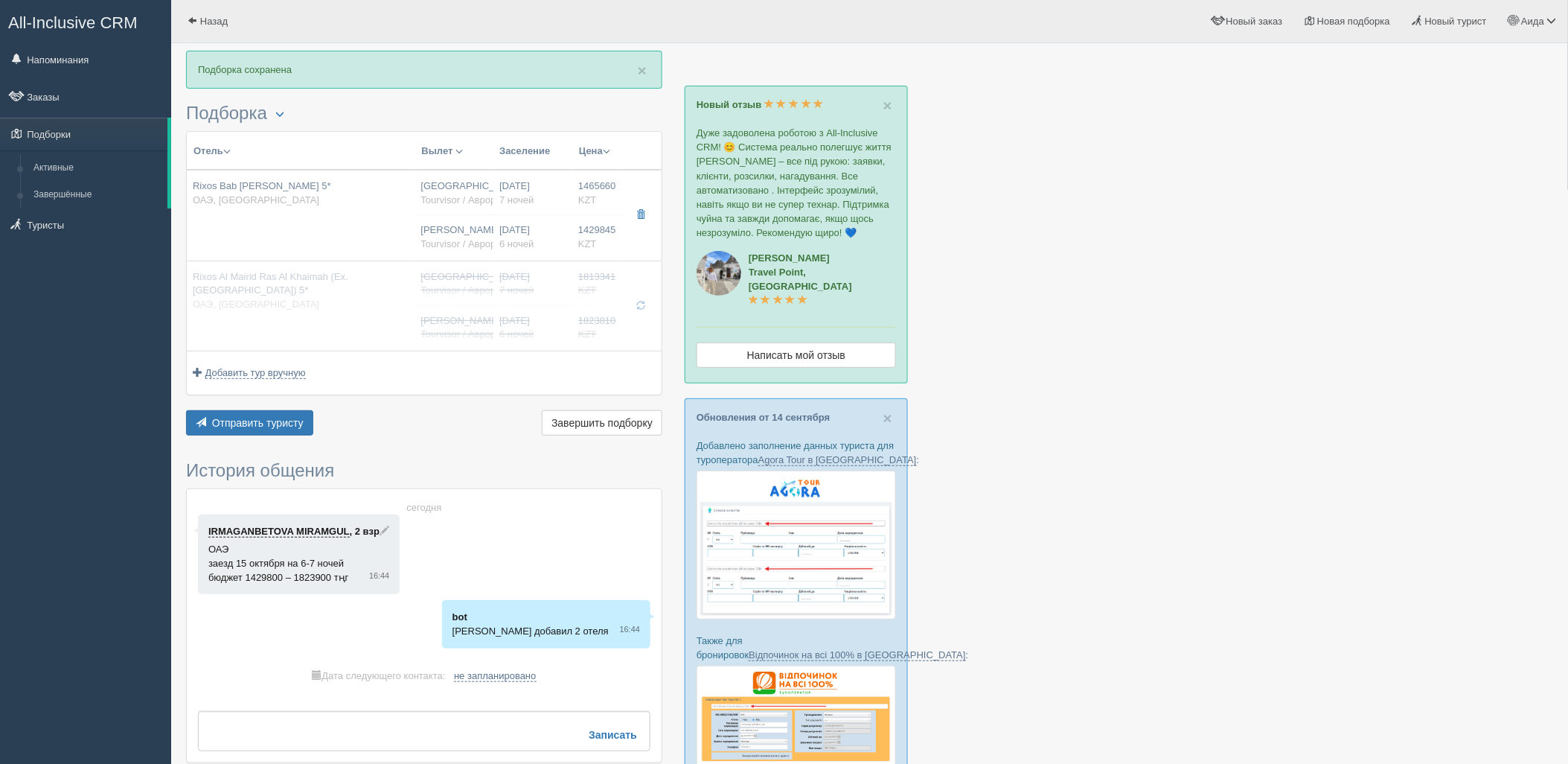
type input "6"
type input "deluxe room"
type input "UAI - Ультра Все Включено"
type input "Tourvisor / Аврора-БГ"
type input "https://tourvisor.ru/countries#!/hotel=rixos-bab-al-bahr"
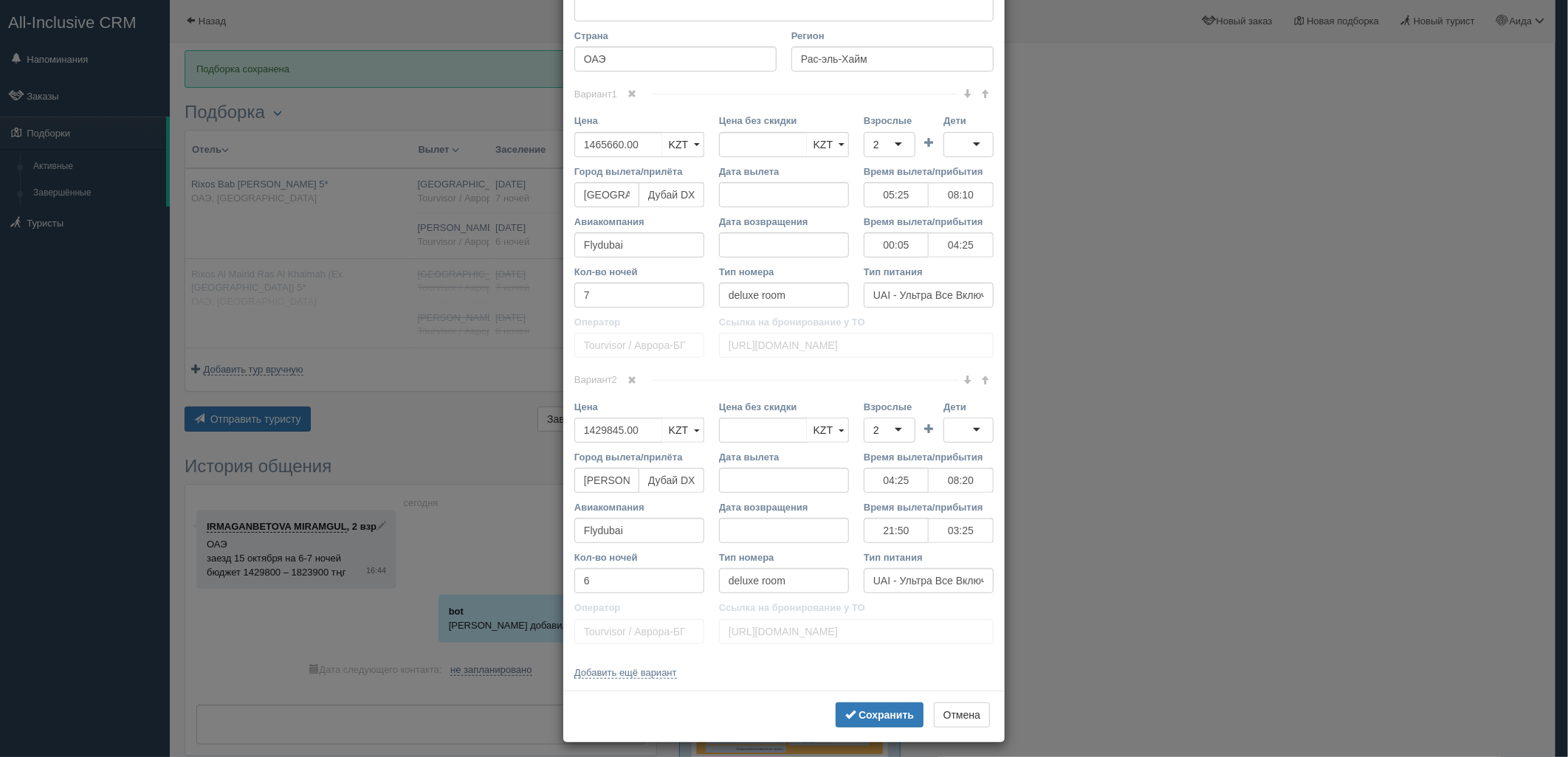
scroll to position [281, 0]
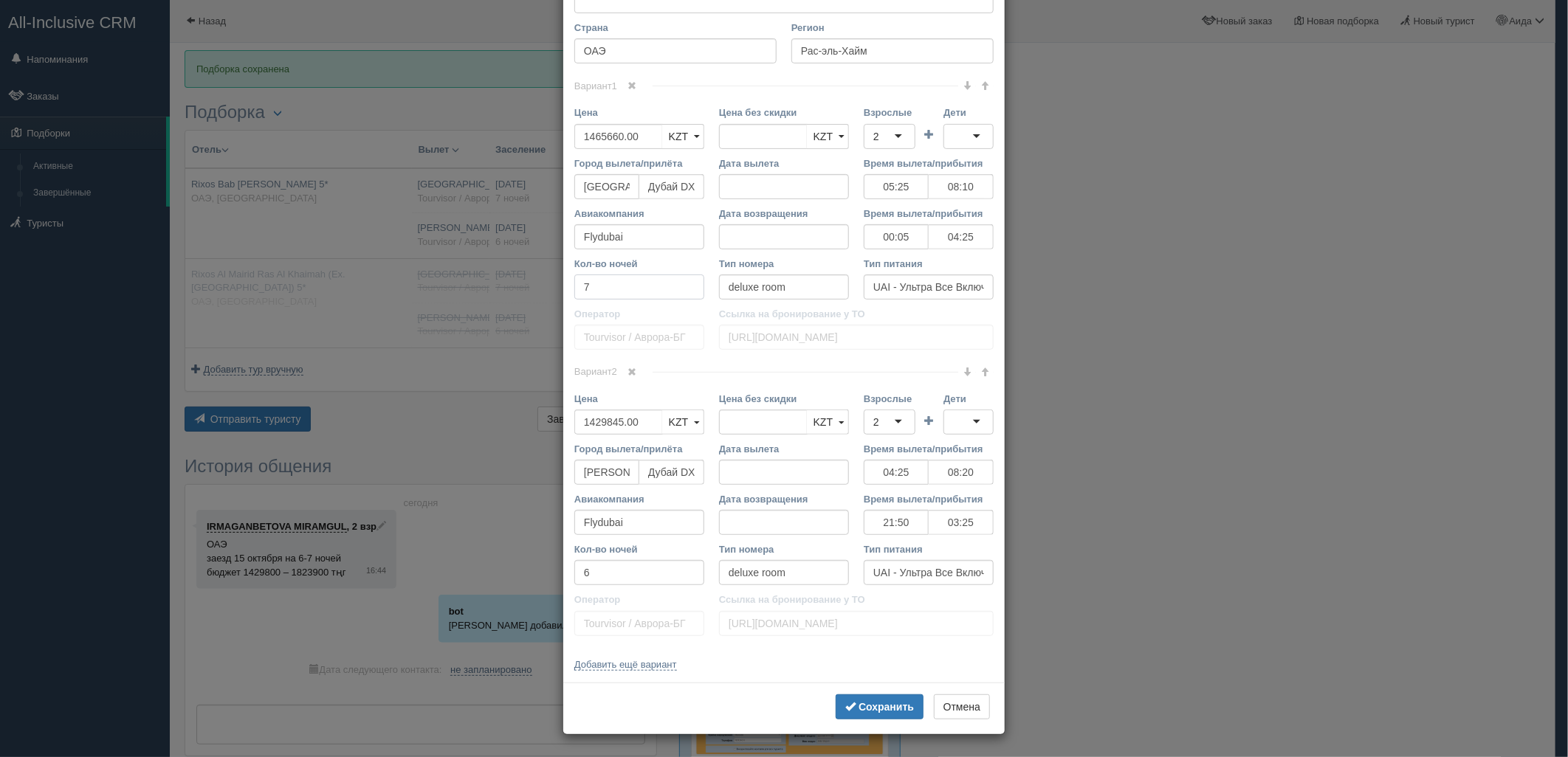
click at [607, 287] on input "7" at bounding box center [639, 287] width 130 height 25
type input "6"
click at [903, 706] on b "Сохранить" at bounding box center [887, 707] width 56 height 12
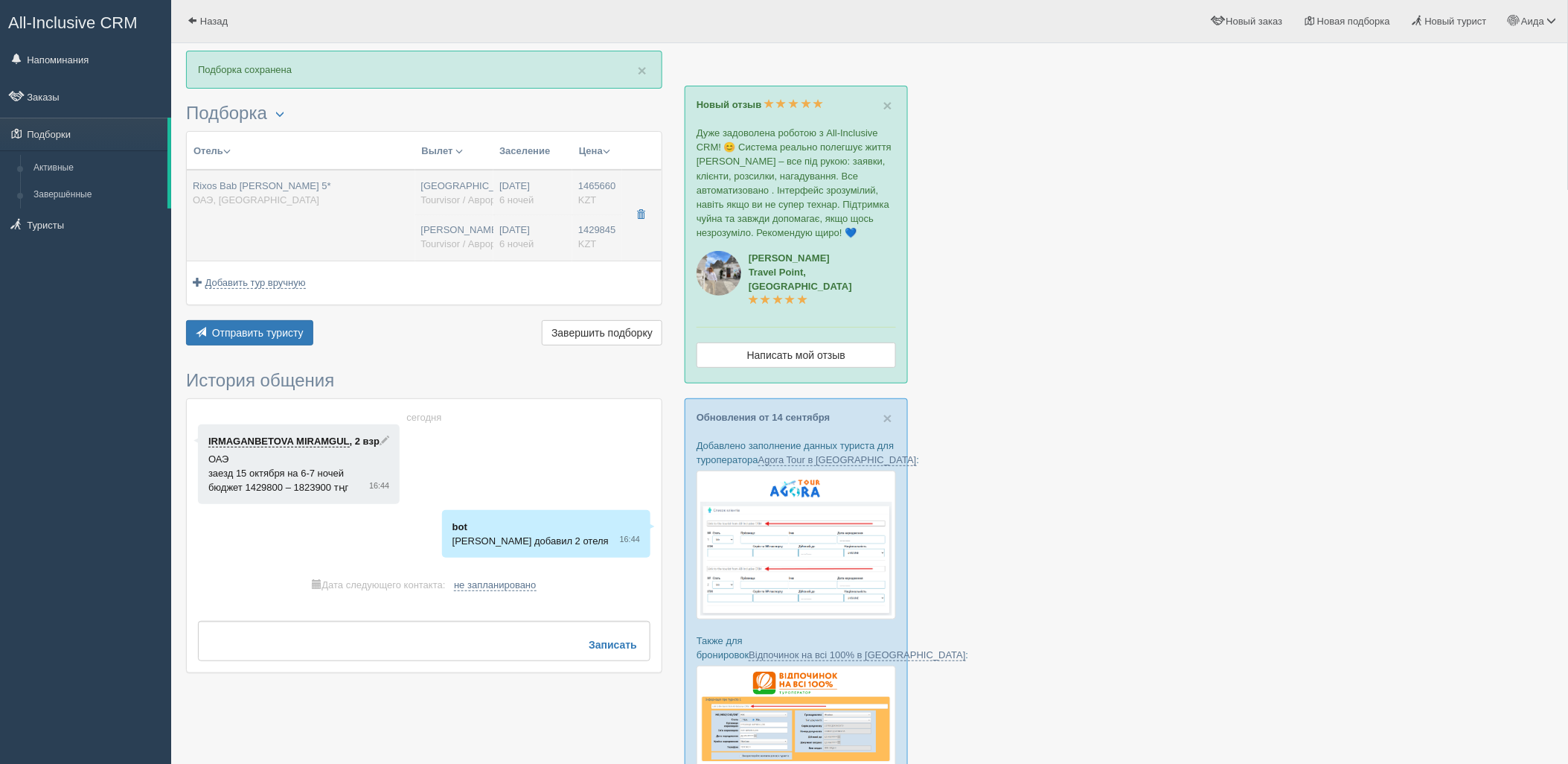
click at [557, 251] on td "15.10.2025 6 ночей 15.10.2025 6 ночей" at bounding box center [533, 216] width 79 height 91
type input "05:25"
type input "08:10"
type input "00:05"
type input "04:25"
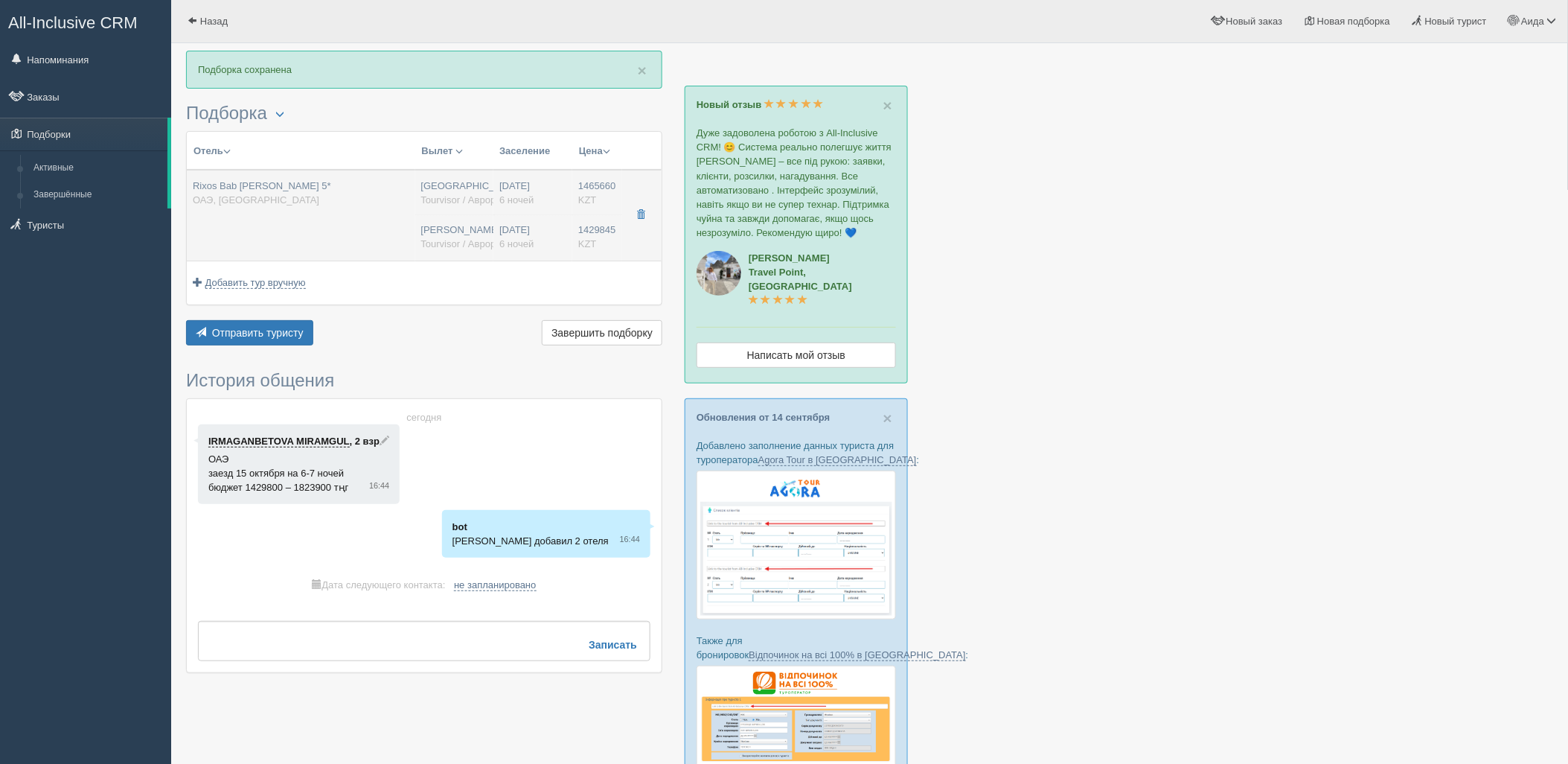
type input "04:25"
type input "08:20"
type input "21:50"
type input "03:25"
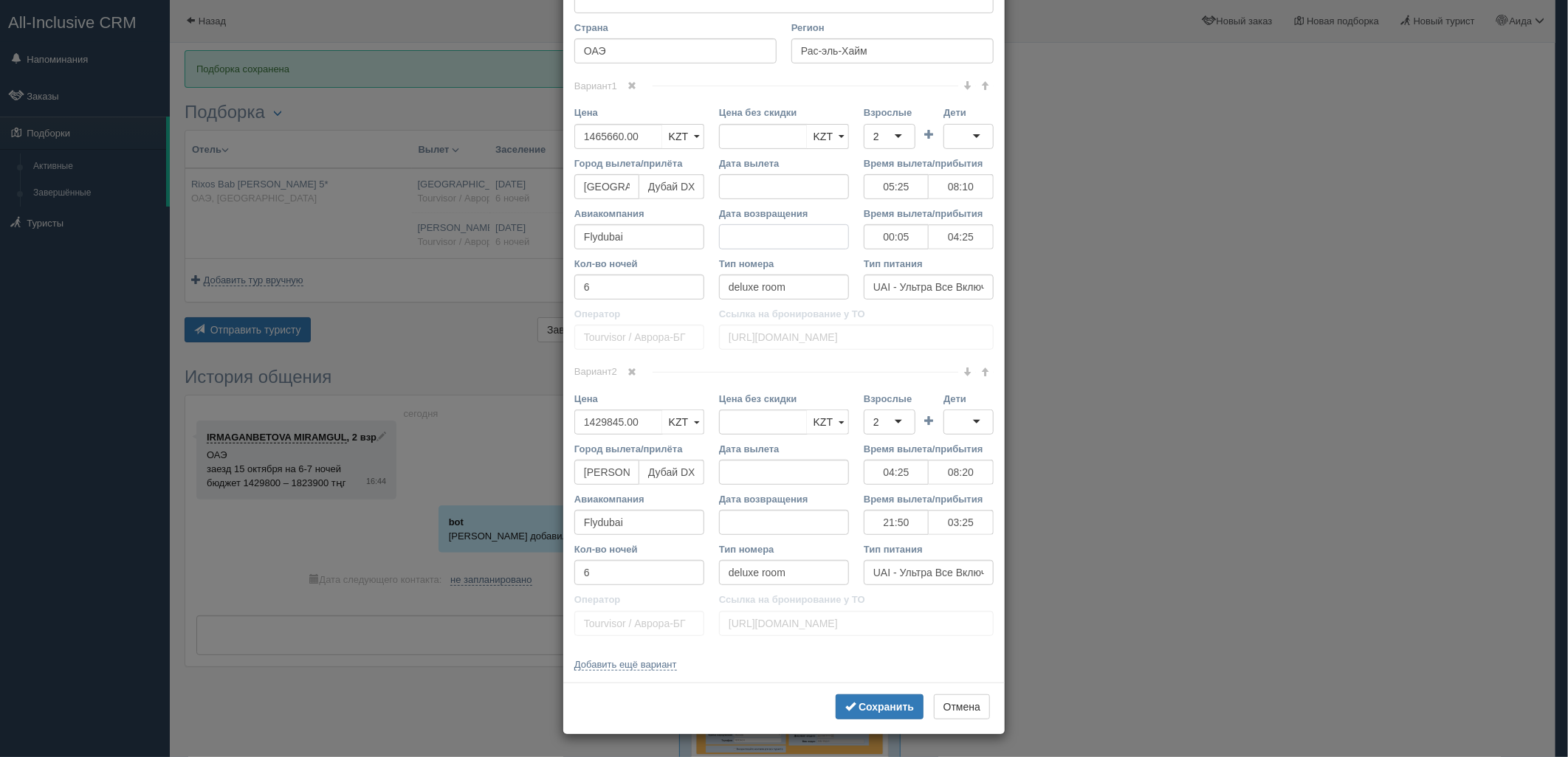
click at [778, 247] on input "Дата возвращения" at bounding box center [784, 236] width 130 height 25
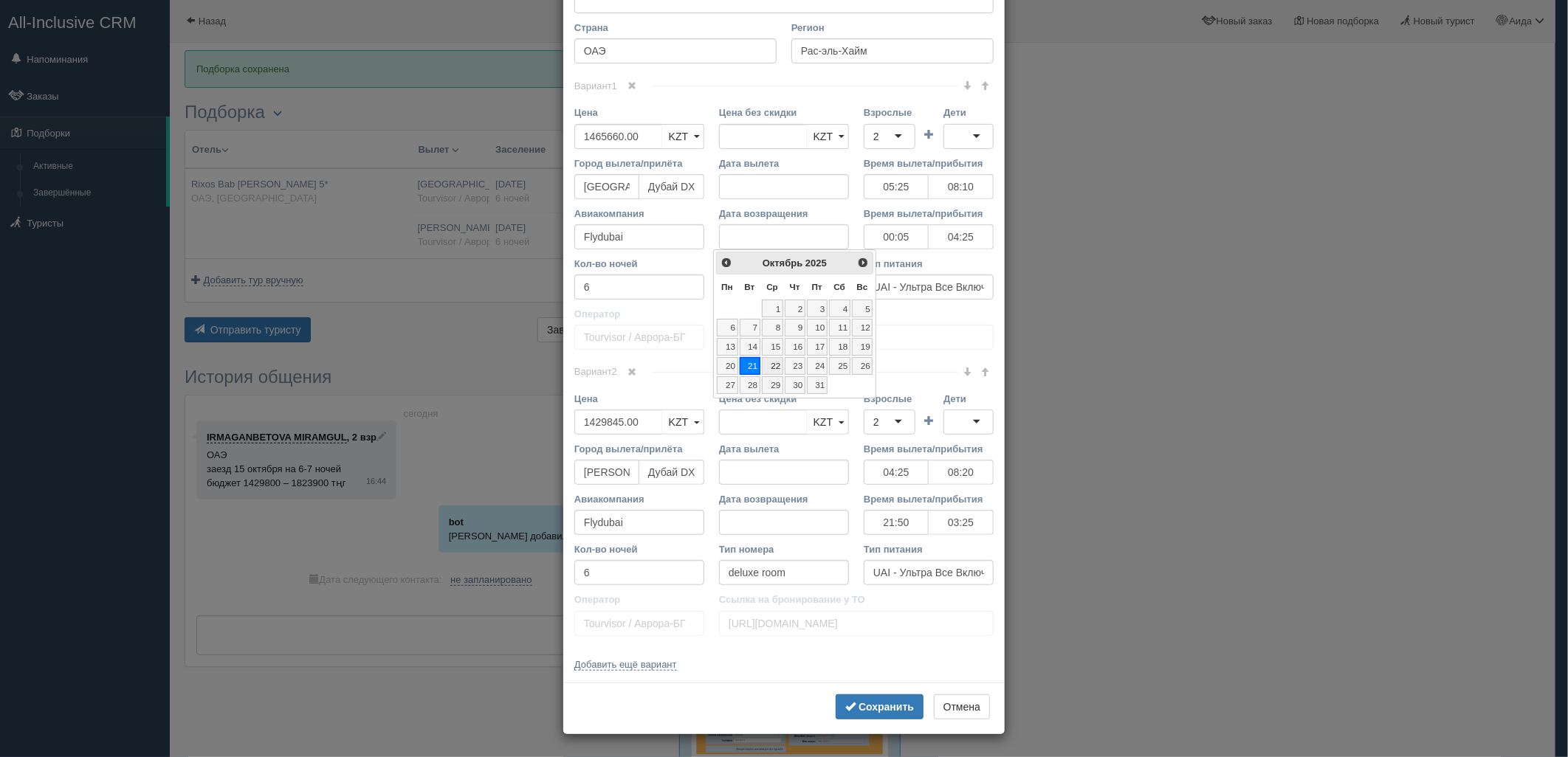
click at [778, 367] on link "22" at bounding box center [772, 366] width 21 height 18
type input "7"
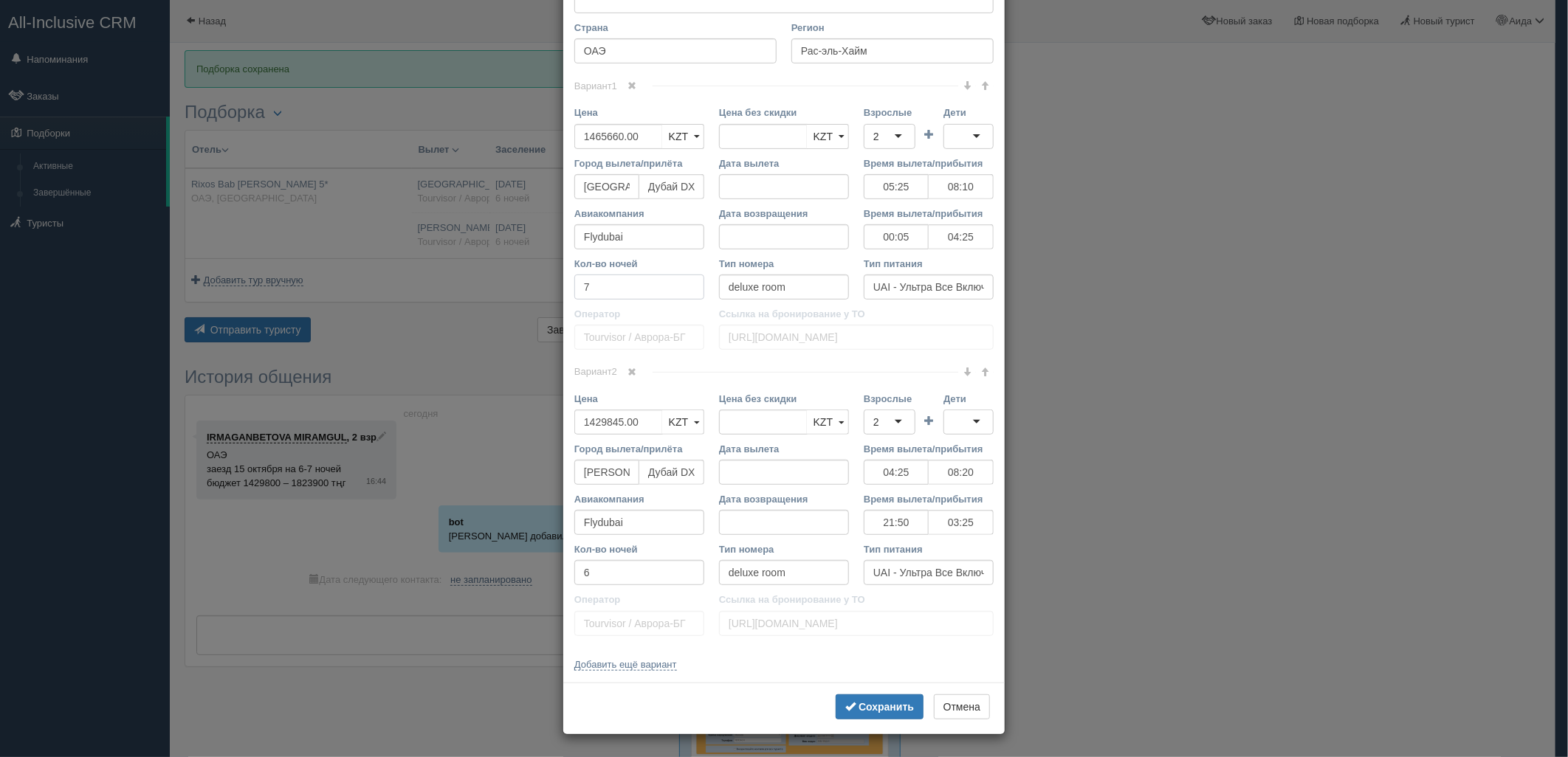
click at [596, 289] on input "7" at bounding box center [639, 287] width 130 height 25
type input "6+1"
click at [872, 703] on b "Сохранить" at bounding box center [887, 707] width 56 height 12
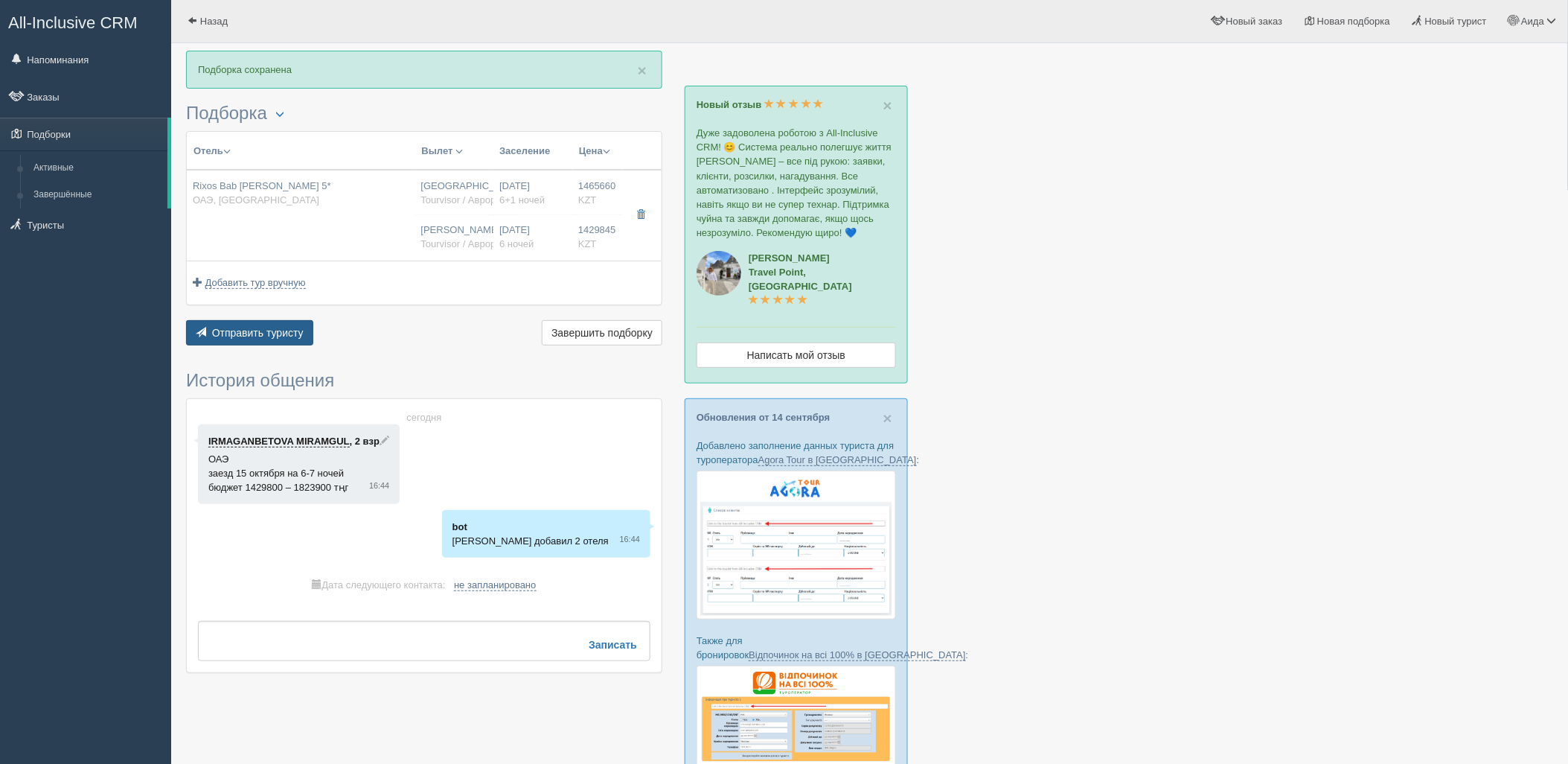
click at [279, 326] on button "Отправить туристу Отправить" at bounding box center [250, 333] width 128 height 25
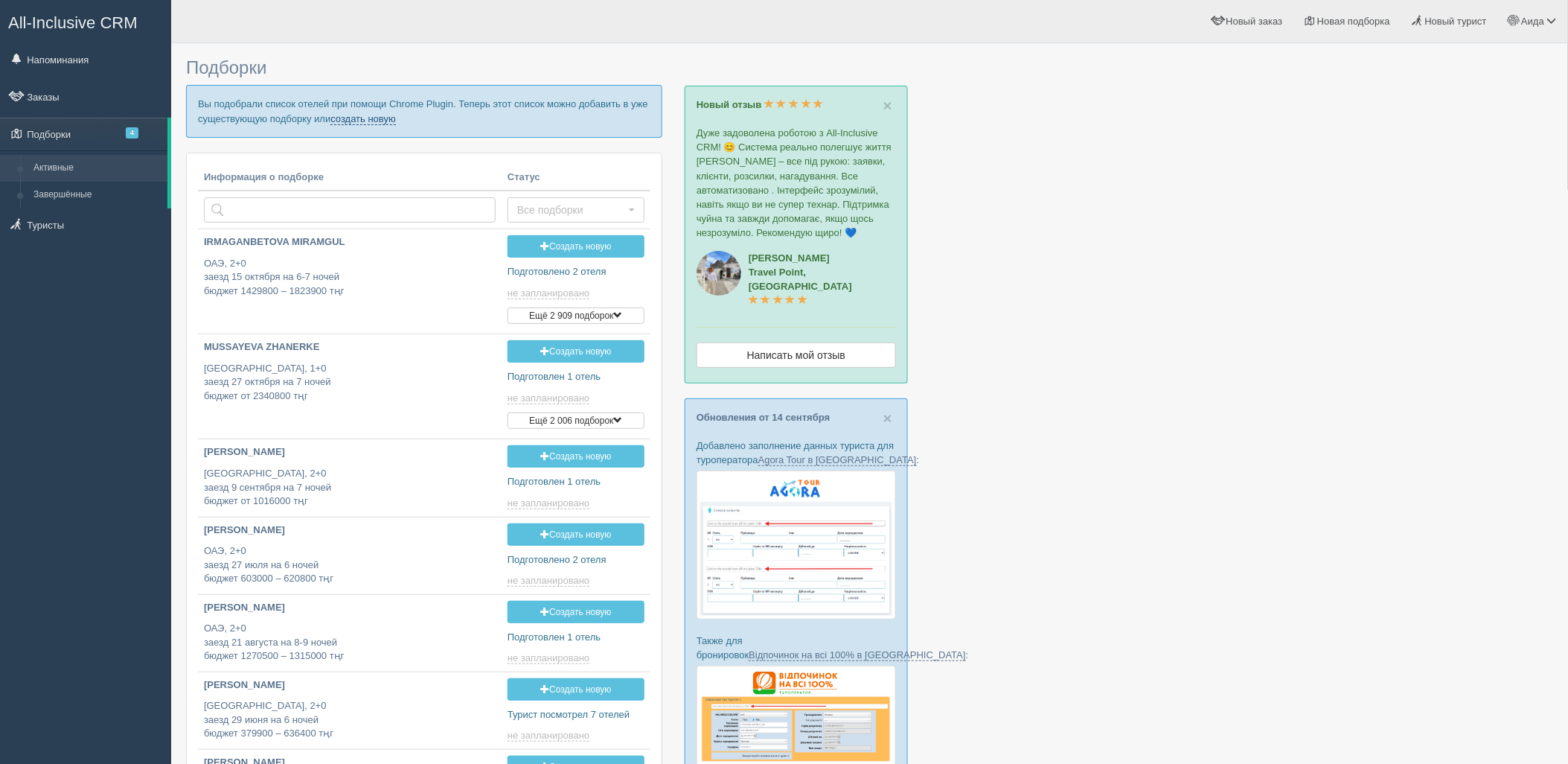
click at [385, 124] on link "создать новую" at bounding box center [363, 119] width 65 height 12
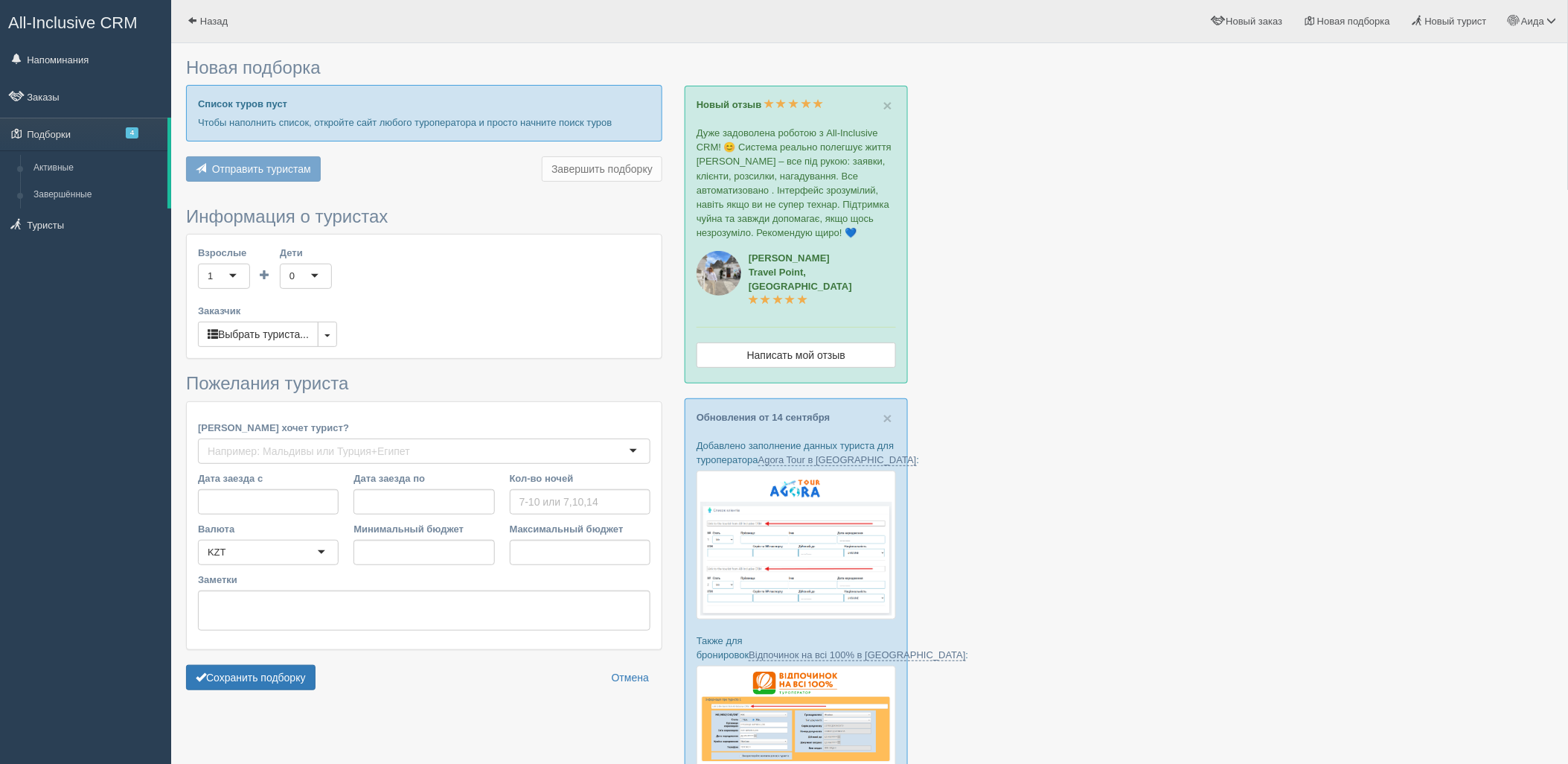
type input "6-7"
type input "1497100"
type input "1952800"
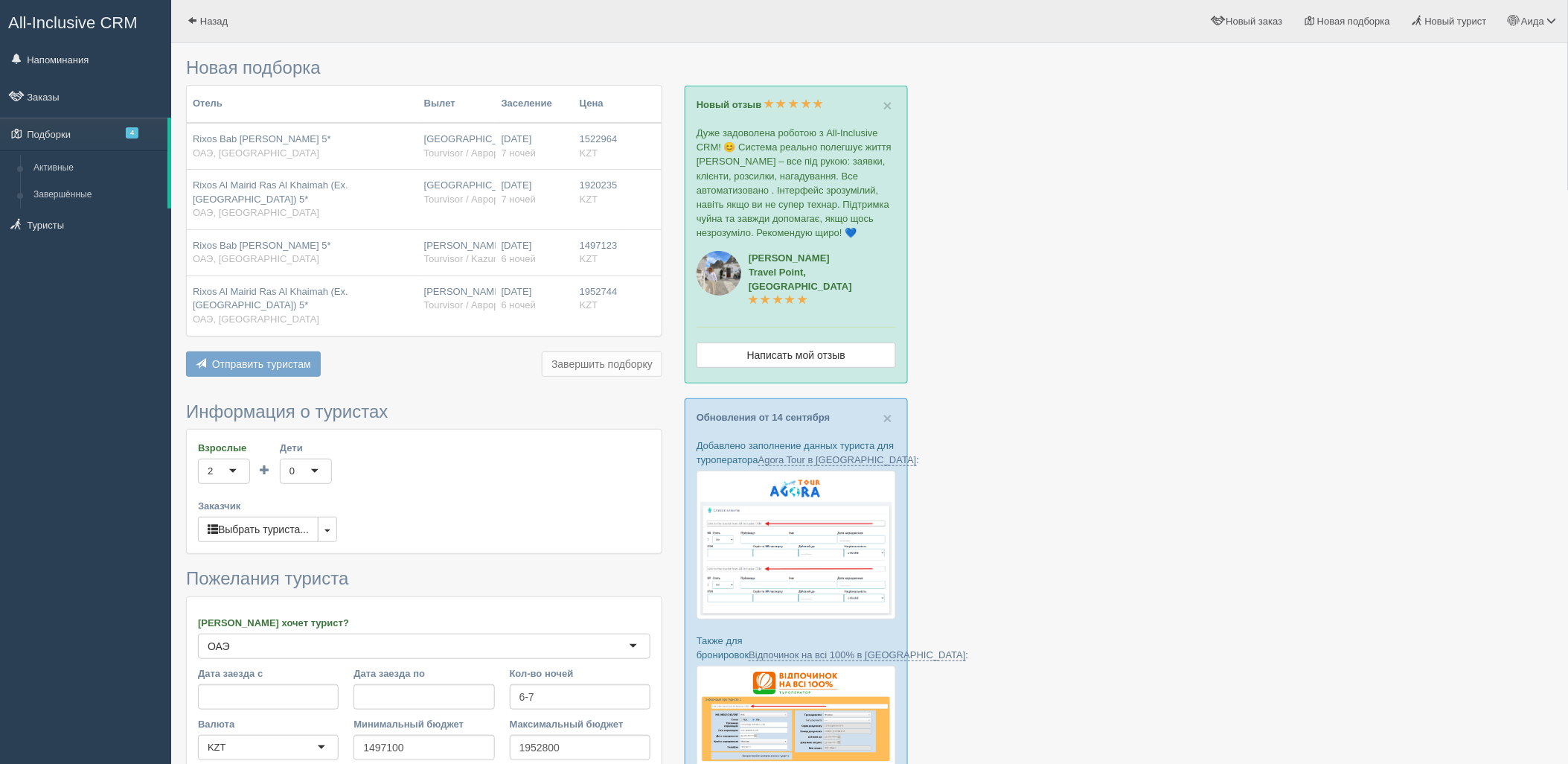
scroll to position [314, 0]
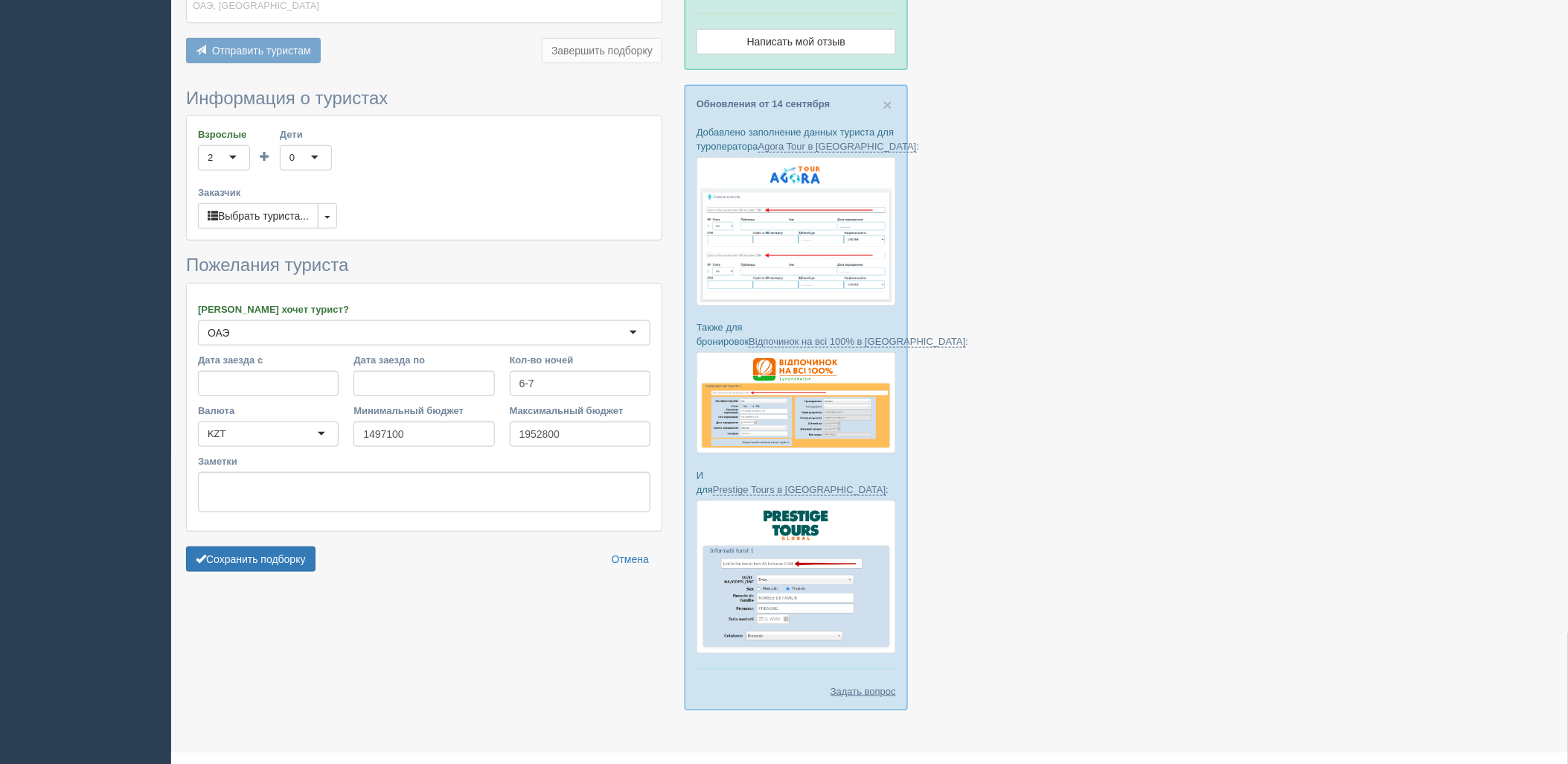
click at [288, 546] on form "Информация о туристах Взрослые 2 2 1 2 3 4 5 6 7 8 9 10 11 12 13 14 15 16 17 18…" at bounding box center [424, 334] width 477 height 491
click at [292, 557] on button "Сохранить подборку" at bounding box center [250, 559] width 130 height 25
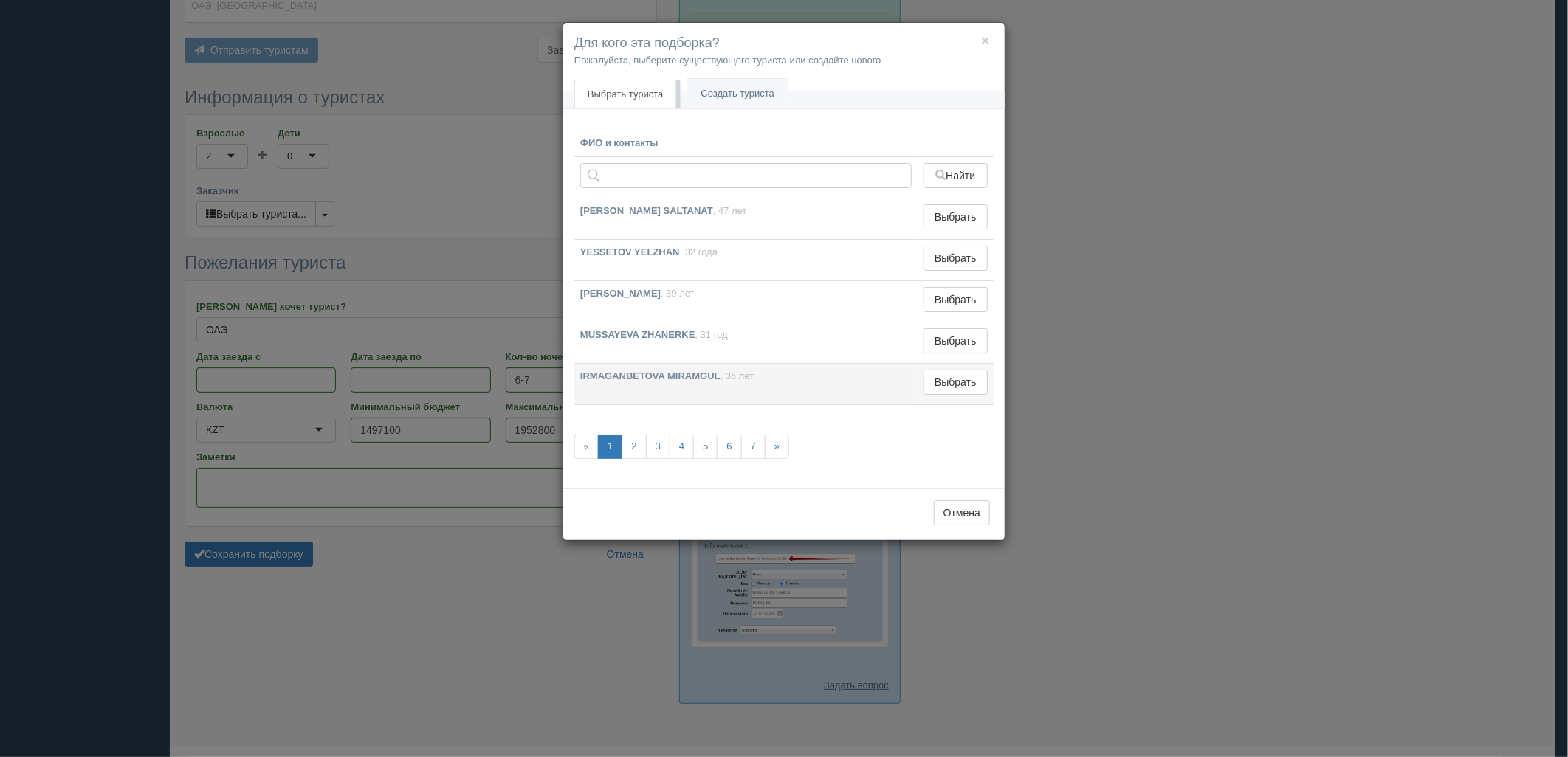
click at [912, 388] on td "IRMAGANBETOVA MIRAMGUL , 36 лет" at bounding box center [746, 384] width 343 height 41
click at [937, 382] on button "Выбрать" at bounding box center [955, 382] width 64 height 25
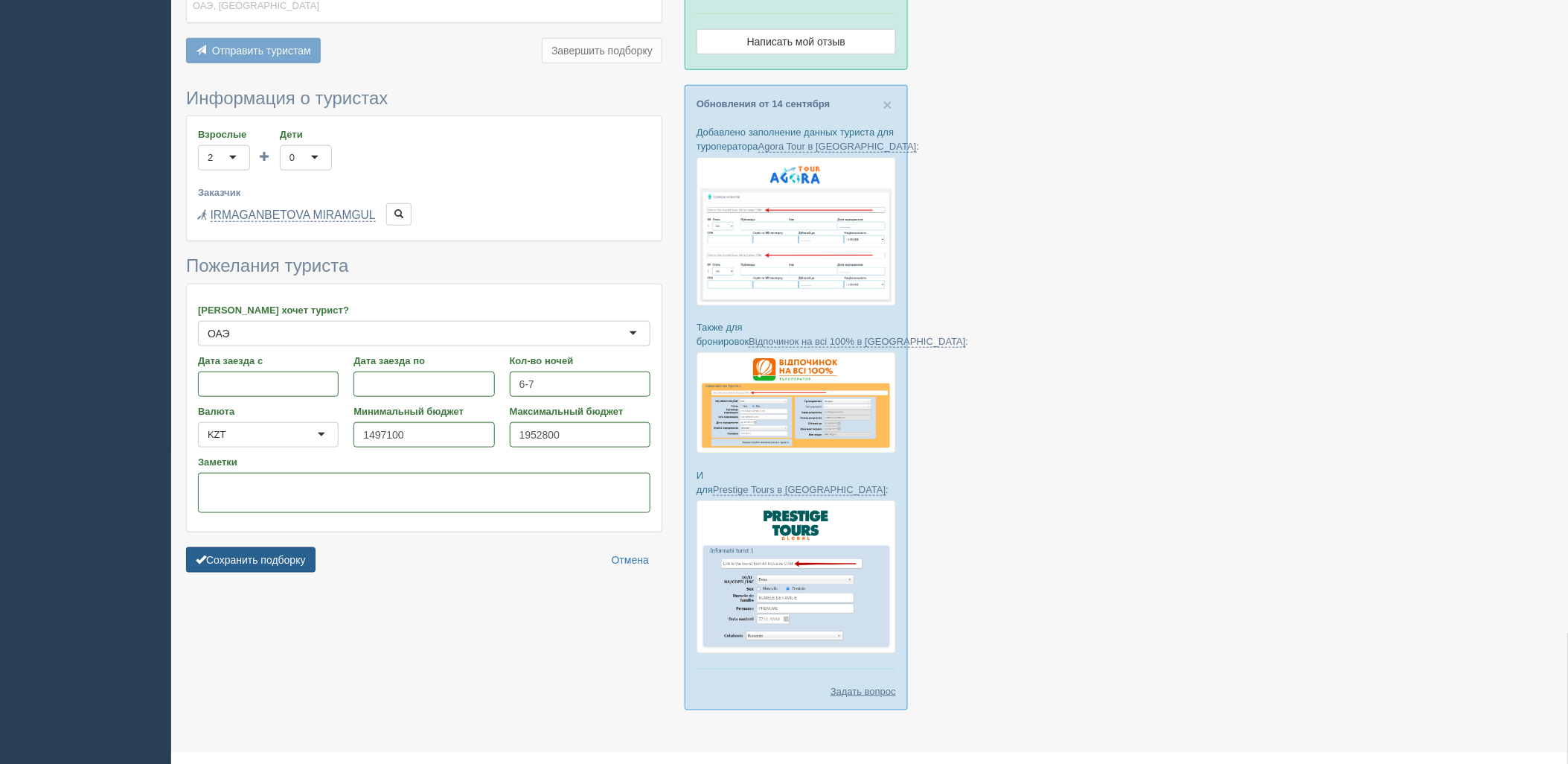
click at [296, 560] on button "Сохранить подборку" at bounding box center [250, 560] width 130 height 25
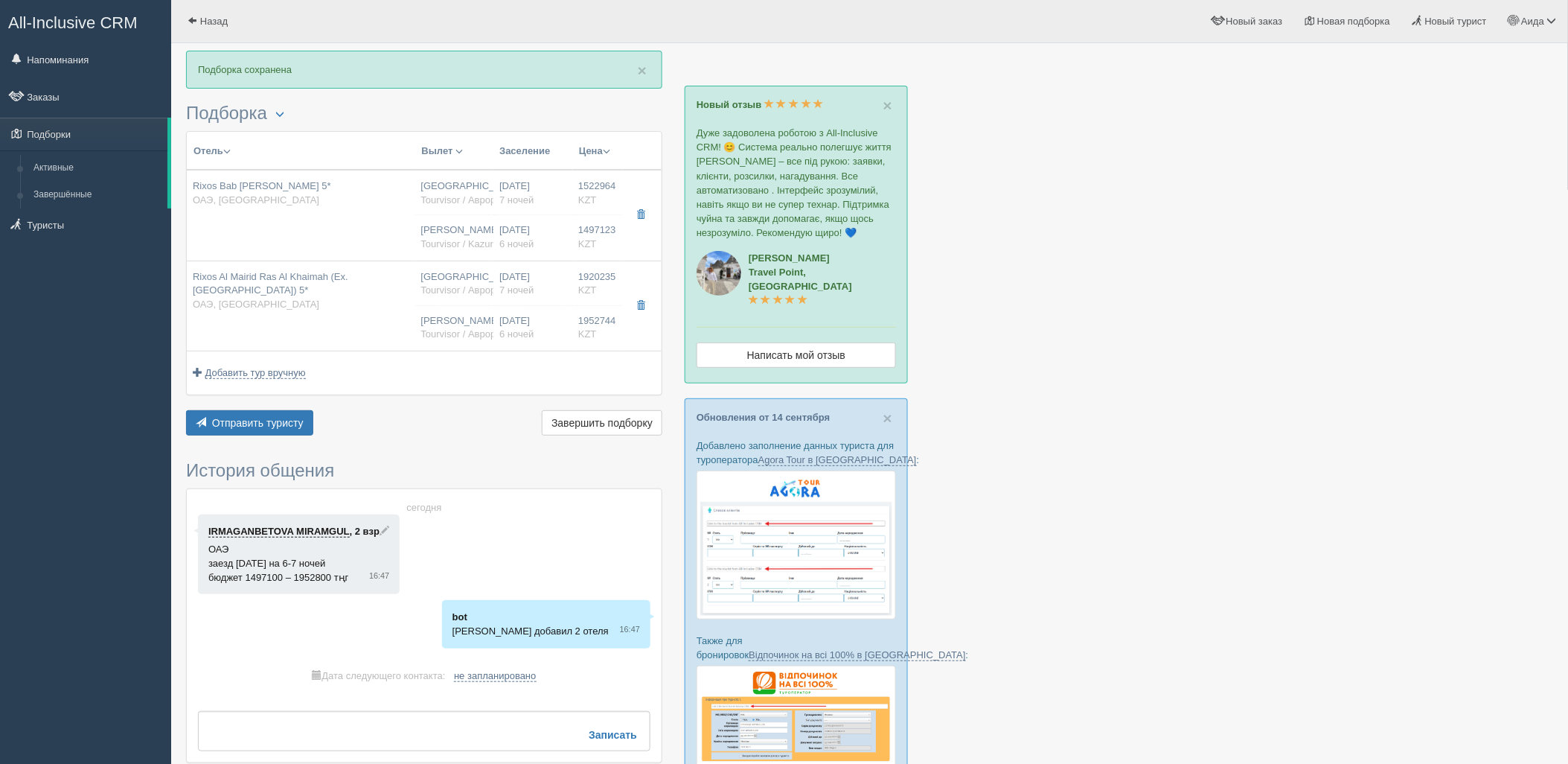
click at [233, 437] on div "Отправить туристу Отправить Завершить подборку Активировать подборку Добавить и…" at bounding box center [424, 425] width 477 height 29
click at [247, 413] on button "Отправить туристу Отправить" at bounding box center [250, 422] width 128 height 25
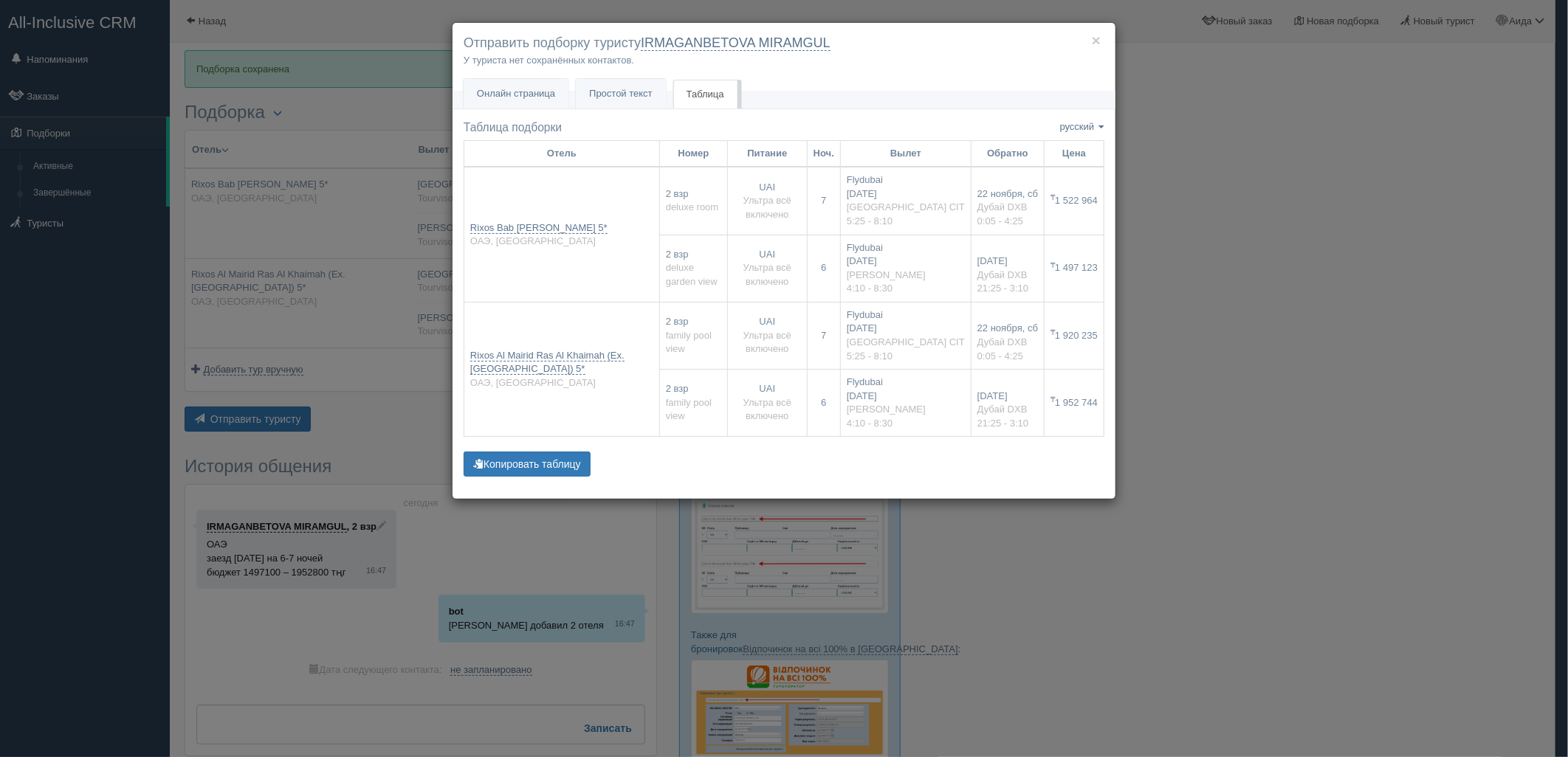
click at [1245, 301] on div "× Отправить подборку туристу IRMAGANBETOVA MIRAMGUL У туриста нет сохранённых к…" at bounding box center [784, 378] width 1568 height 757
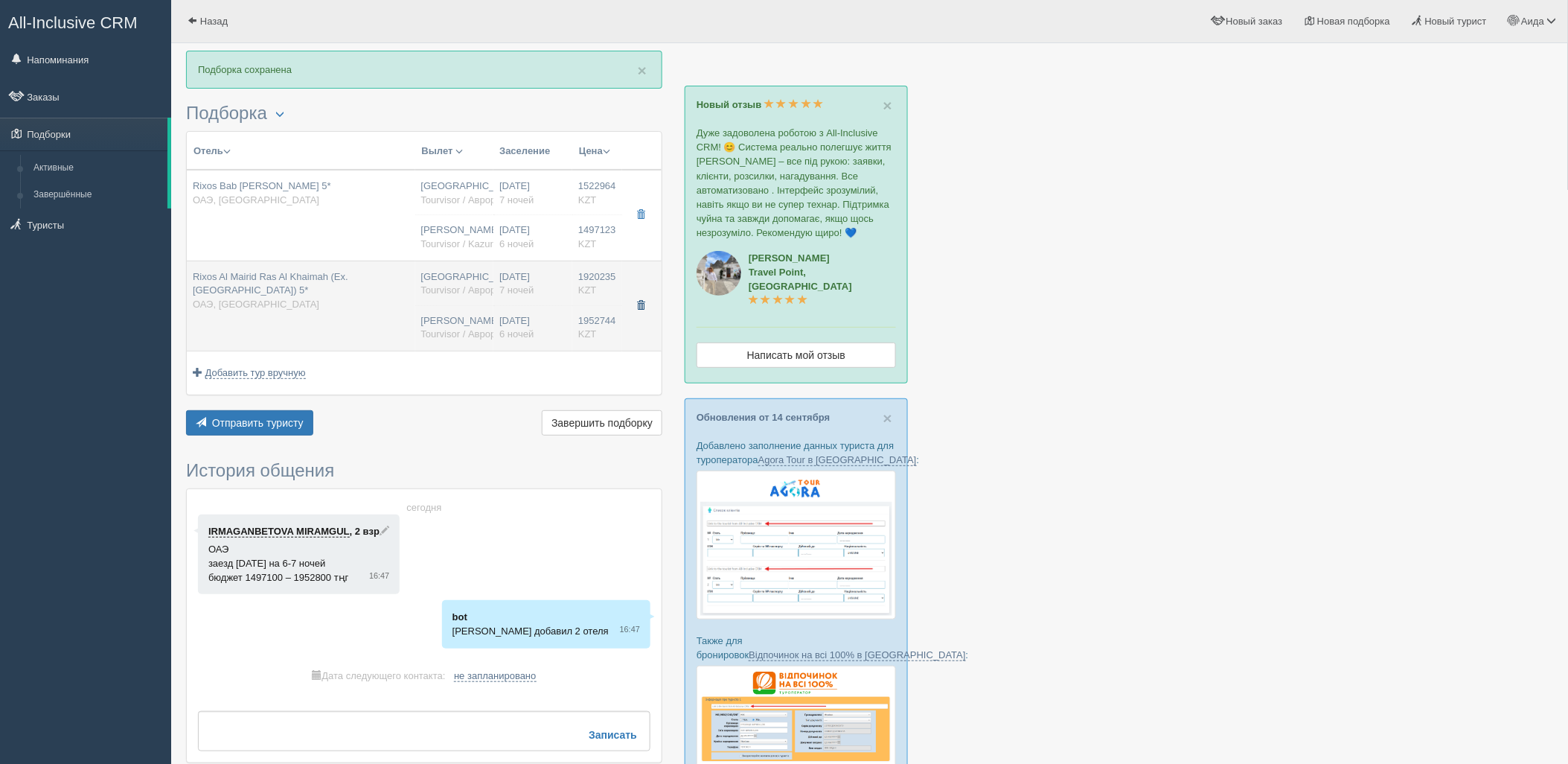
click at [630, 310] on button "button" at bounding box center [641, 305] width 25 height 22
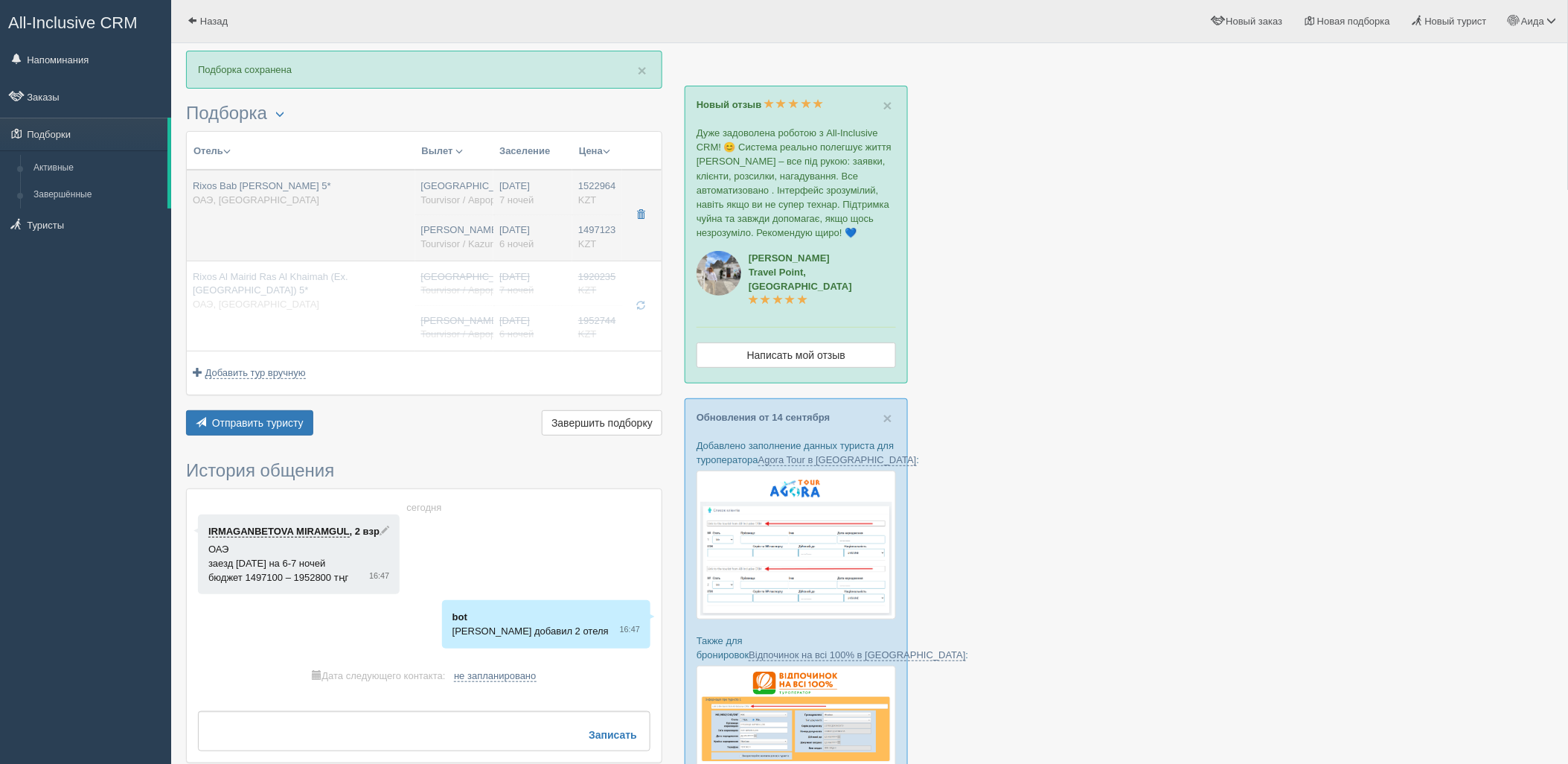
click at [531, 241] on span "6 ночей" at bounding box center [516, 244] width 34 height 11
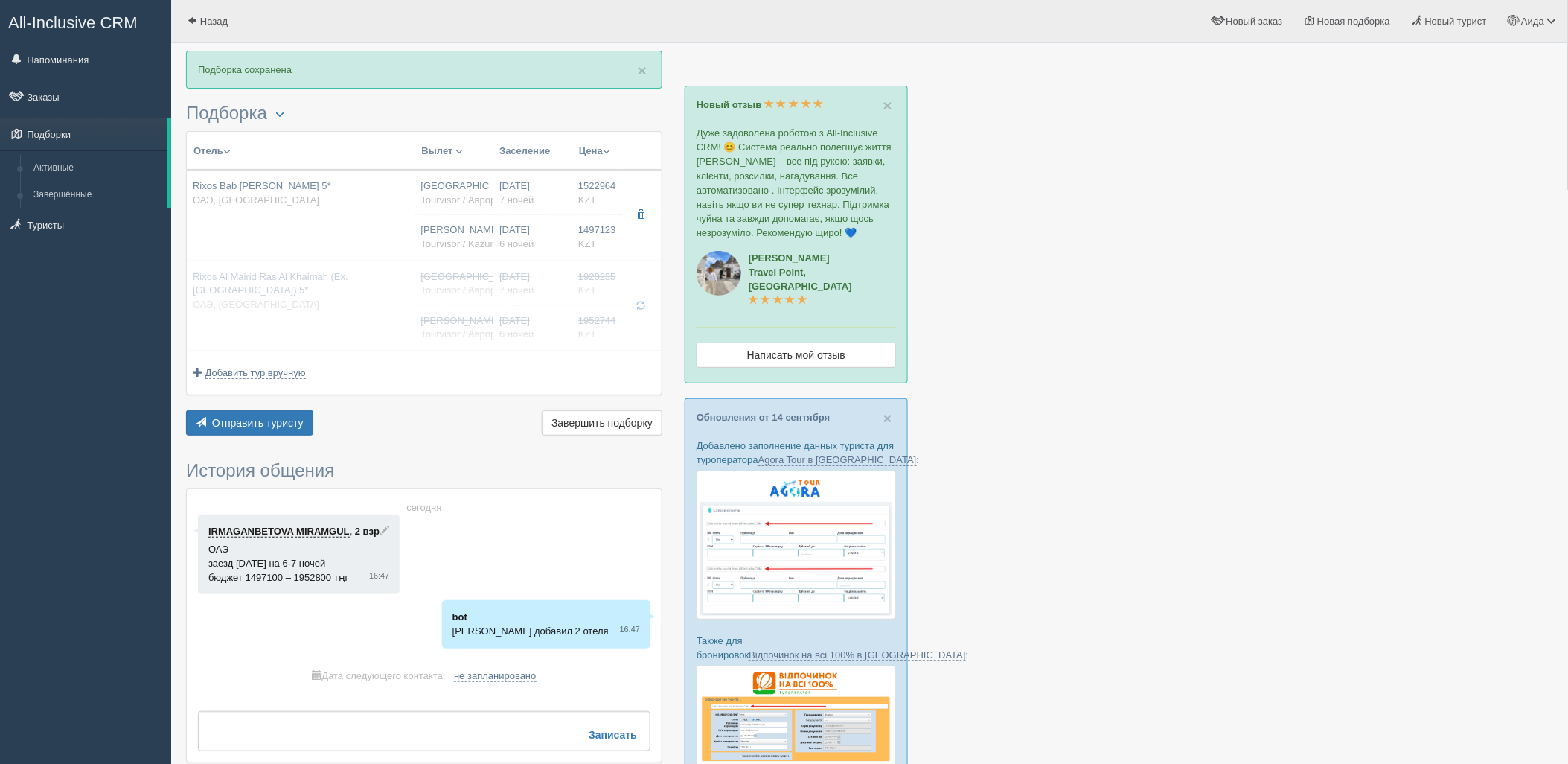
type input "Rixos Bab Al Bahr 5*"
type input "https://www.booking.com/hotel/ae/rixos-bab-al-bahr.ru.html"
type input "ОАЭ"
type input "Рас-эль-Хайм"
type input "1522964.00"
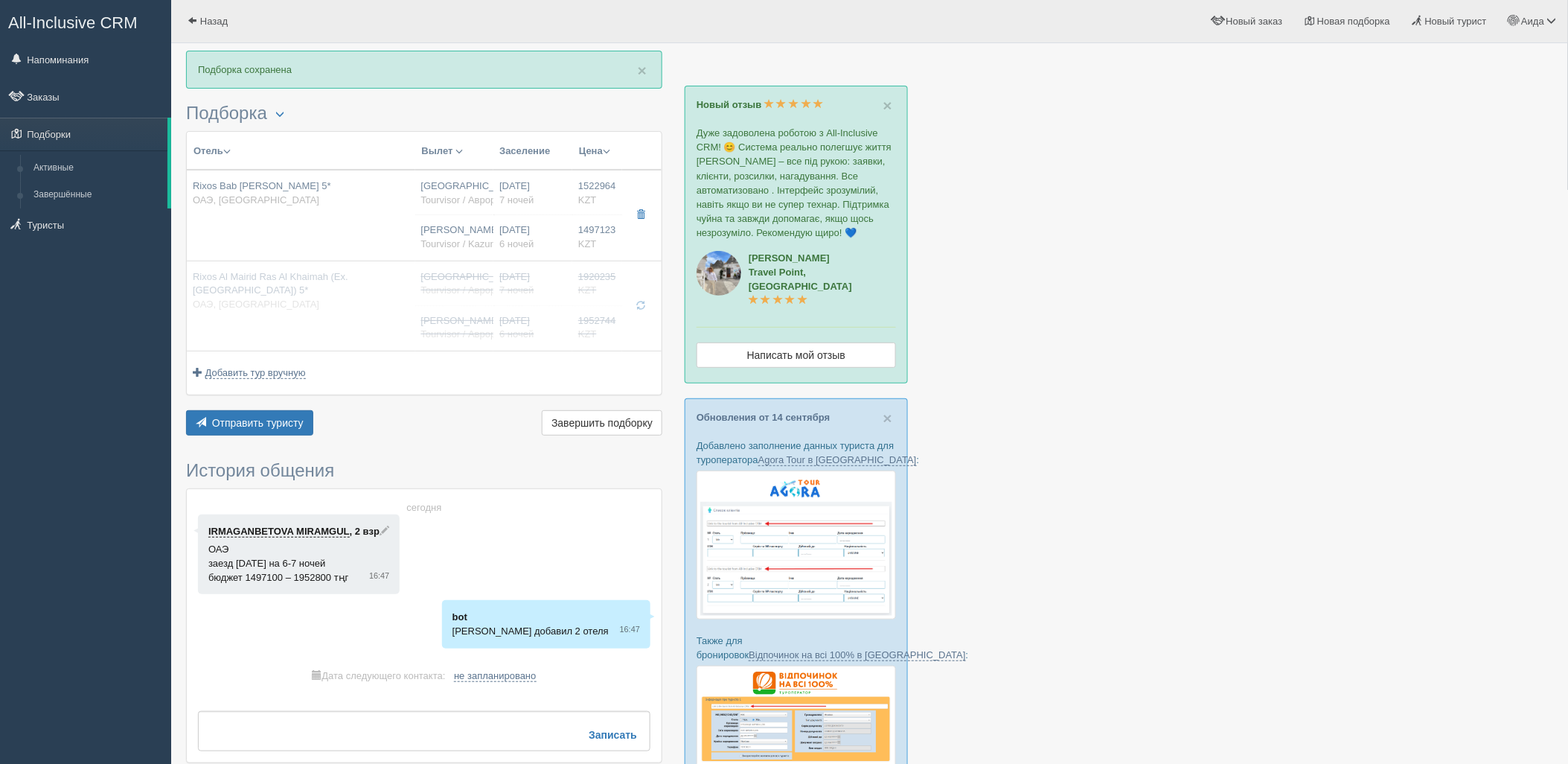
type input "Шымкент CIT"
type input "Дубай DXB"
type input "05:25"
type input "08:10"
type input "Flydubai"
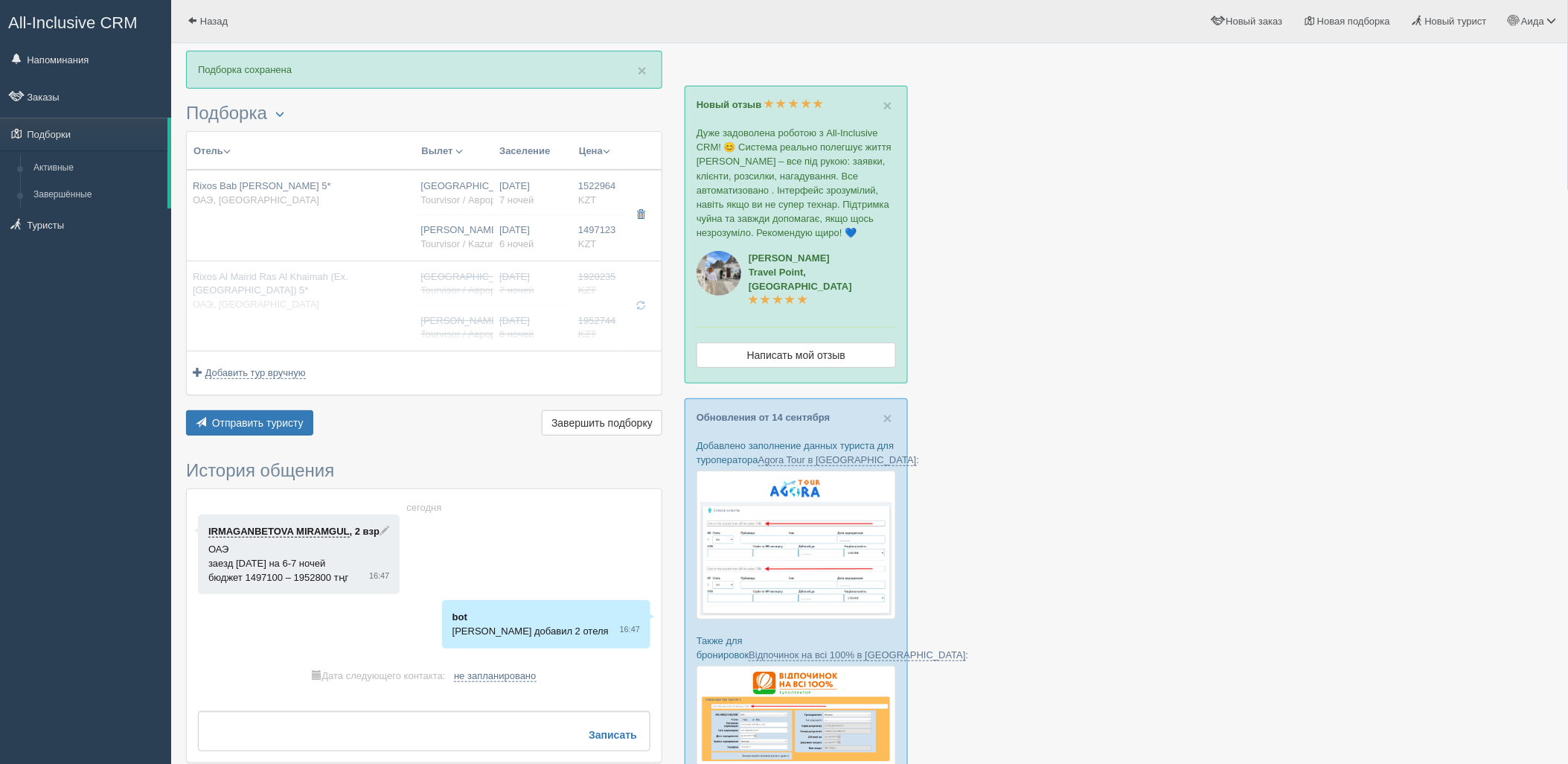
type input "00:05"
type input "04:25"
type input "7"
type input "deluxe room"
type input "UAI - Ультра Все Включено"
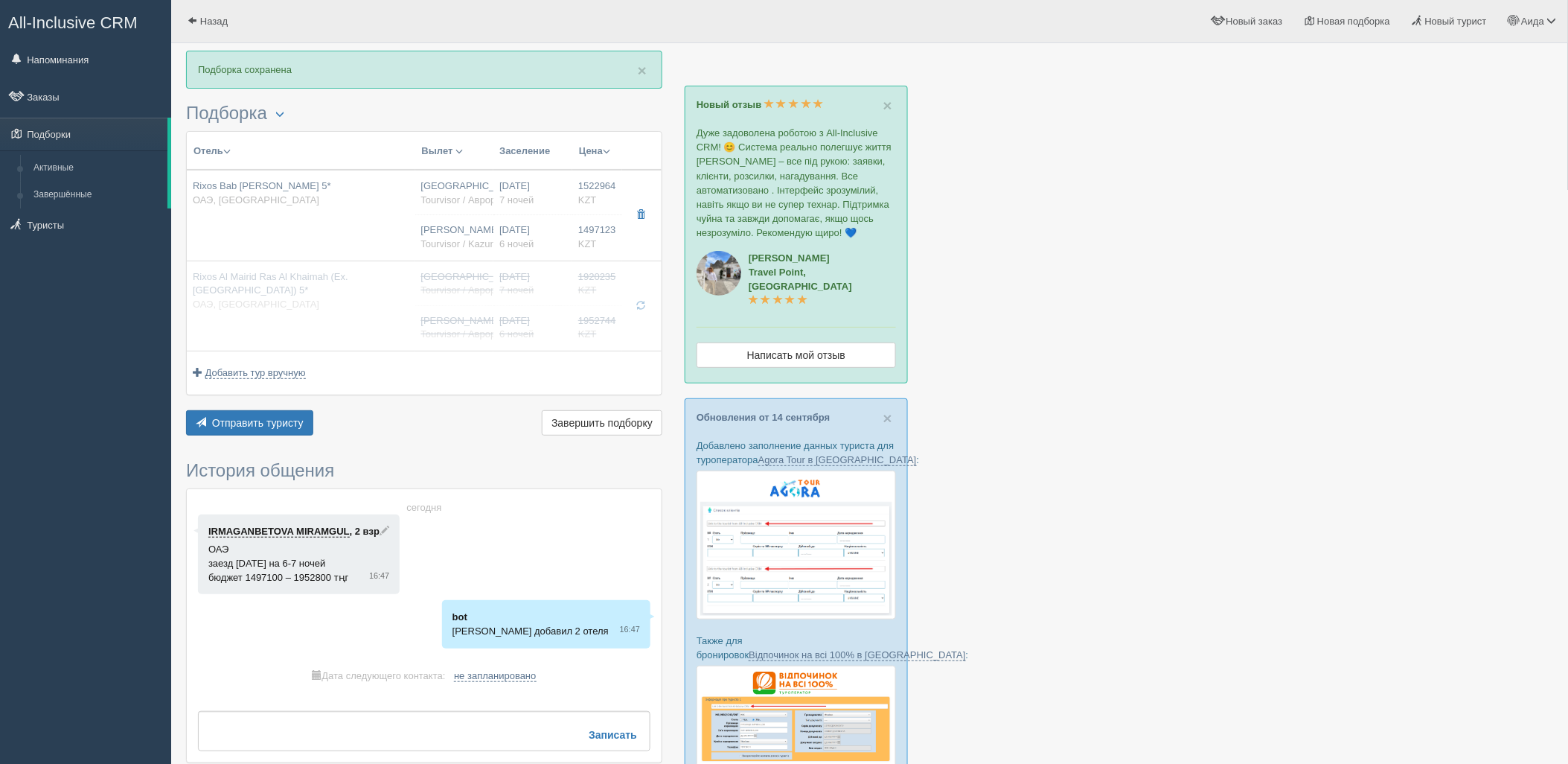
type input "Tourvisor / Аврора-БГ"
type input "https://tourvisor.ru/countries#!/hotel=rixos-bab-al-bahr"
type input "1497123.00"
type input "Нурсултан Назарбаев NQZ"
type input "Дубай DXB"
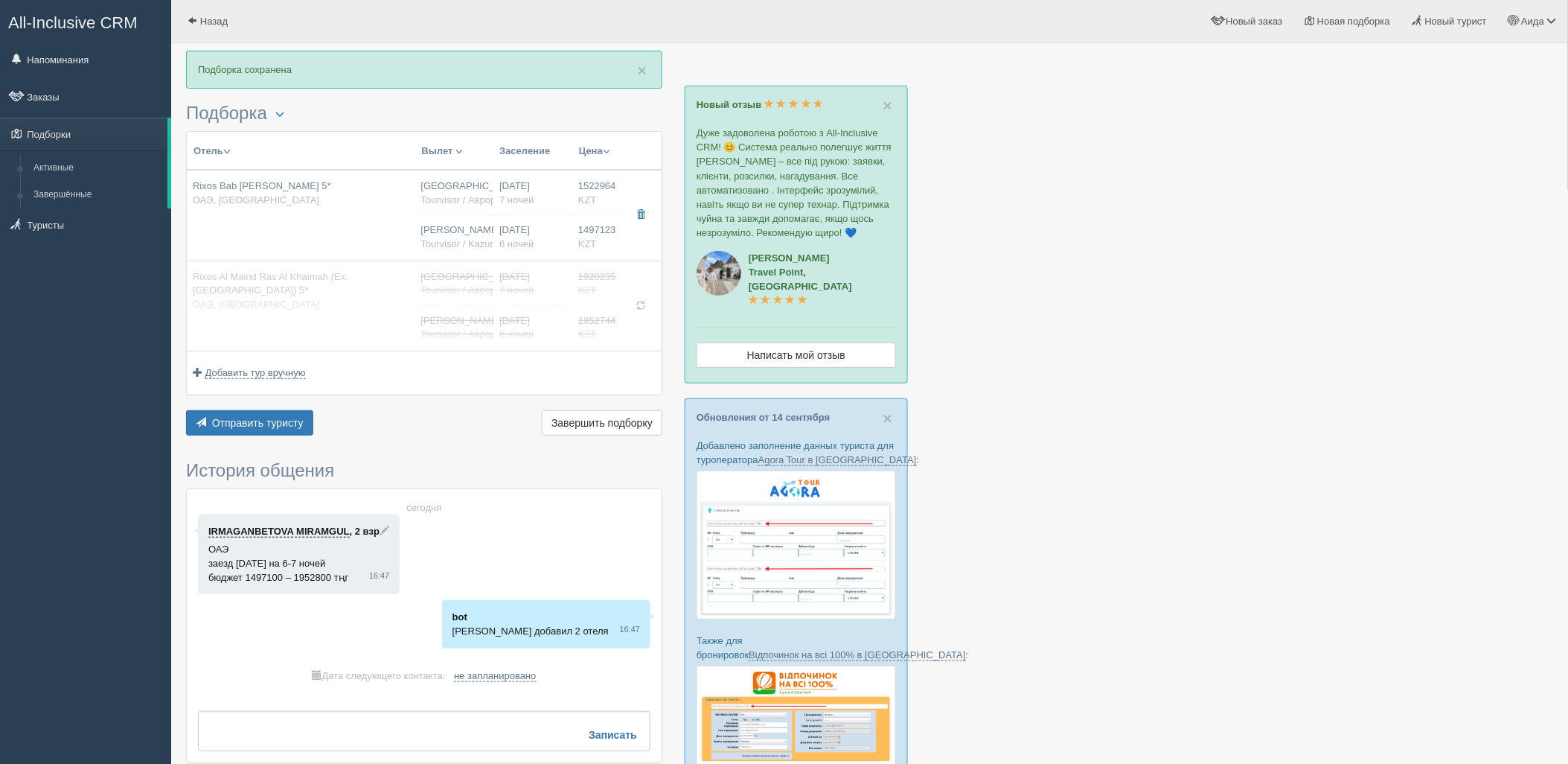
type input "04:10"
type input "08:30"
type input "Flydubai"
type input "21:25"
type input "03:10"
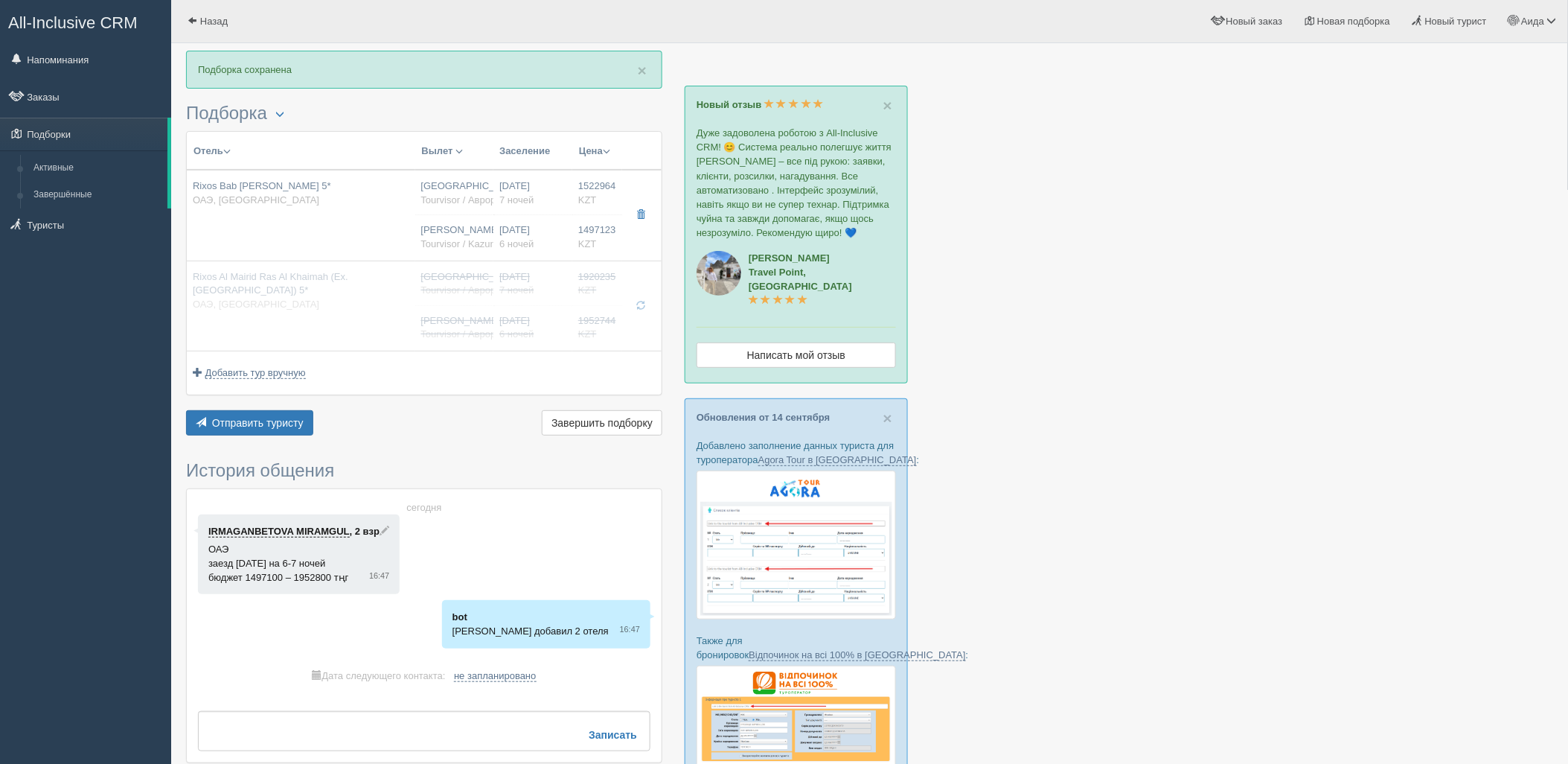
type input "6"
type input "deluxe garden view"
type input "UAI - Ультра Все Включено"
type input "Tourvisor / Kazunion (KZ)"
type input "https://tourvisor.ru/countries#!/hotel=rixos-bab-al-bahr"
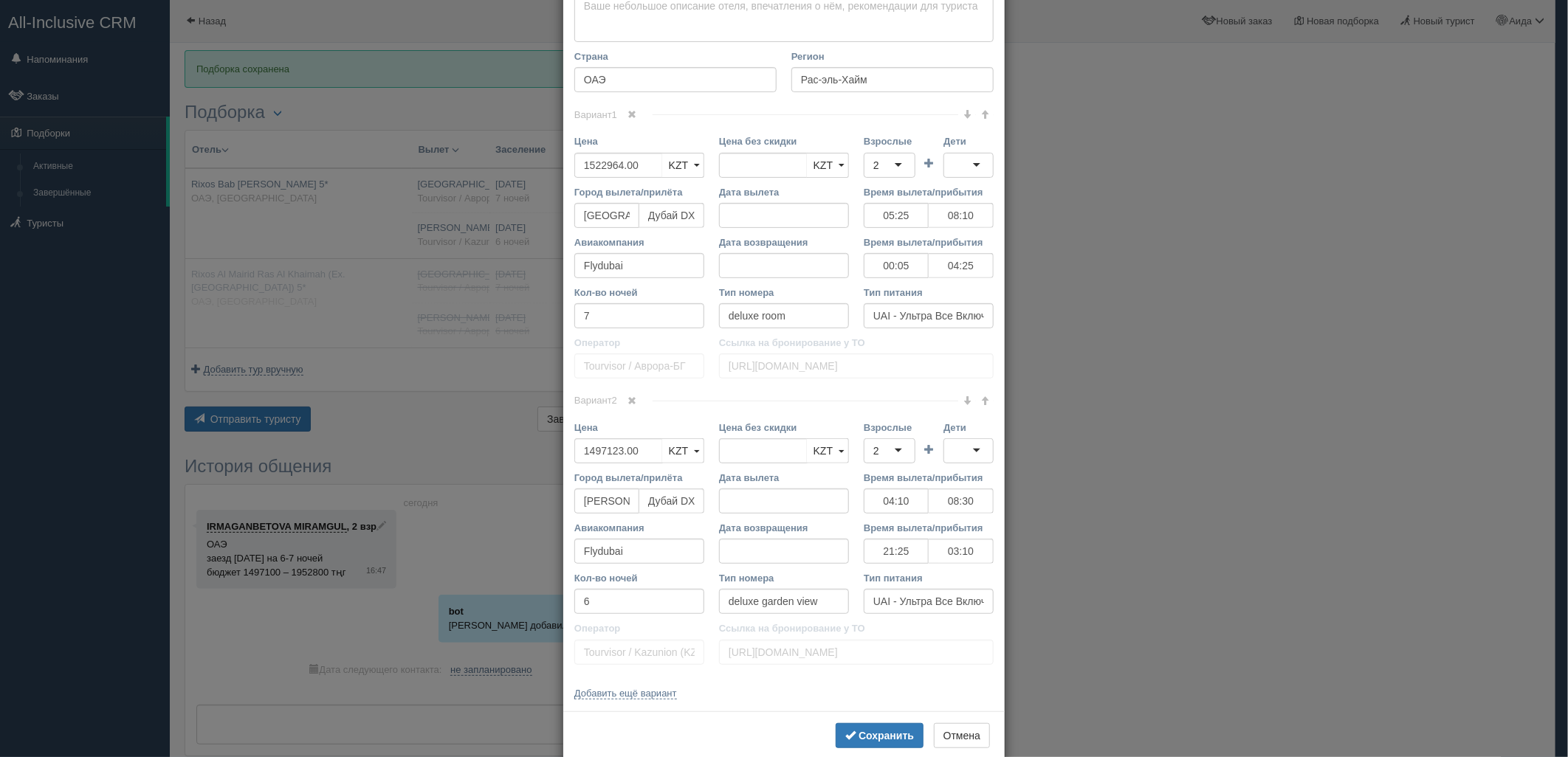
scroll to position [281, 0]
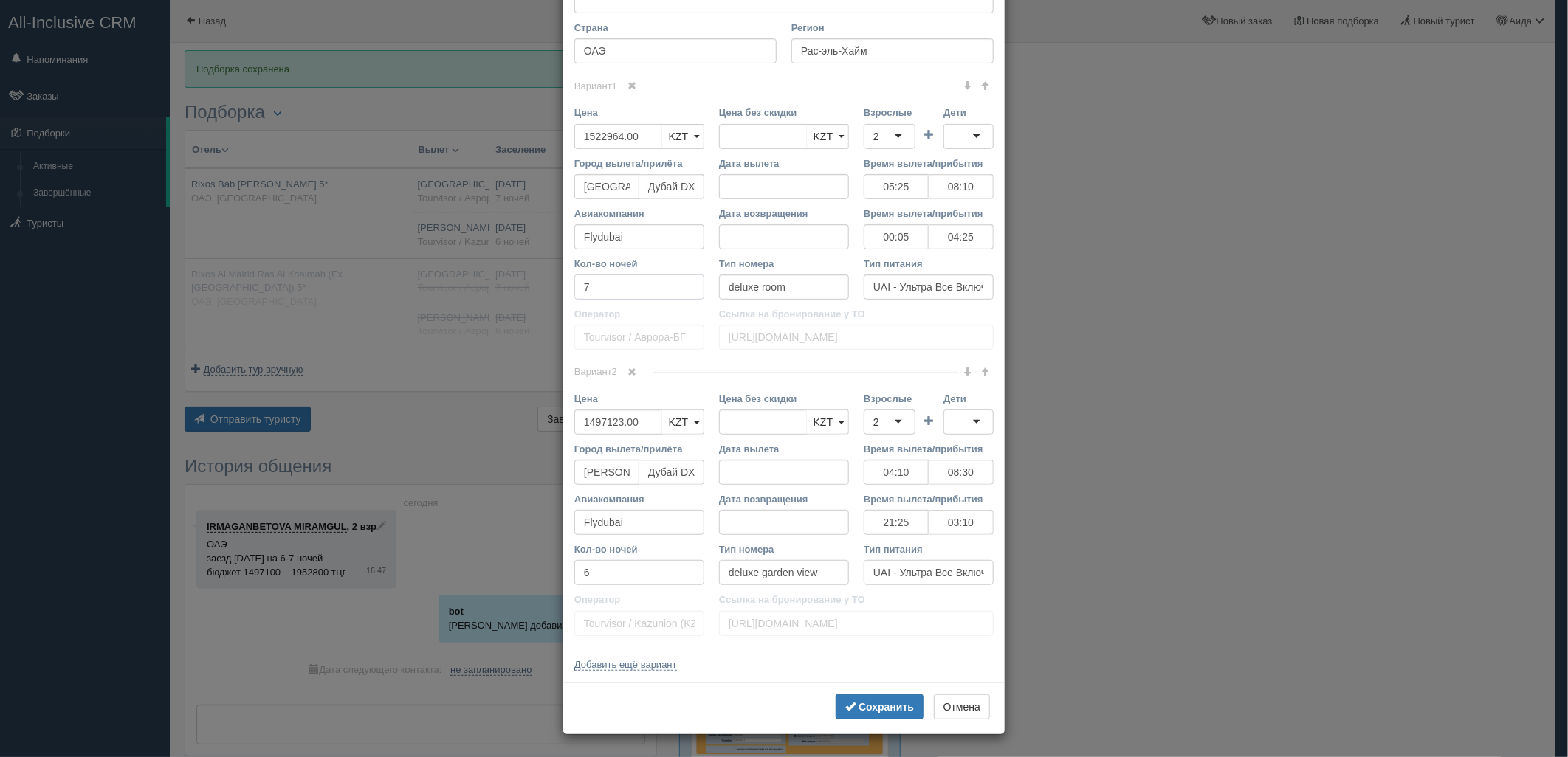
drag, startPoint x: 625, startPoint y: 290, endPoint x: 550, endPoint y: 297, distance: 75.3
click at [550, 297] on div "× Редактировать тур Название отеля Rixos Bab Al Bahr 5* Ссылка на отель для тур…" at bounding box center [784, 378] width 1568 height 757
type input "6+1"
click at [845, 710] on span "submit" at bounding box center [851, 707] width 11 height 11
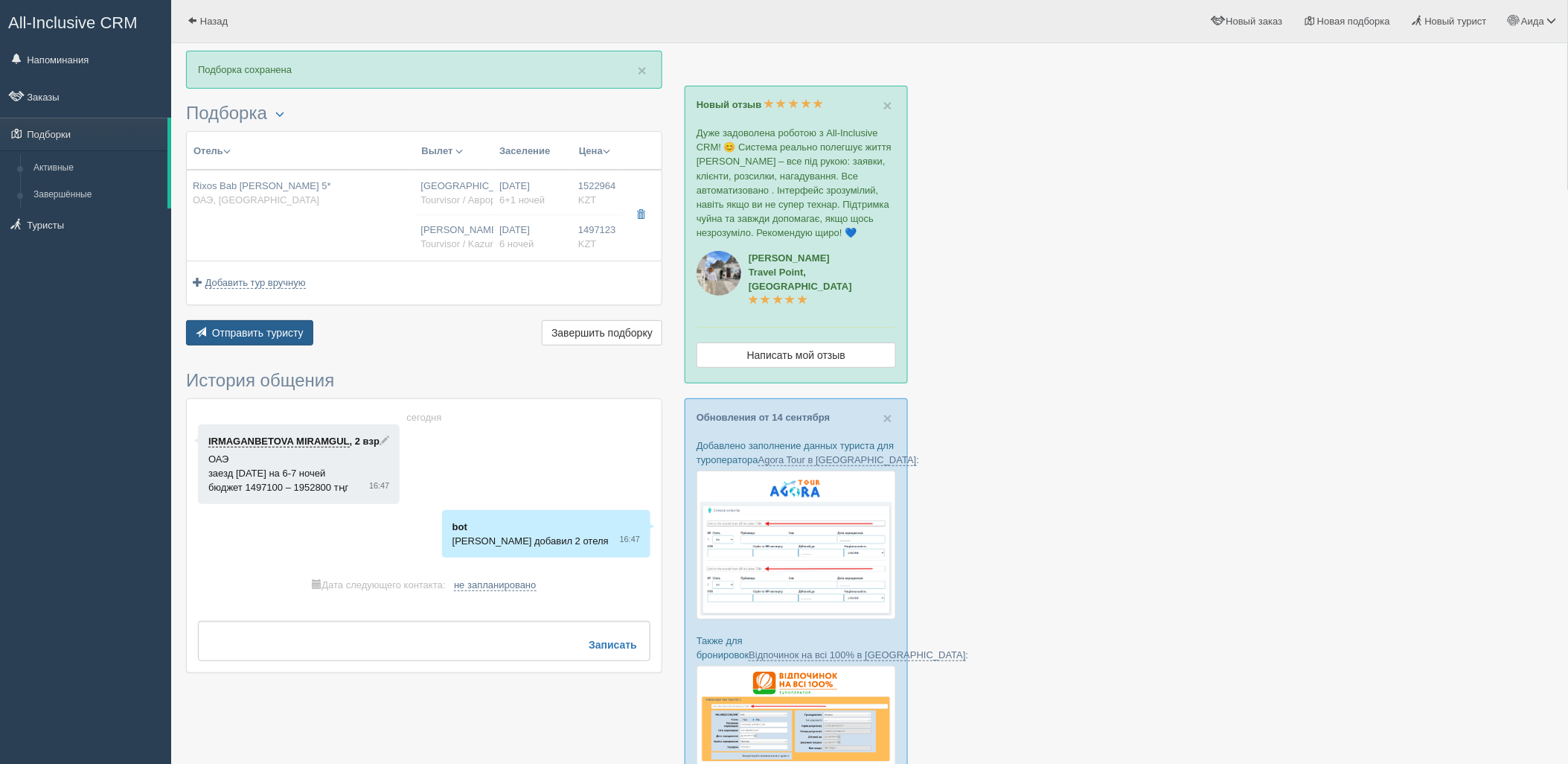
click at [296, 327] on span "Отправить туристу" at bounding box center [257, 333] width 92 height 12
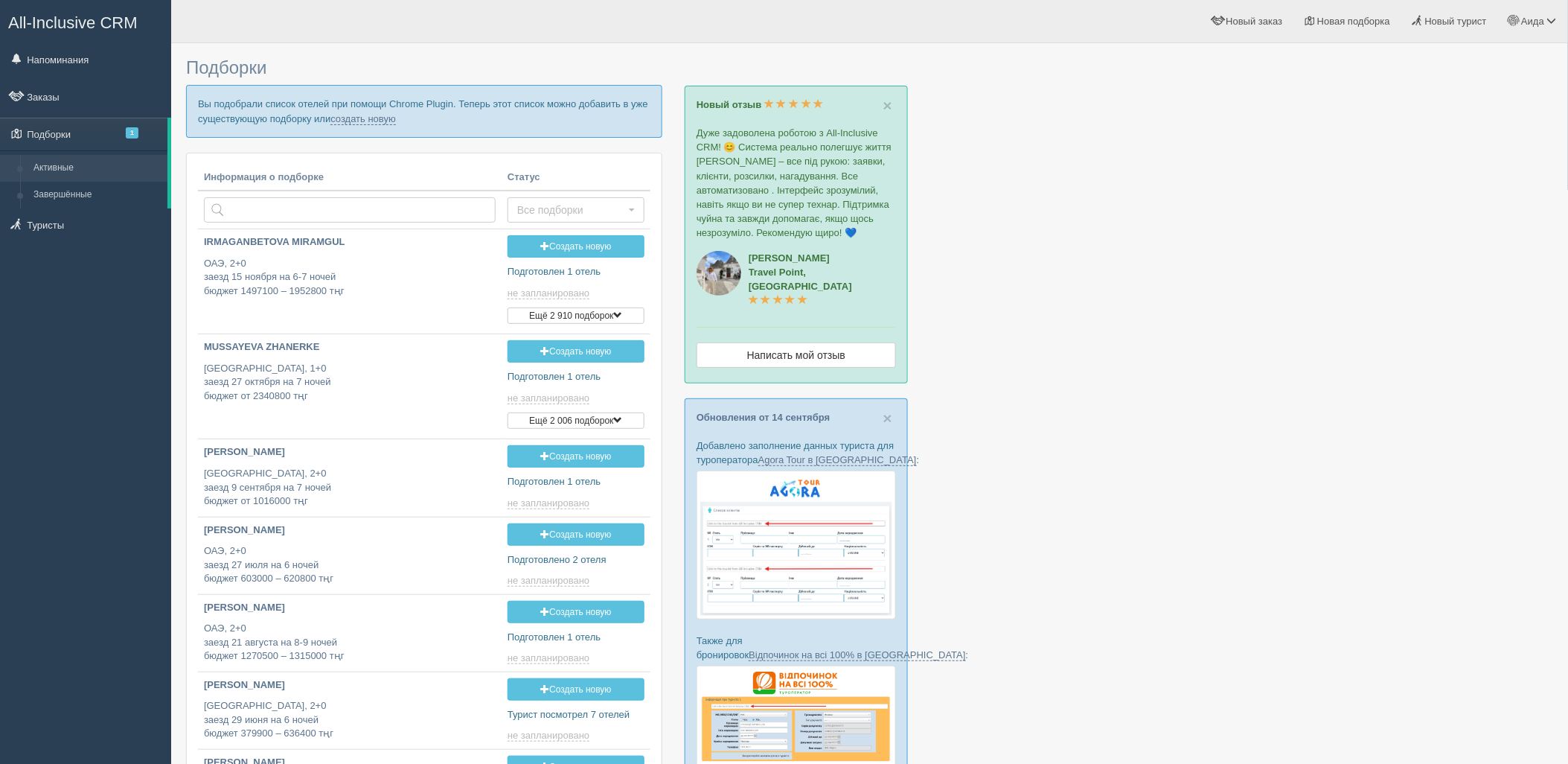
click at [358, 125] on p "Вы подобрали список отелей при помощи Chrome Plugin. Теперь этот список можно д…" at bounding box center [424, 111] width 477 height 52
click at [360, 122] on link "создать новую" at bounding box center [363, 119] width 65 height 12
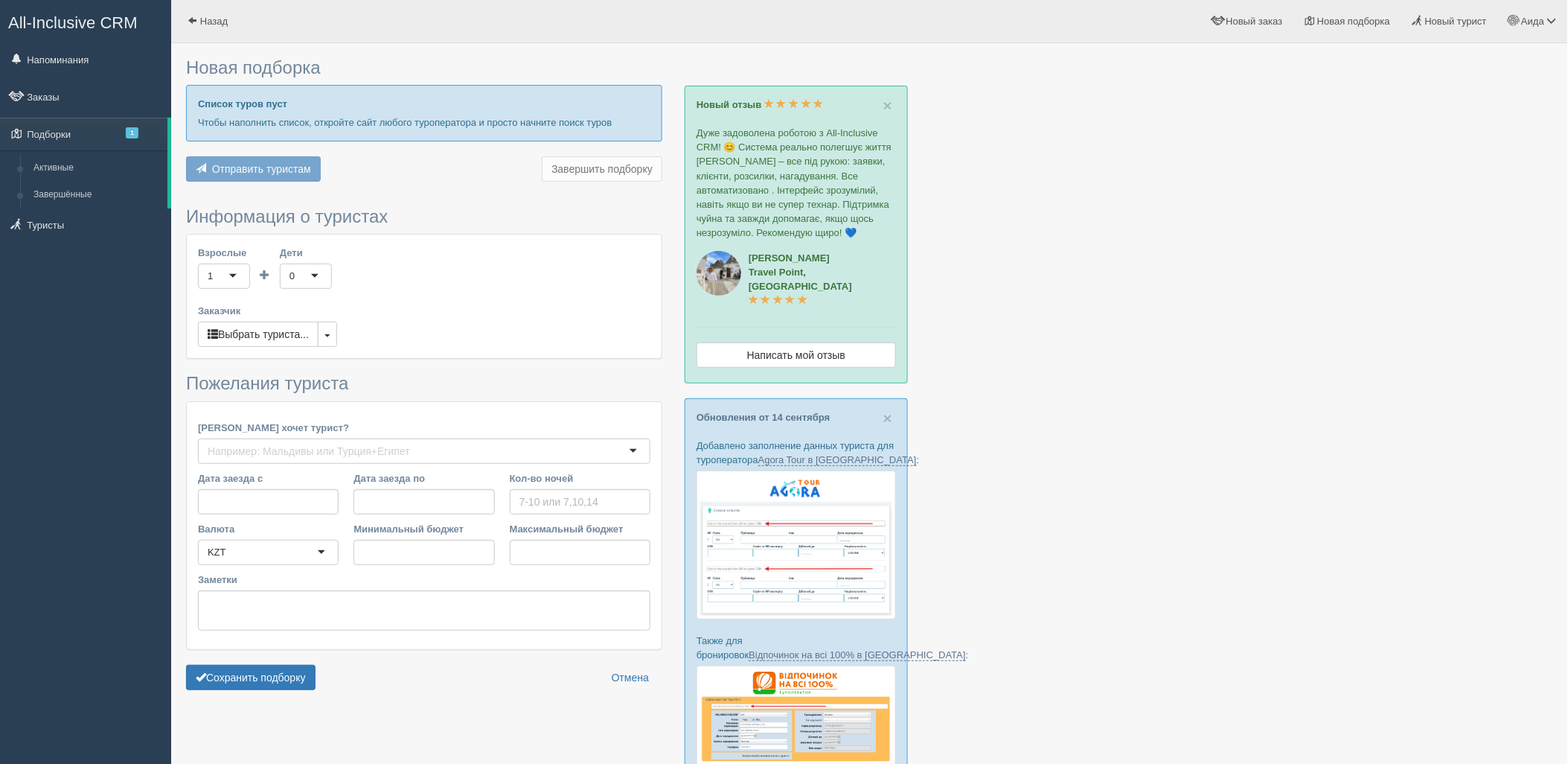
type input "4"
type input "1813000"
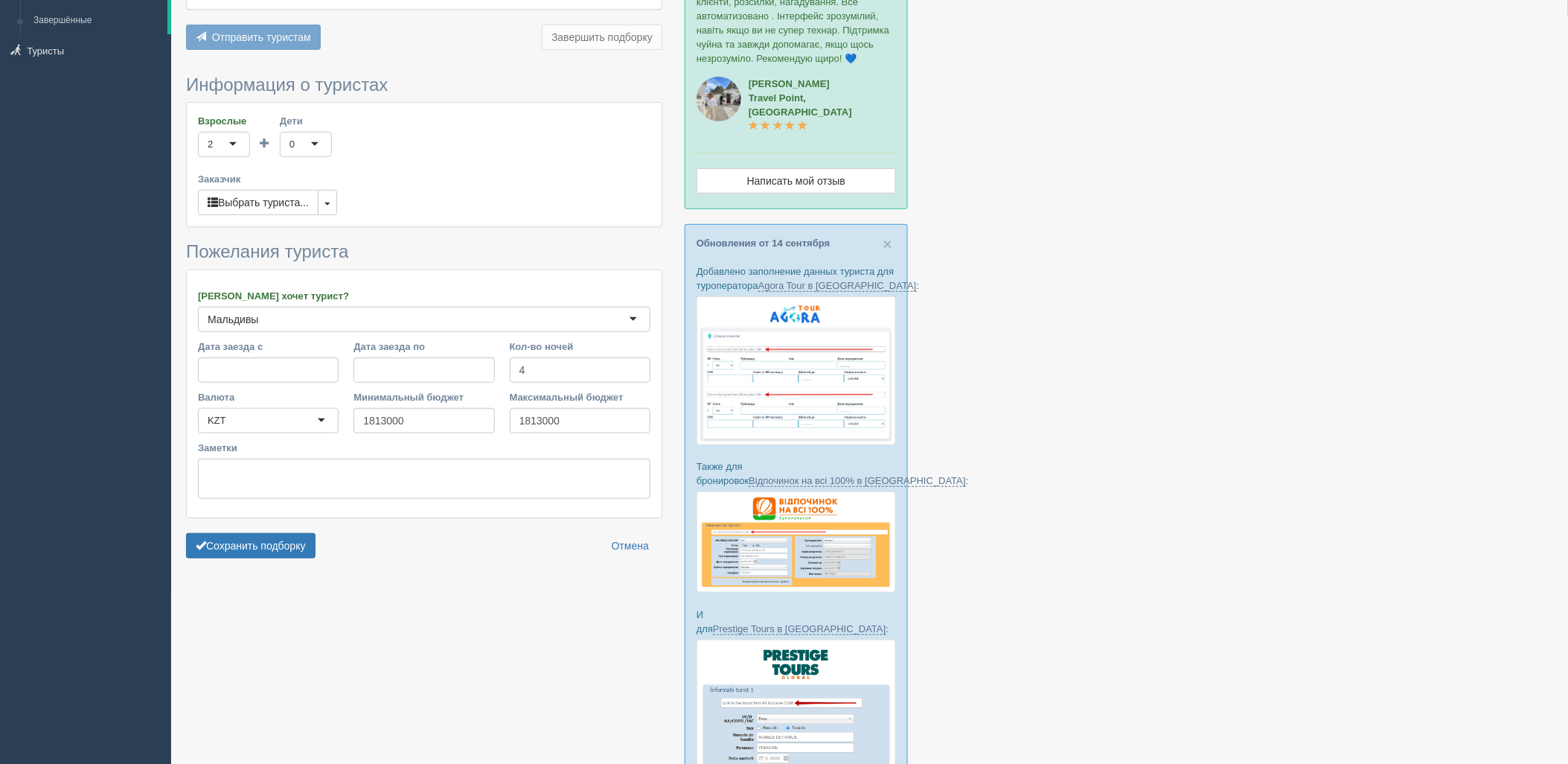
scroll to position [314, 0]
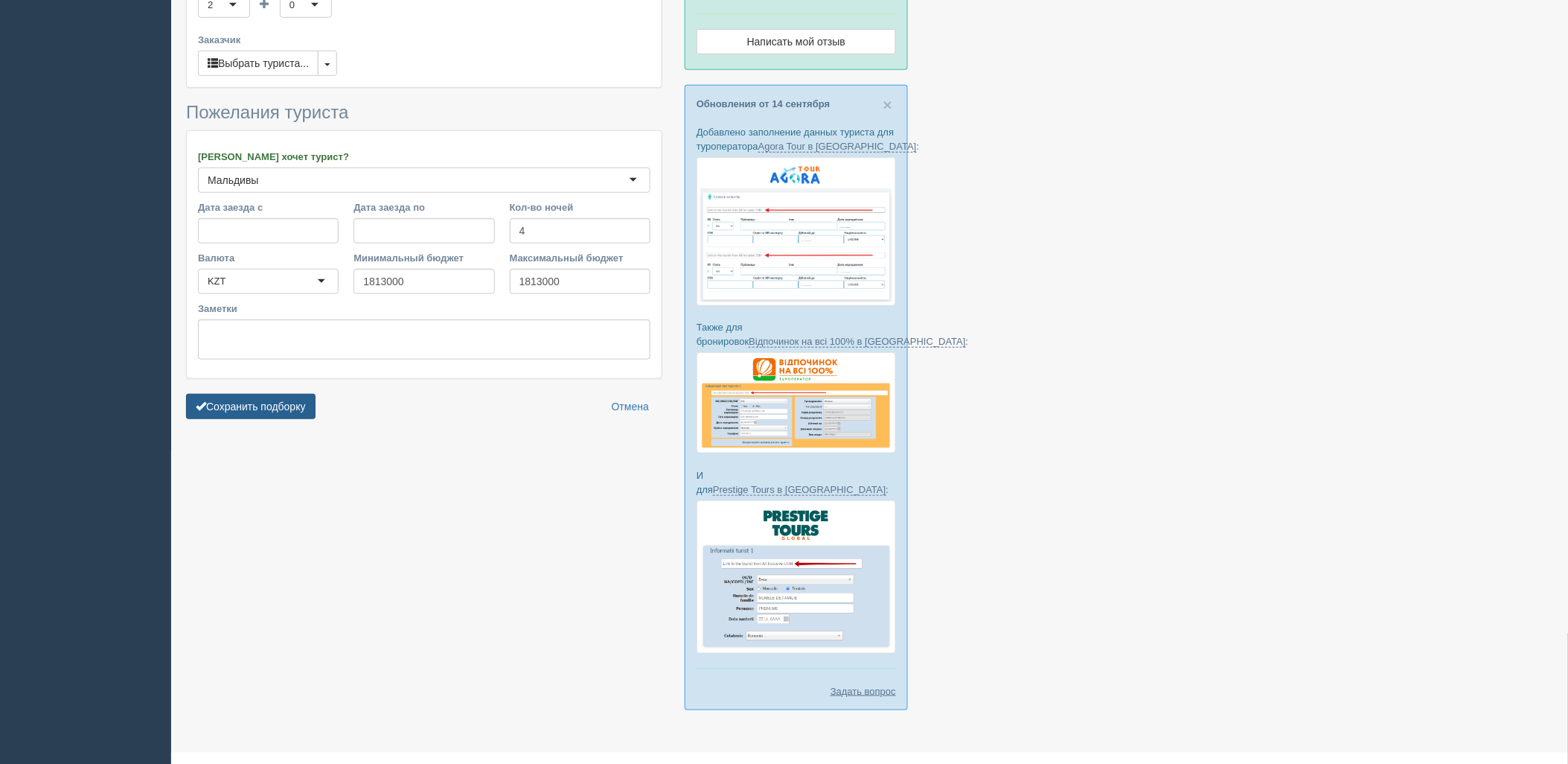
click at [257, 396] on button "Сохранить подборку" at bounding box center [250, 406] width 130 height 25
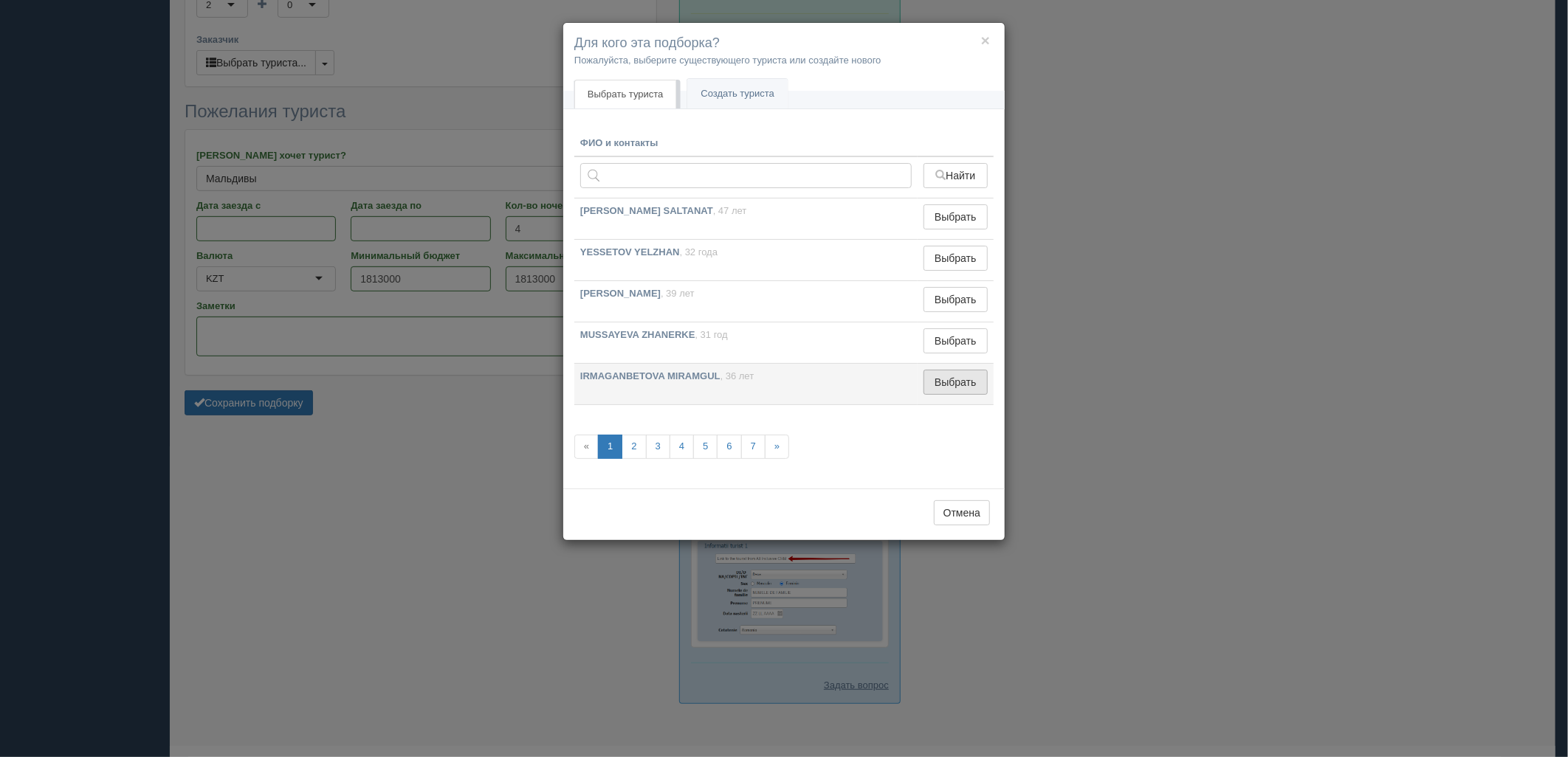
click at [963, 372] on button "Выбрать" at bounding box center [955, 382] width 64 height 25
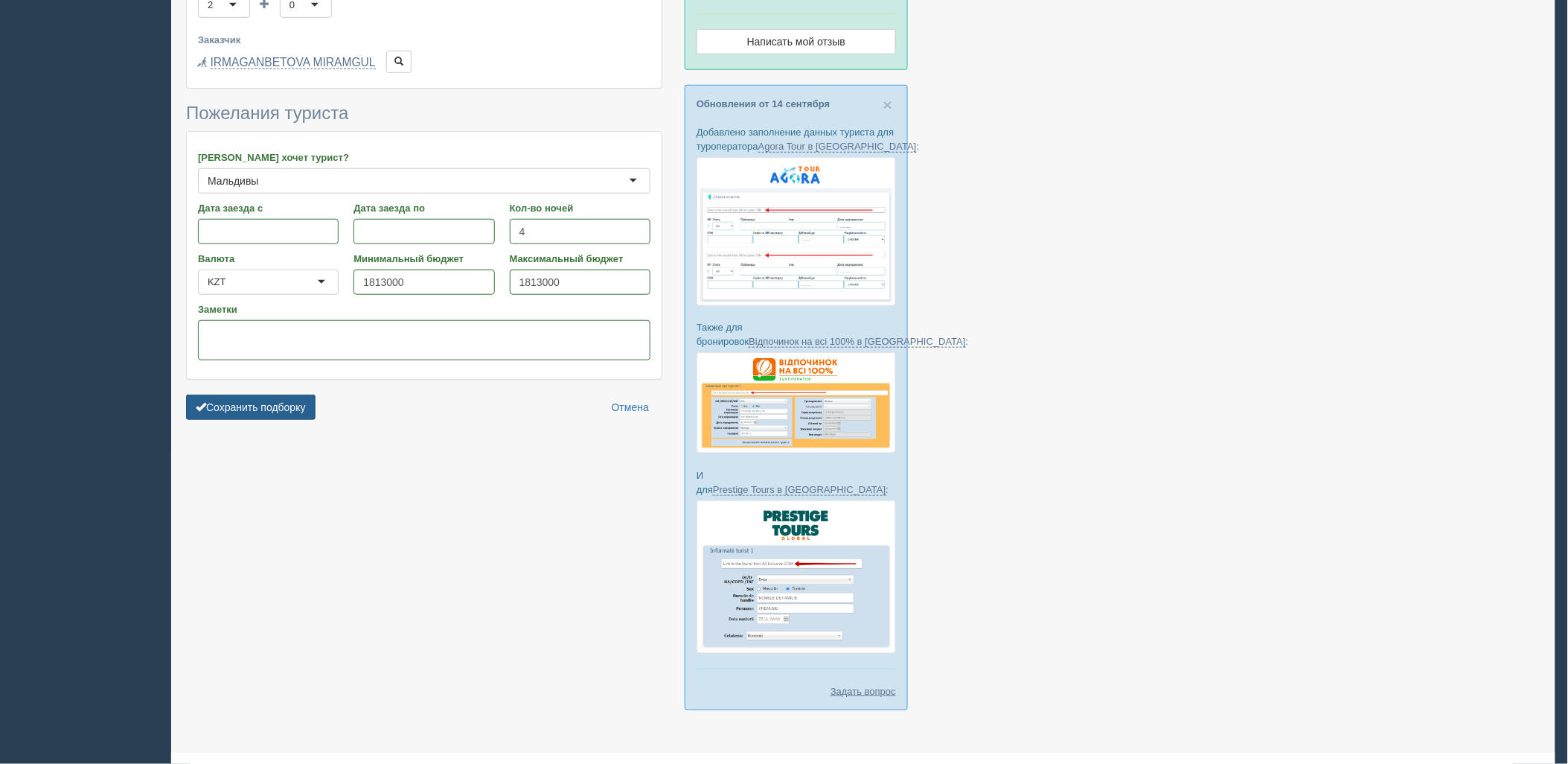
click at [282, 404] on button "Сохранить подборку" at bounding box center [250, 407] width 130 height 25
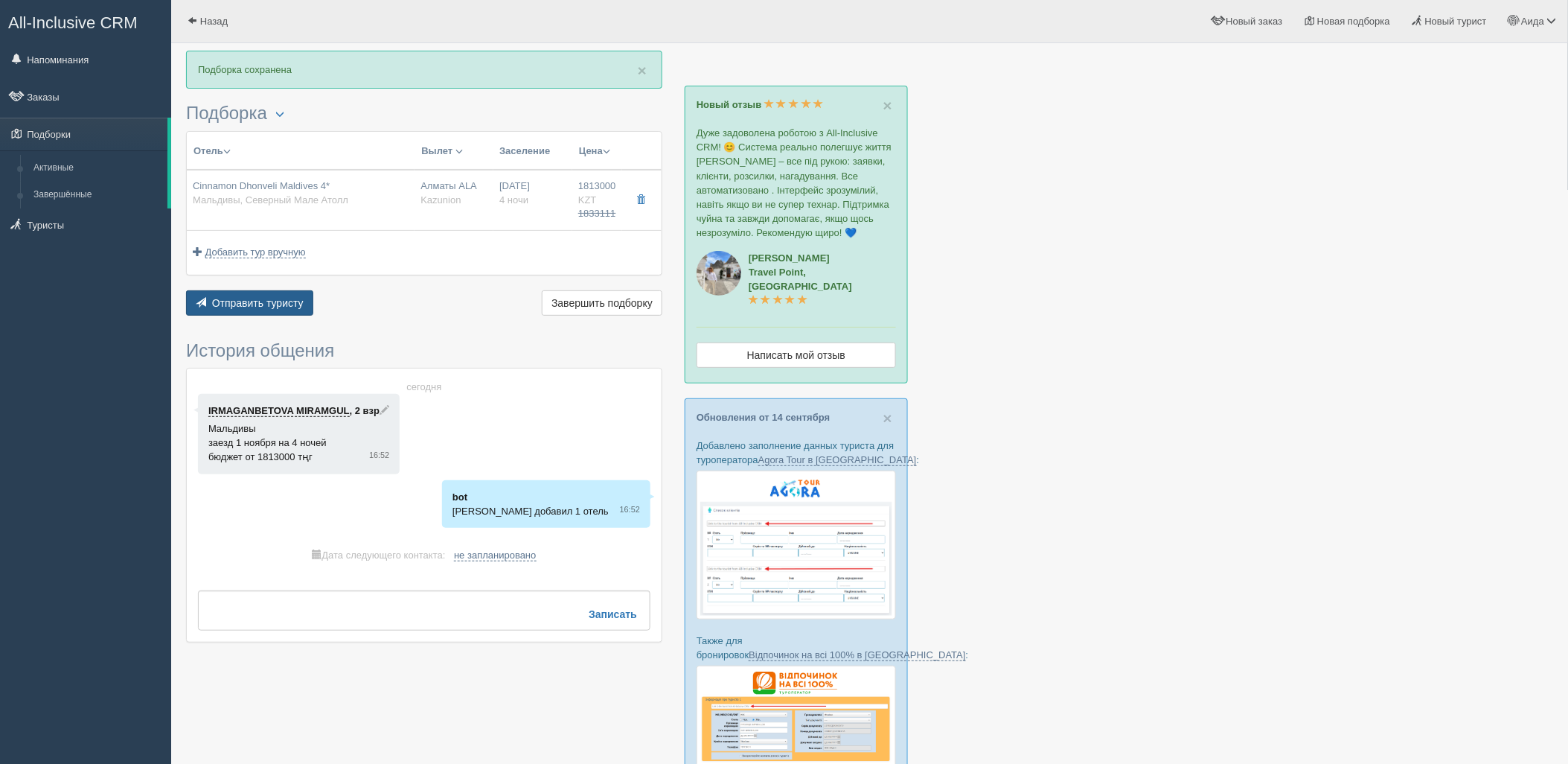
click at [279, 291] on button "Отправить туристу Отправить" at bounding box center [250, 302] width 128 height 25
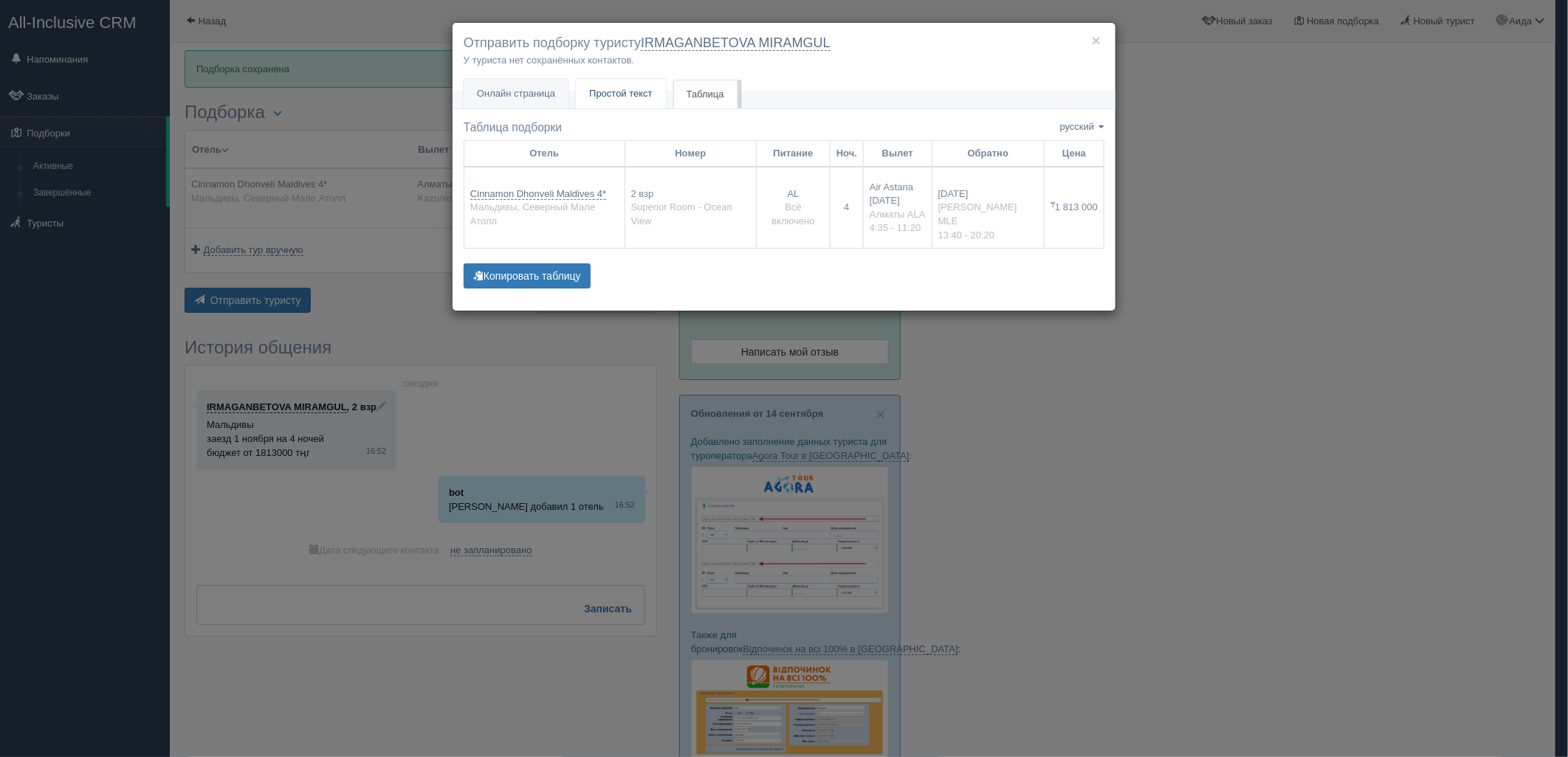
click at [642, 96] on span "Простой текст" at bounding box center [621, 93] width 63 height 11
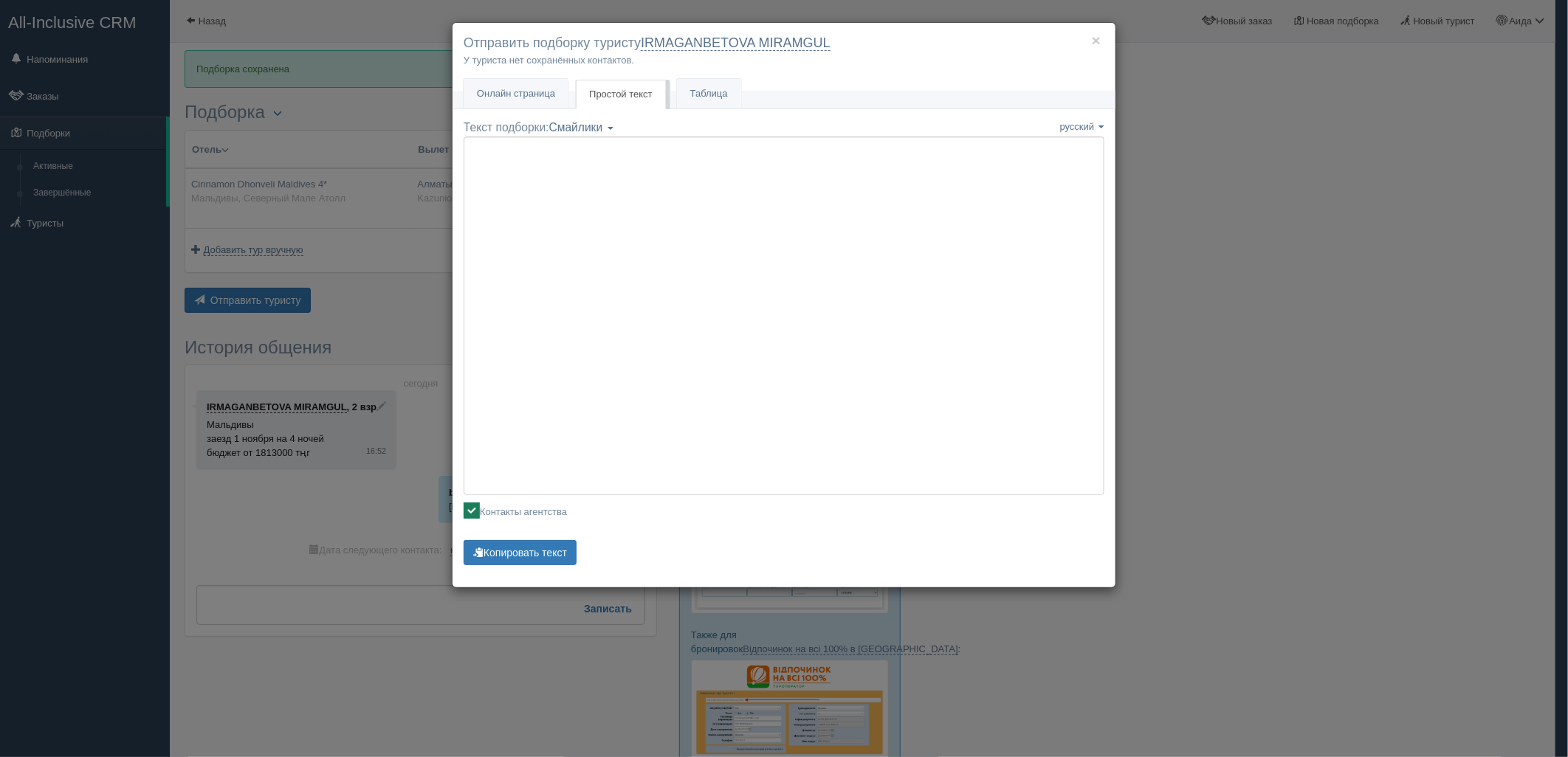
type textarea "🌞 Loremi dolo! Sitametcon Adi elitseddoei temporinc utlabore: 🌎 Etdolore, Magna…"
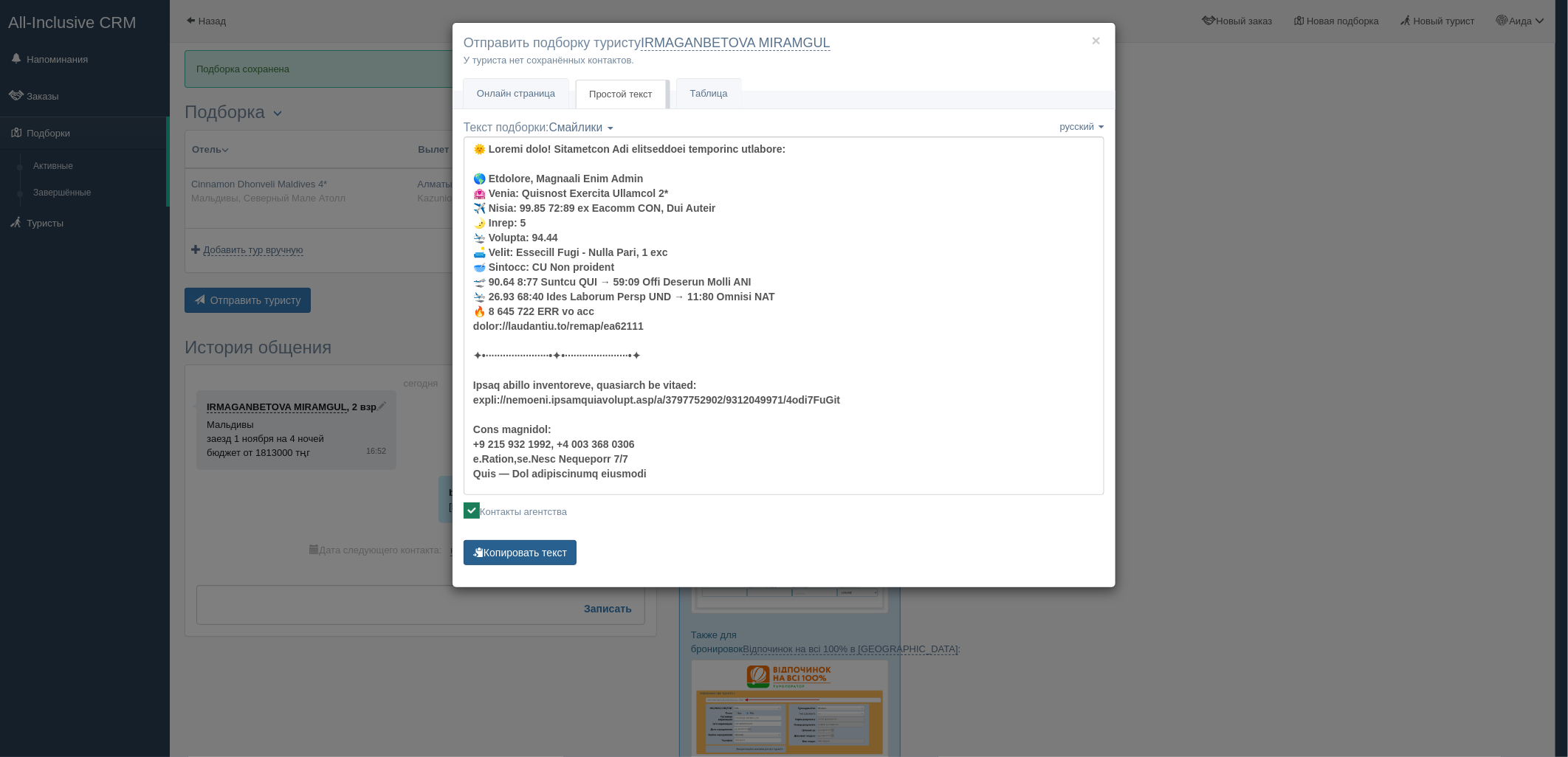
click at [556, 545] on button "Копировать текст" at bounding box center [520, 552] width 113 height 25
